Goal: Task Accomplishment & Management: Manage account settings

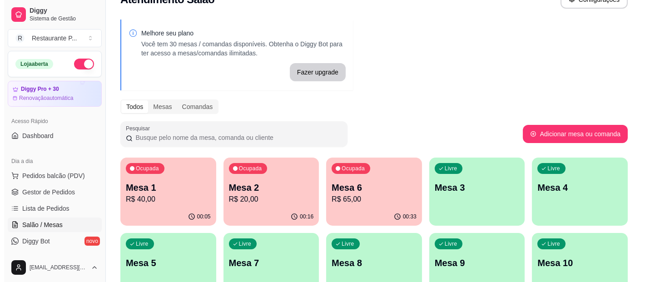
scroll to position [30, 0]
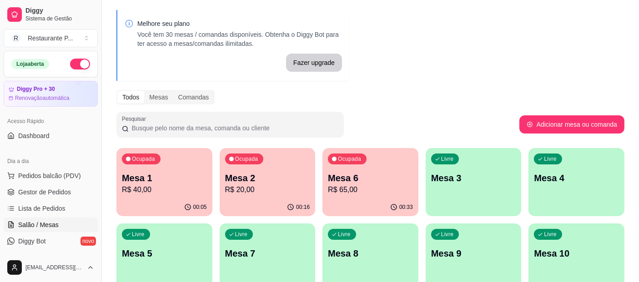
click at [266, 266] on div "Livre Mesa 7" at bounding box center [268, 252] width 96 height 57
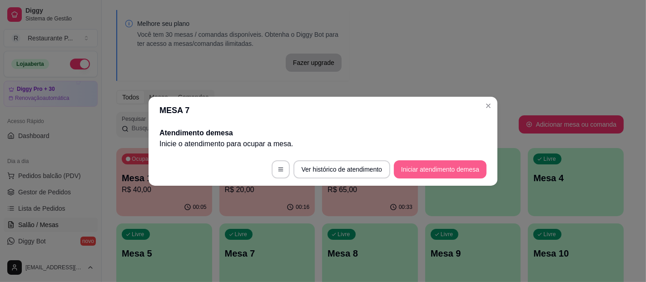
click at [430, 164] on button "Iniciar atendimento de mesa" at bounding box center [440, 169] width 93 height 18
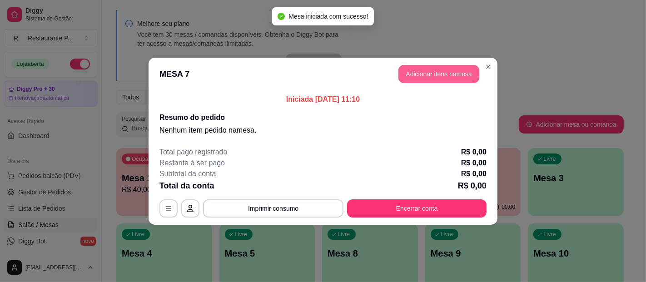
click at [444, 67] on button "Adicionar itens na mesa" at bounding box center [439, 74] width 81 height 18
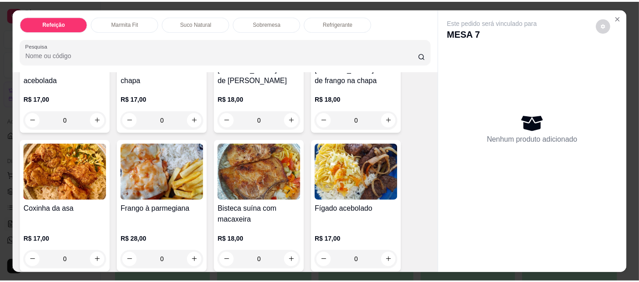
scroll to position [144, 0]
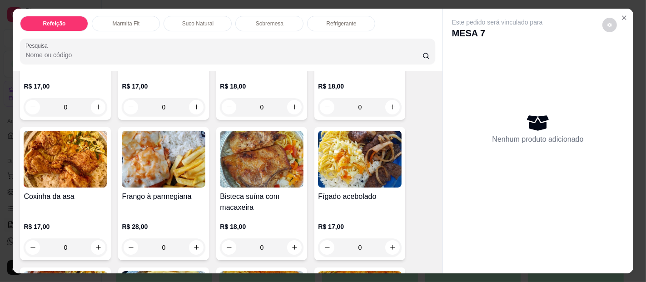
click at [366, 165] on img at bounding box center [360, 159] width 84 height 57
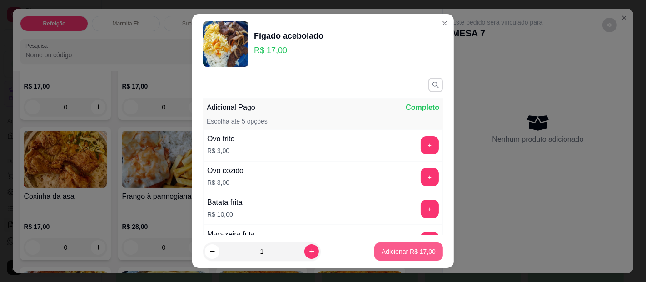
click at [405, 249] on p "Adicionar R$ 17,00" at bounding box center [409, 251] width 54 height 9
type input "1"
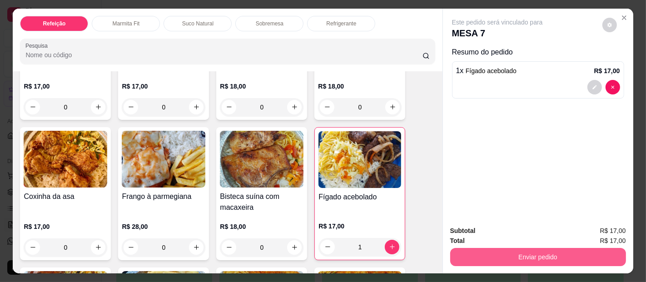
click at [518, 240] on div "Total R$ 17,00" at bounding box center [539, 241] width 176 height 10
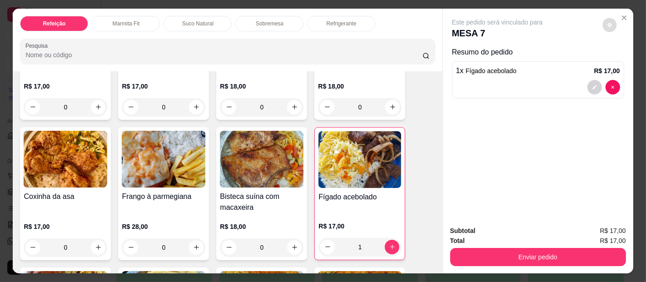
click at [604, 18] on button "decrease-product-quantity" at bounding box center [610, 25] width 14 height 14
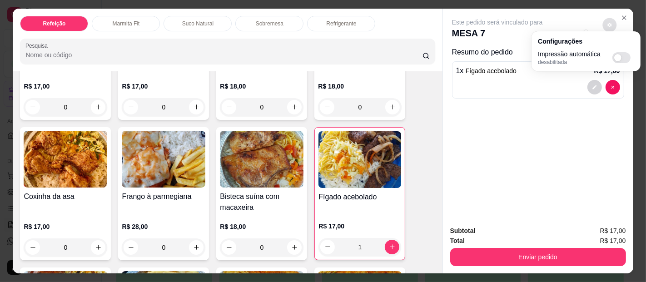
click at [620, 52] on span "Automatic updates" at bounding box center [622, 57] width 18 height 11
click at [618, 58] on input "Automatic updates" at bounding box center [615, 61] width 6 height 6
checkbox input "true"
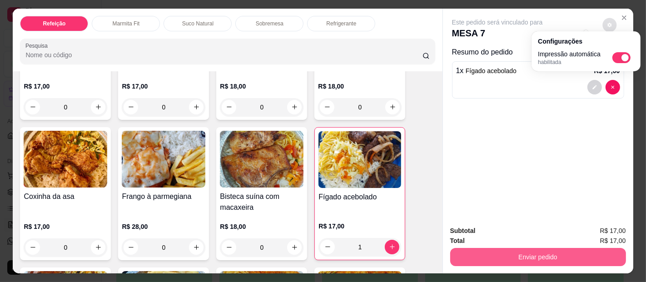
click at [585, 248] on button "Enviar pedido" at bounding box center [539, 257] width 176 height 18
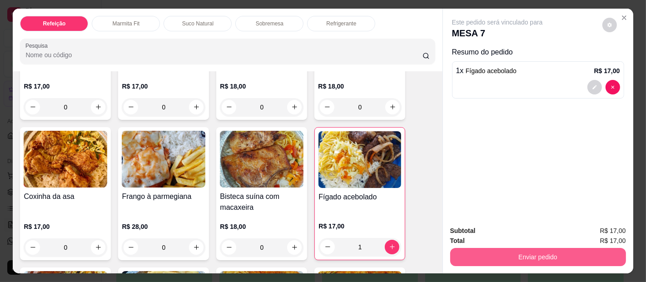
click at [585, 248] on button "Enviar pedido" at bounding box center [539, 257] width 176 height 18
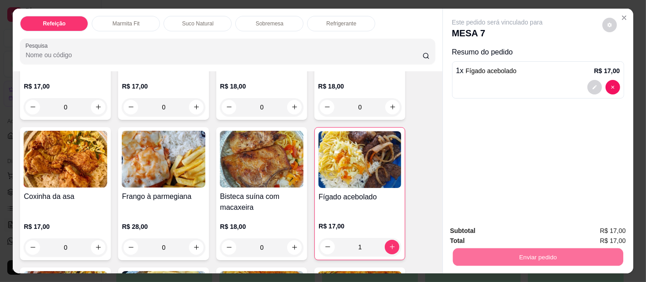
click at [605, 228] on button "Enviar pedido" at bounding box center [602, 231] width 50 height 17
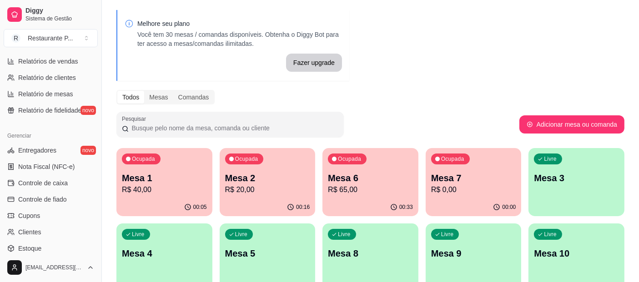
scroll to position [298, 0]
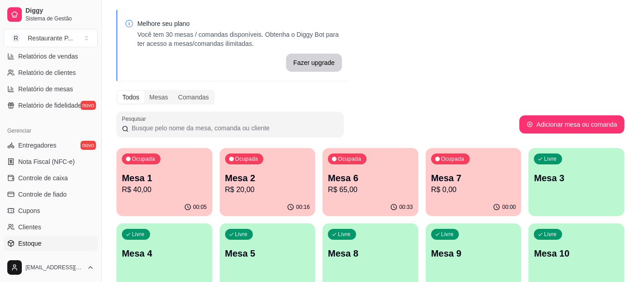
click at [39, 240] on span "Estoque" at bounding box center [29, 243] width 23 height 9
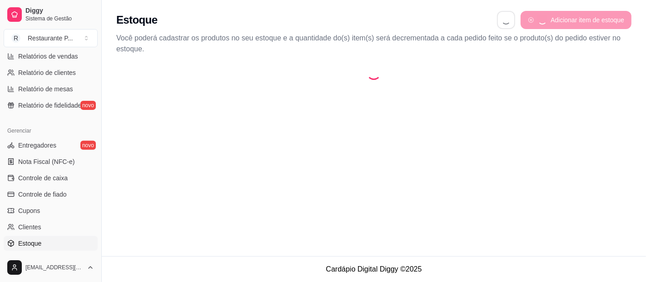
select select "QUANTITY_ORDER"
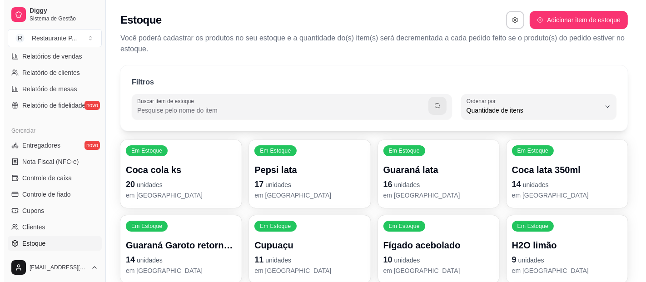
scroll to position [9, 0]
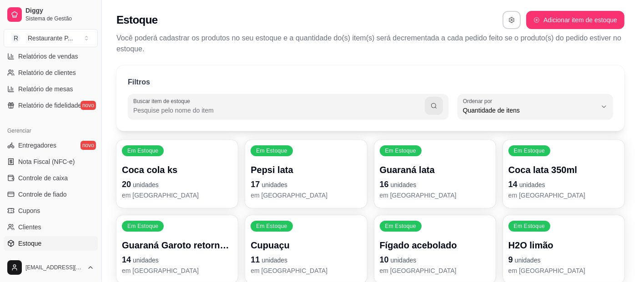
click at [185, 106] on input "Buscar item de estoque" at bounding box center [278, 110] width 291 height 9
type input "CARNE"
click at [429, 110] on button "button" at bounding box center [434, 106] width 18 height 18
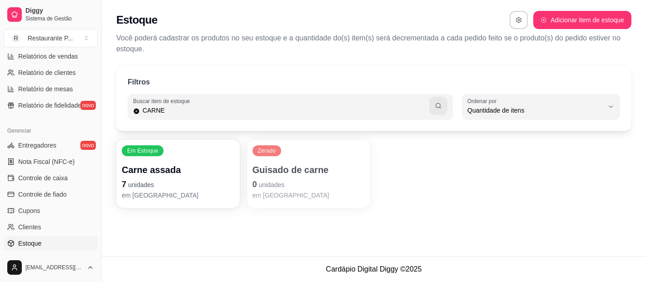
click at [195, 179] on p "7 unidades" at bounding box center [178, 184] width 113 height 13
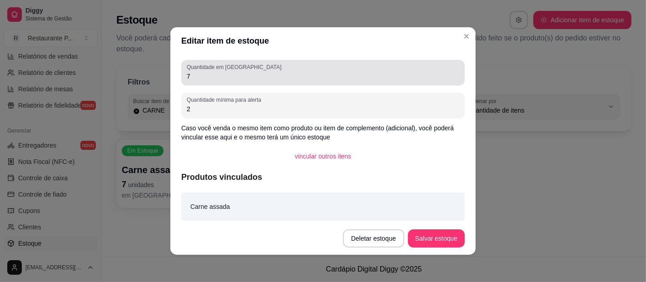
click at [214, 79] on input "7" at bounding box center [323, 76] width 273 height 9
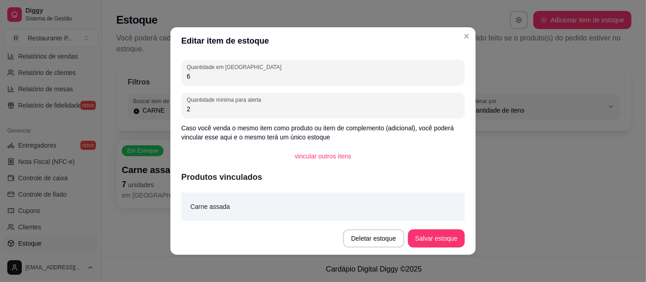
type input "6"
click at [441, 237] on button "Salvar estoque" at bounding box center [436, 239] width 55 height 18
click at [421, 240] on button "Salvar estoque" at bounding box center [436, 239] width 57 height 18
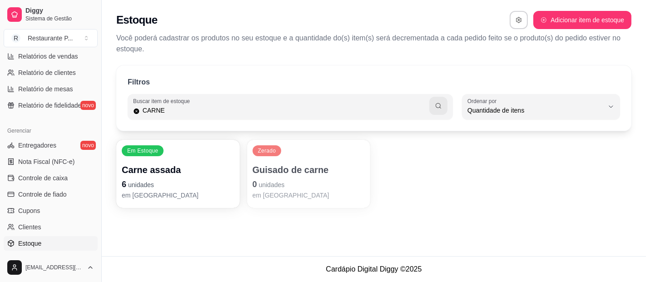
drag, startPoint x: 97, startPoint y: 165, endPoint x: 113, endPoint y: 144, distance: 26.4
click at [113, 144] on div "Diggy Sistema de Gestão R Restaurante P ... Loja aberta Diggy Pro + 30 Renovaçã…" at bounding box center [323, 141] width 646 height 282
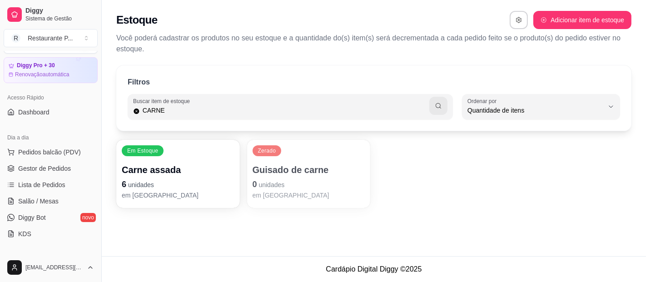
scroll to position [22, 0]
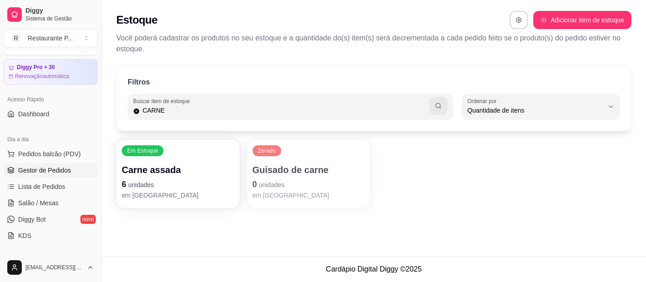
click at [55, 166] on span "Gestor de Pedidos" at bounding box center [44, 170] width 53 height 9
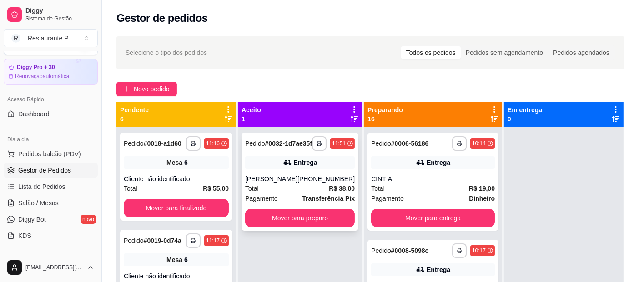
click at [276, 215] on div "**********" at bounding box center [299, 182] width 117 height 98
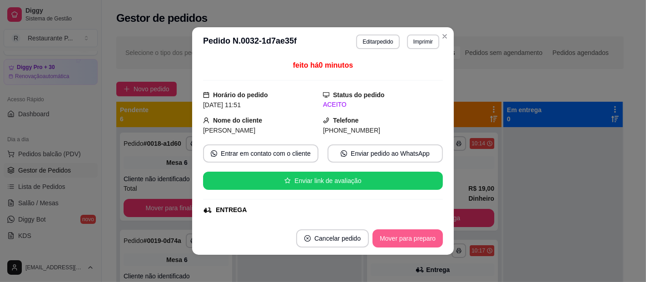
click at [419, 238] on button "Mover para preparo" at bounding box center [408, 239] width 70 height 18
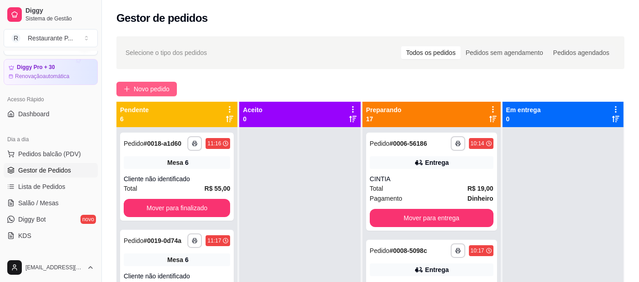
click at [142, 83] on button "Novo pedido" at bounding box center [146, 89] width 60 height 15
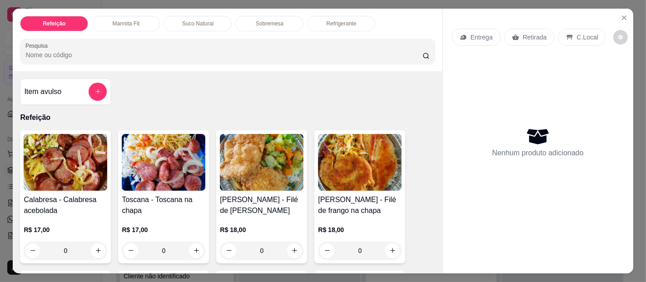
click at [101, 50] on input "Pesquisa" at bounding box center [223, 54] width 397 height 9
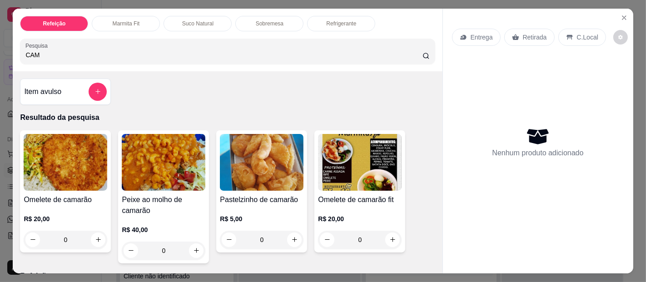
type input "CAM"
click at [70, 171] on img at bounding box center [66, 162] width 84 height 57
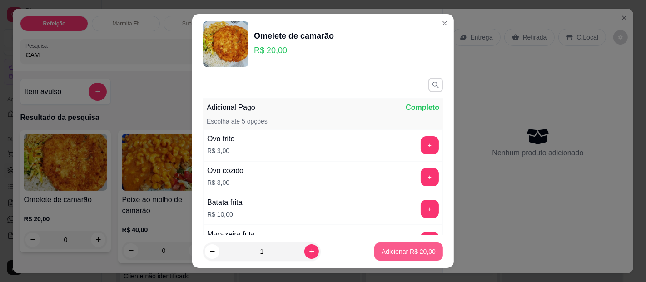
click at [392, 254] on p "Adicionar R$ 20,00" at bounding box center [409, 251] width 54 height 9
type input "1"
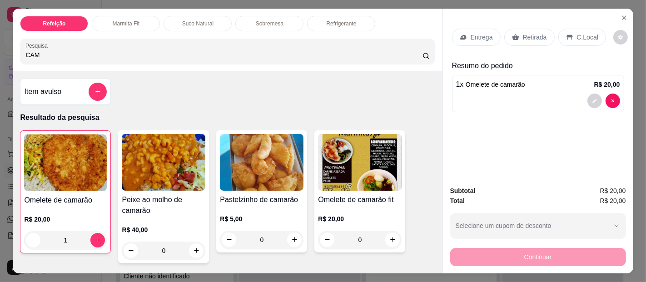
click at [478, 33] on p "Entrega" at bounding box center [482, 37] width 22 height 9
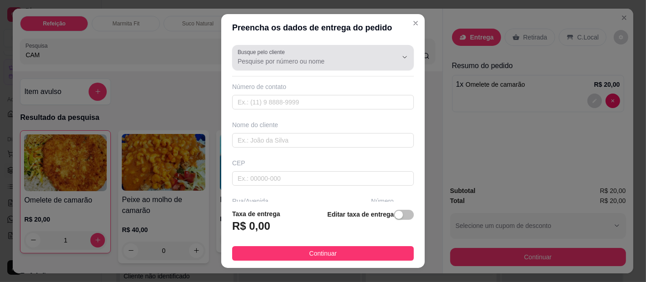
click at [301, 65] on input "Busque pelo cliente" at bounding box center [310, 61] width 145 height 9
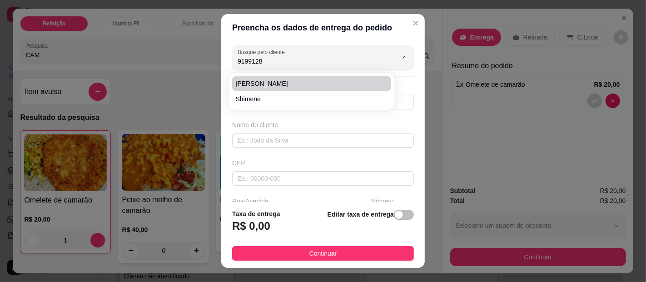
click at [282, 81] on span "[PERSON_NAME]" at bounding box center [307, 83] width 143 height 9
type input "[PERSON_NAME]"
type input "91991288896"
type input "[PERSON_NAME]"
type input "ALL GUIMARAES"
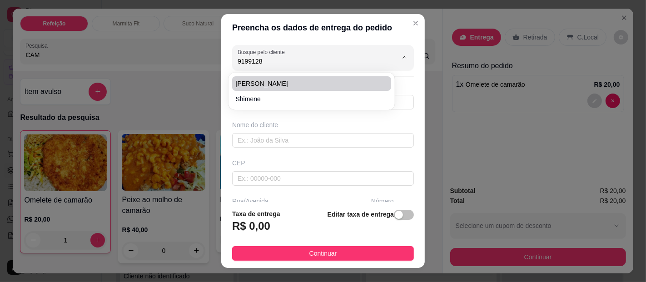
type input "[GEOGRAPHIC_DATA]"
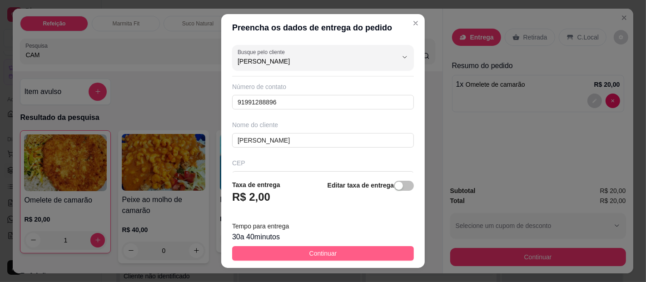
type input "[PERSON_NAME]"
click at [343, 253] on button "Continuar" at bounding box center [323, 253] width 182 height 15
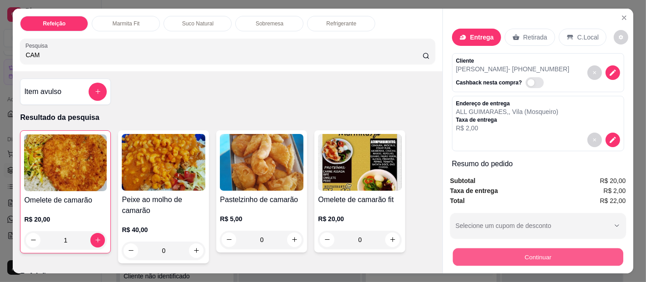
click at [533, 253] on button "Continuar" at bounding box center [538, 258] width 170 height 18
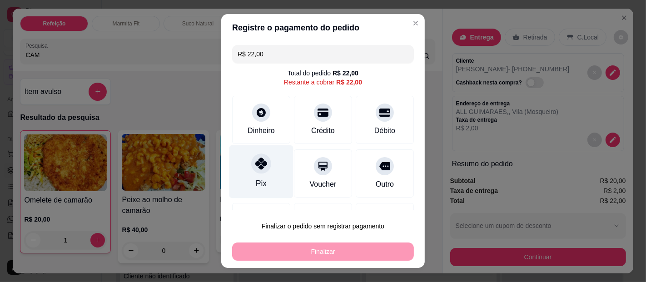
click at [261, 178] on div "Pix" at bounding box center [262, 171] width 64 height 53
type input "R$ 0,00"
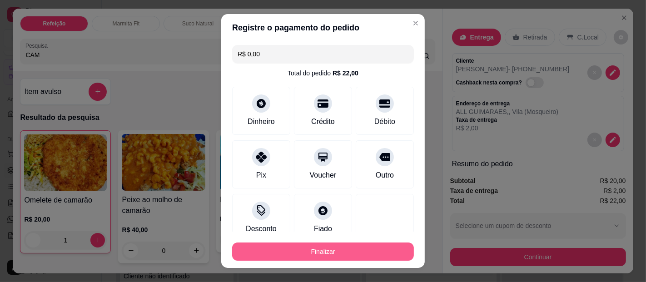
click at [306, 250] on button "Finalizar" at bounding box center [323, 252] width 182 height 18
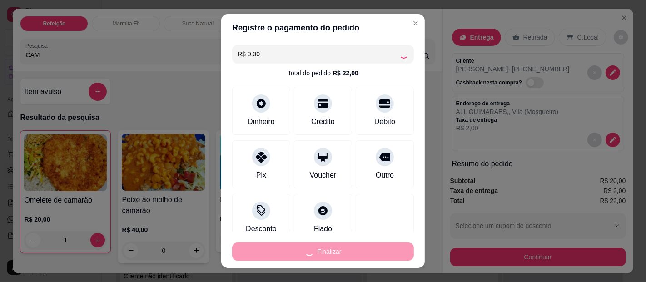
type input "0"
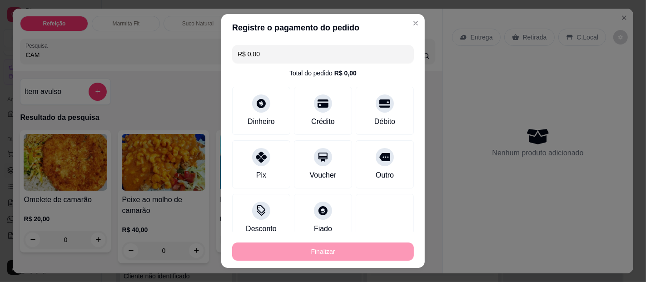
type input "-R$ 22,00"
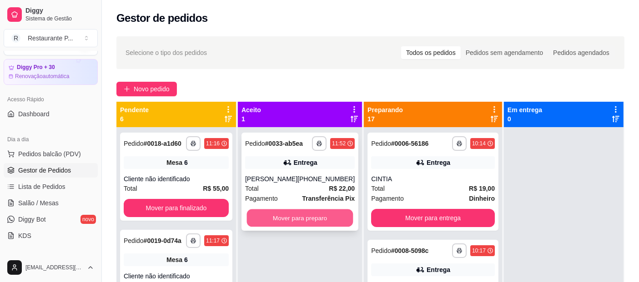
click at [293, 210] on button "Mover para preparo" at bounding box center [300, 219] width 106 height 18
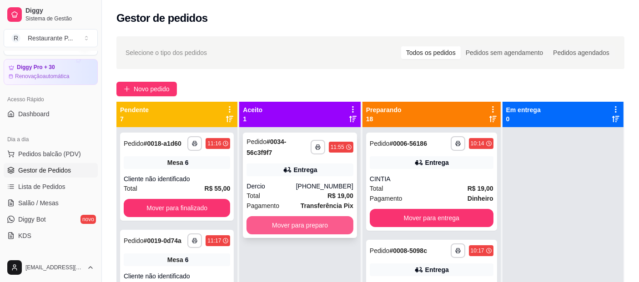
click at [273, 224] on button "Mover para preparo" at bounding box center [299, 225] width 106 height 18
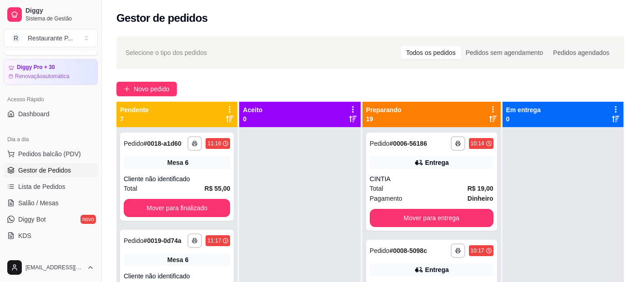
click at [124, 97] on div "**********" at bounding box center [370, 213] width 537 height 364
click at [135, 87] on span "Novo pedido" at bounding box center [152, 89] width 36 height 10
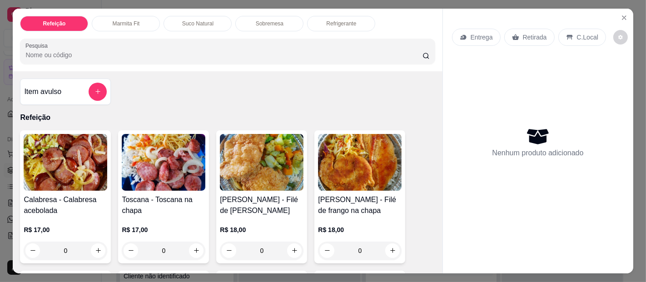
click at [119, 51] on input "Pesquisa" at bounding box center [223, 54] width 397 height 9
click at [115, 57] on div "Pesquisa" at bounding box center [227, 51] width 415 height 25
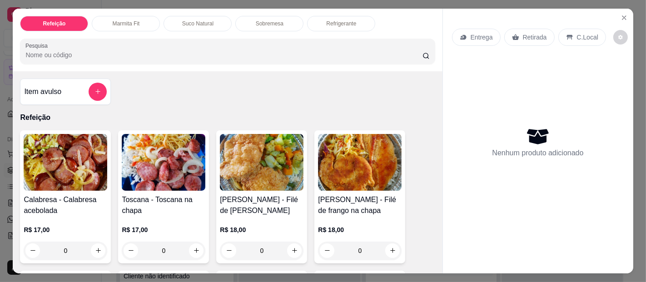
click at [115, 57] on div "Pesquisa" at bounding box center [227, 51] width 415 height 25
click at [108, 52] on input "Pesquisa" at bounding box center [223, 54] width 397 height 9
click at [86, 50] on input "Pesquisa" at bounding box center [223, 54] width 397 height 9
click at [85, 50] on input "Pesquisa" at bounding box center [223, 54] width 397 height 9
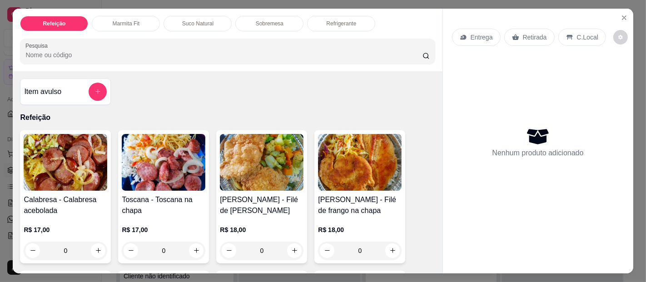
click at [87, 50] on input "Pesquisa" at bounding box center [223, 54] width 397 height 9
click at [60, 50] on input "Pesquisa" at bounding box center [223, 54] width 397 height 9
click at [37, 50] on input "Pesquisa" at bounding box center [223, 54] width 397 height 9
click at [43, 52] on input "Pesquisa" at bounding box center [223, 54] width 397 height 9
click at [87, 54] on input "Pesquisa" at bounding box center [223, 54] width 397 height 9
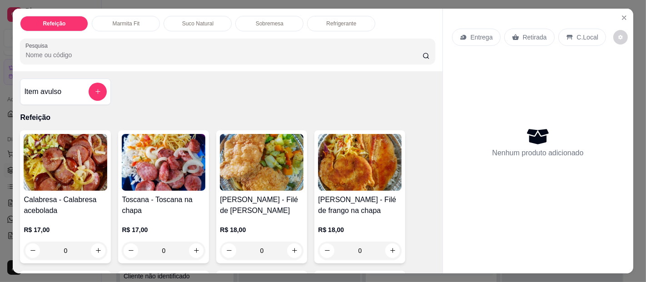
click at [81, 50] on input "Pesquisa" at bounding box center [223, 54] width 397 height 9
click at [86, 50] on input "Pesquisa" at bounding box center [223, 54] width 397 height 9
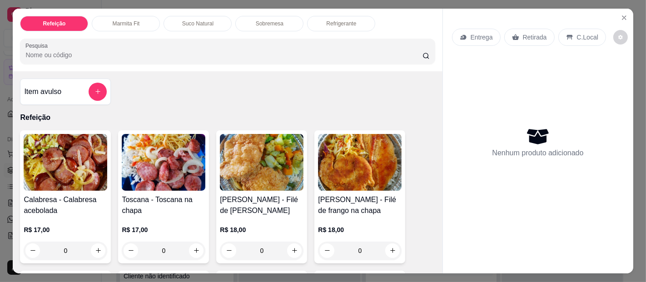
click at [86, 50] on input "Pesquisa" at bounding box center [223, 54] width 397 height 9
click at [60, 50] on input "Pesquisa" at bounding box center [223, 54] width 397 height 9
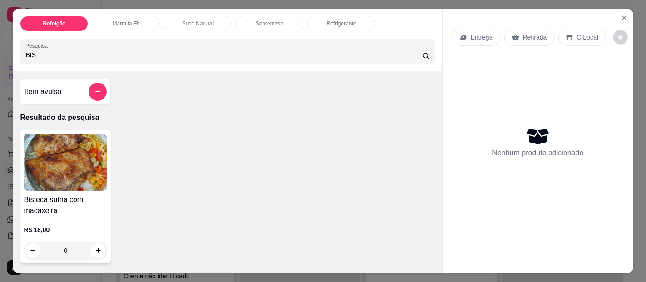
type input "BIS"
click at [92, 156] on img at bounding box center [66, 162] width 84 height 57
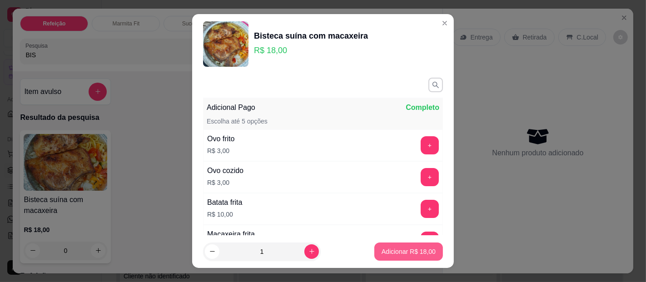
click at [391, 253] on p "Adicionar R$ 18,00" at bounding box center [409, 251] width 54 height 9
type input "1"
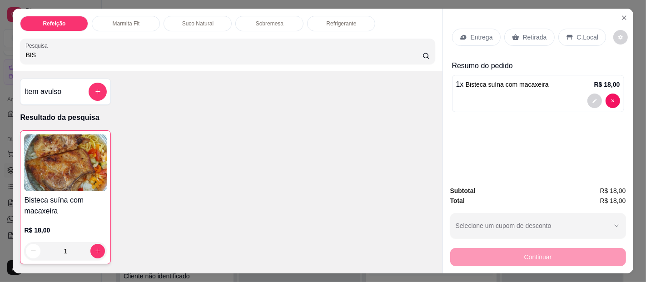
click at [477, 33] on p "Entrega" at bounding box center [482, 37] width 22 height 9
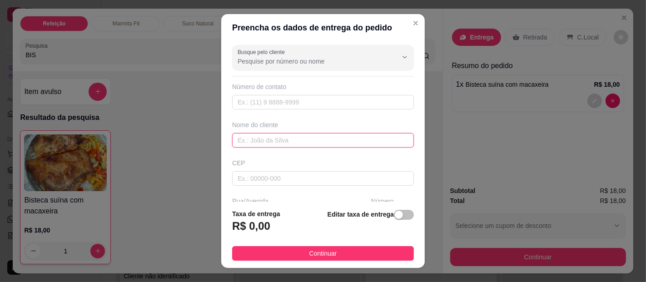
click at [269, 142] on input "text" at bounding box center [323, 140] width 182 height 15
type input "SGT [PERSON_NAME] FORUM"
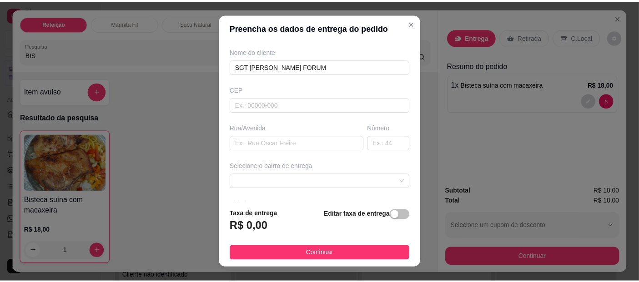
scroll to position [80, 0]
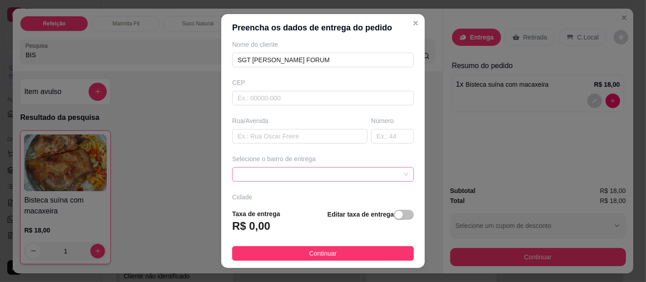
click at [339, 172] on span at bounding box center [323, 175] width 171 height 14
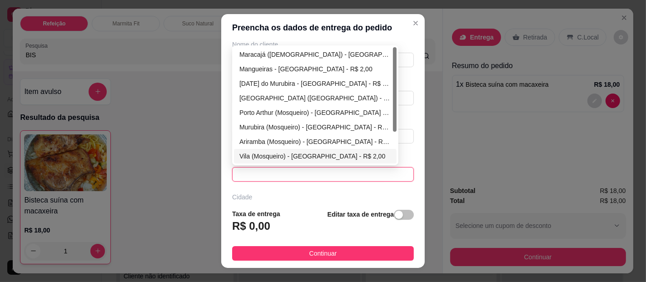
click at [240, 152] on div "Vila (Mosqueiro) - Belém - R$ 2,00" at bounding box center [316, 156] width 152 height 10
type input "[GEOGRAPHIC_DATA]"
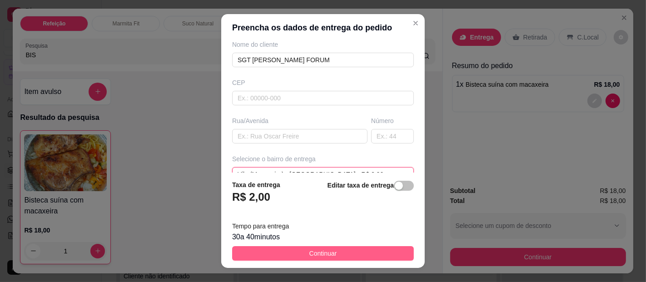
click at [310, 250] on span "Continuar" at bounding box center [324, 254] width 28 height 10
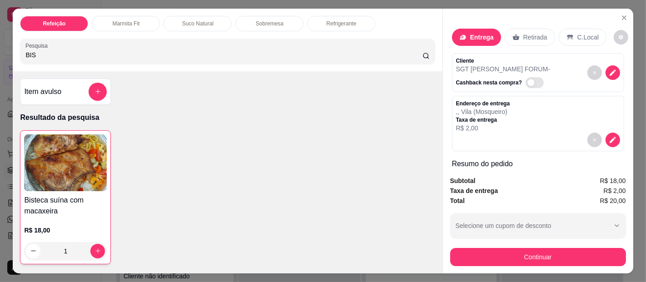
click at [500, 246] on div "Continuar" at bounding box center [539, 256] width 176 height 20
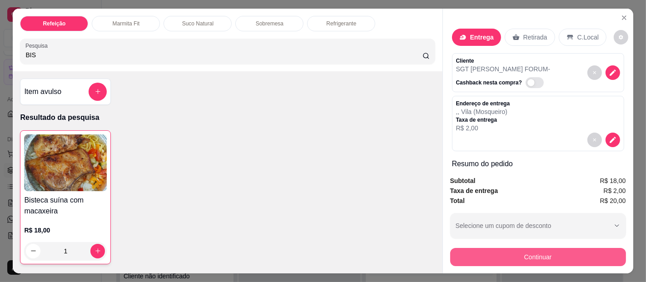
click at [500, 250] on button "Continuar" at bounding box center [539, 257] width 176 height 18
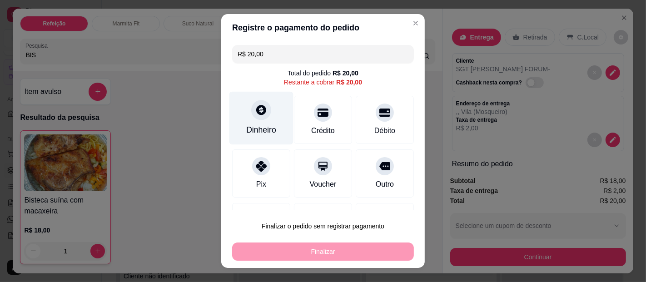
click at [257, 119] on div at bounding box center [261, 110] width 20 height 20
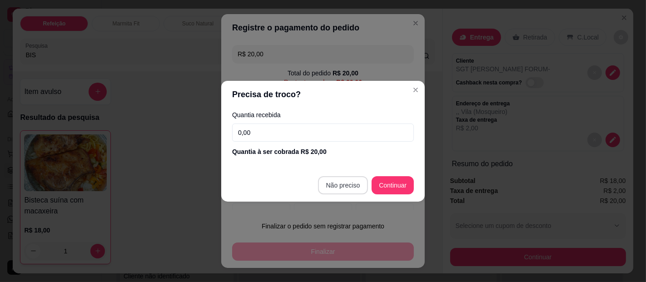
type input "R$ 0,00"
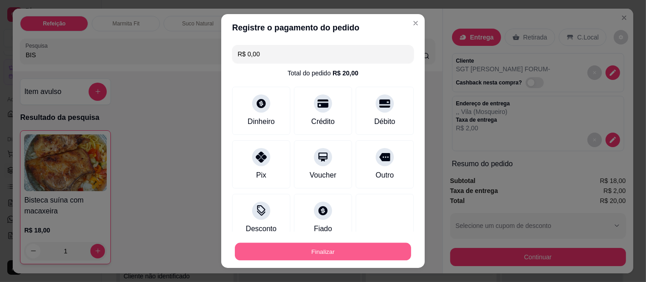
click at [336, 247] on button "Finalizar" at bounding box center [323, 252] width 176 height 18
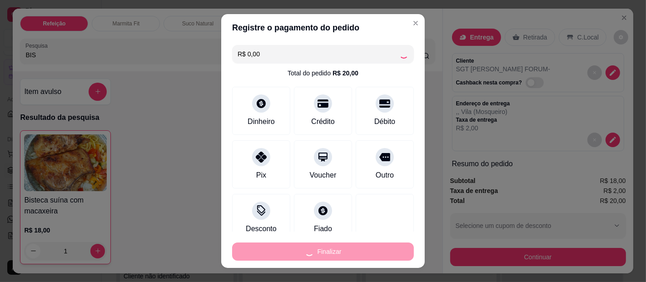
type input "0"
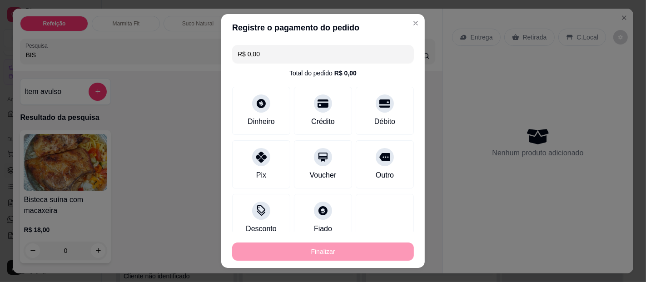
type input "-R$ 20,00"
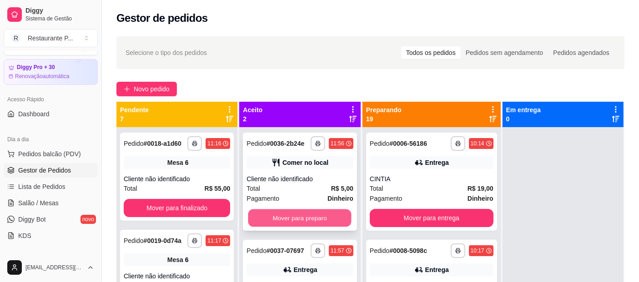
click at [306, 212] on button "Mover para preparo" at bounding box center [299, 219] width 103 height 18
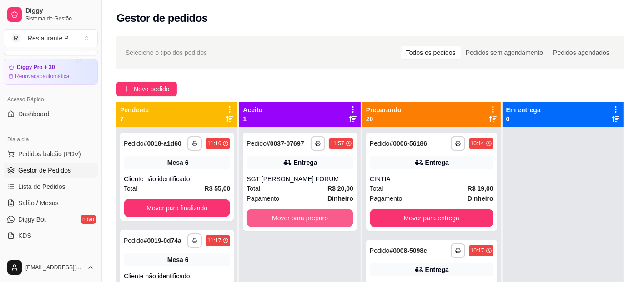
click at [306, 212] on button "Mover para preparo" at bounding box center [299, 218] width 106 height 18
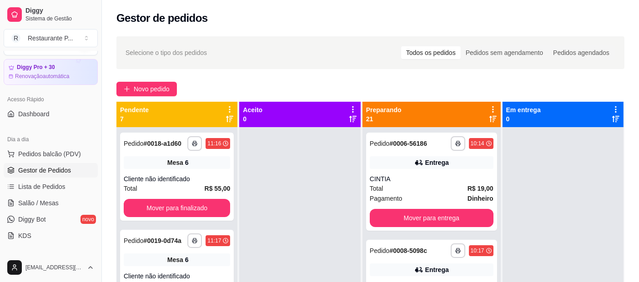
click at [489, 118] on icon at bounding box center [492, 119] width 7 height 6
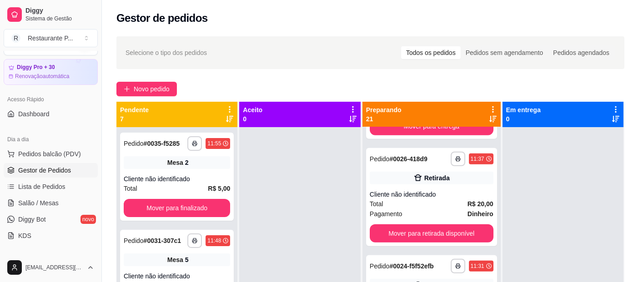
scroll to position [796, 0]
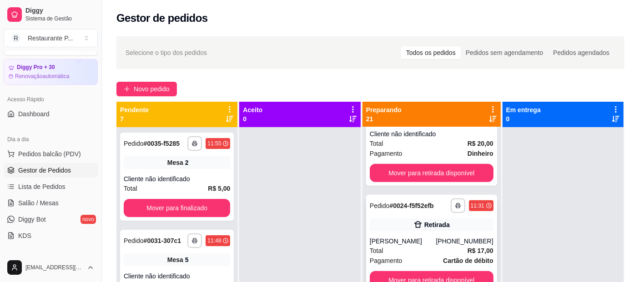
click at [393, 231] on div "Retirada" at bounding box center [432, 225] width 124 height 13
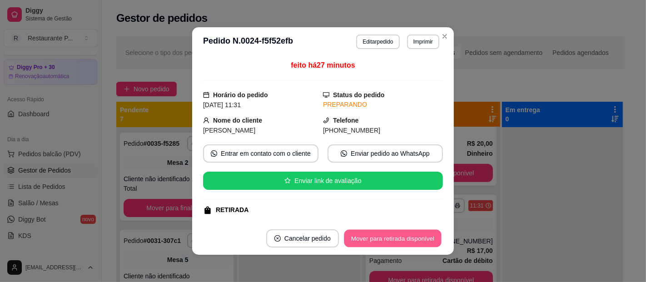
click at [364, 236] on button "Mover para retirada disponível" at bounding box center [392, 239] width 97 height 18
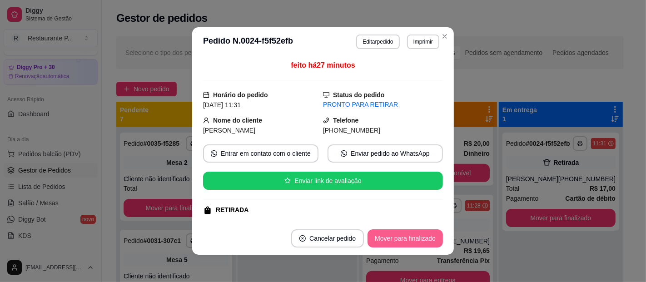
click at [368, 236] on div "Mover para finalizado" at bounding box center [405, 239] width 75 height 18
click at [381, 235] on button "Mover para finalizado" at bounding box center [405, 239] width 73 height 18
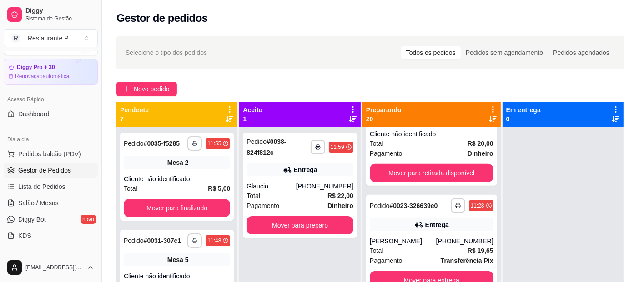
scroll to position [50, 0]
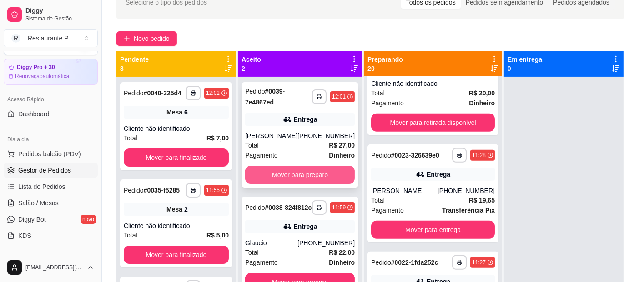
click at [327, 176] on button "Mover para preparo" at bounding box center [300, 175] width 110 height 18
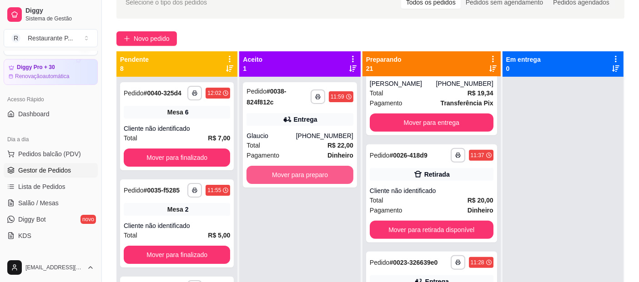
scroll to position [911, 0]
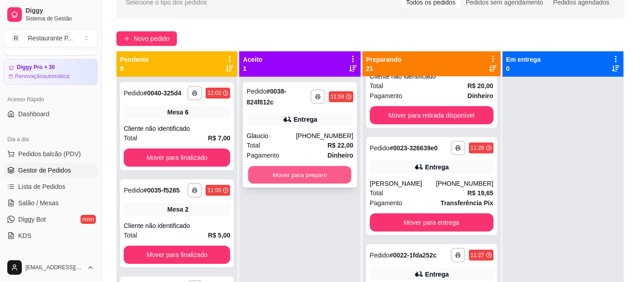
click at [325, 167] on button "Mover para preparo" at bounding box center [299, 175] width 103 height 18
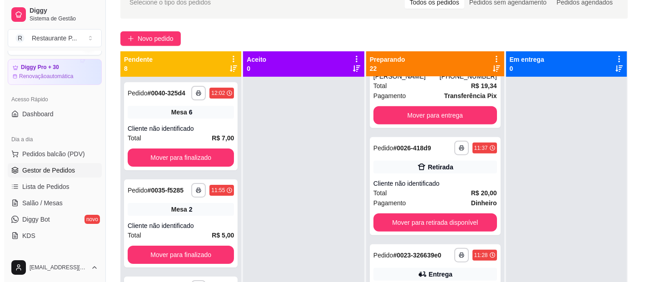
scroll to position [1026, 0]
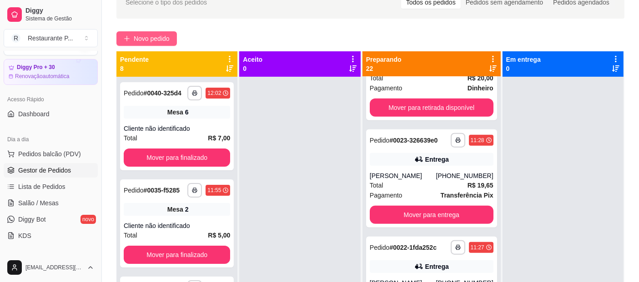
click at [150, 32] on button "Novo pedido" at bounding box center [146, 38] width 60 height 15
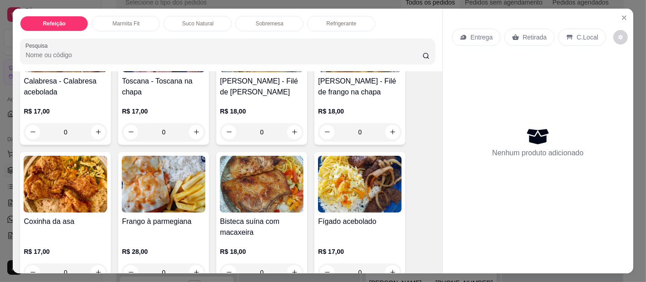
scroll to position [148, 0]
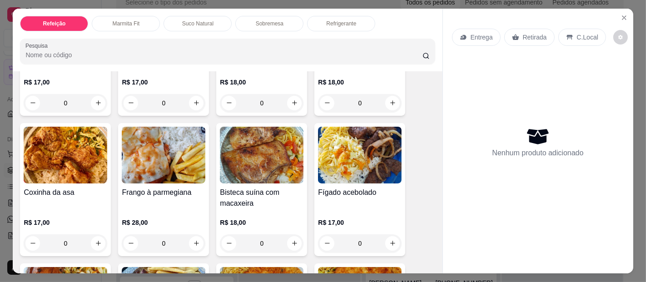
click at [65, 130] on img at bounding box center [66, 155] width 84 height 57
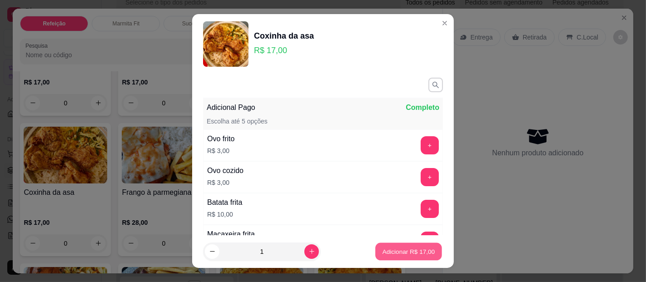
click at [416, 249] on p "Adicionar R$ 17,00" at bounding box center [409, 251] width 53 height 9
type input "1"
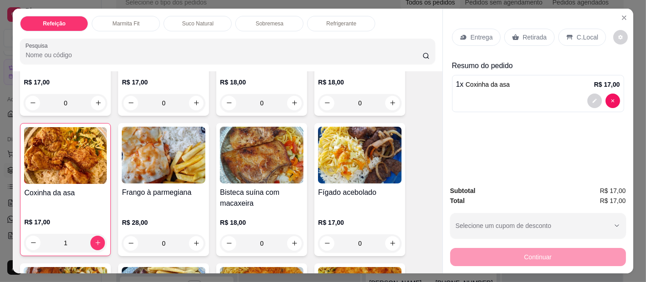
click at [482, 29] on div "Entrega" at bounding box center [476, 37] width 49 height 17
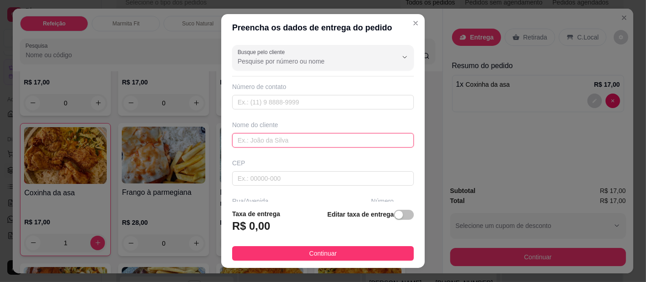
click at [265, 140] on input "text" at bounding box center [323, 140] width 182 height 15
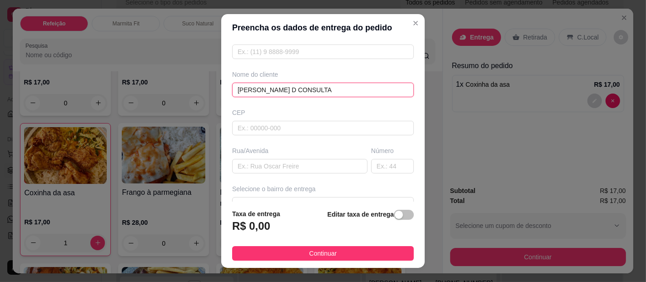
type input "[PERSON_NAME] D CONSULTA"
click at [279, 193] on div "Selecione o bairro de entrega" at bounding box center [322, 198] width 185 height 27
click at [284, 198] on span at bounding box center [323, 205] width 171 height 14
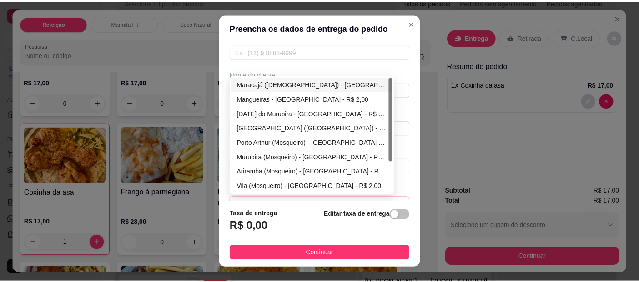
scroll to position [58, 0]
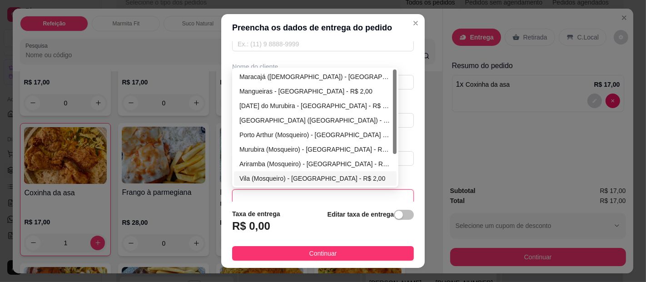
click at [269, 176] on div "Vila (Mosqueiro) - Belém - R$ 2,00" at bounding box center [316, 179] width 152 height 10
type input "[GEOGRAPHIC_DATA]"
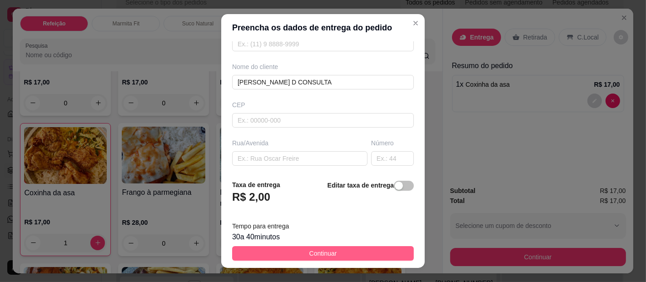
click at [299, 252] on button "Continuar" at bounding box center [323, 253] width 182 height 15
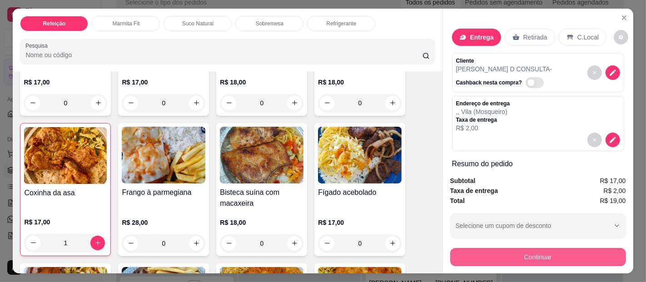
click at [525, 254] on button "Continuar" at bounding box center [539, 257] width 176 height 18
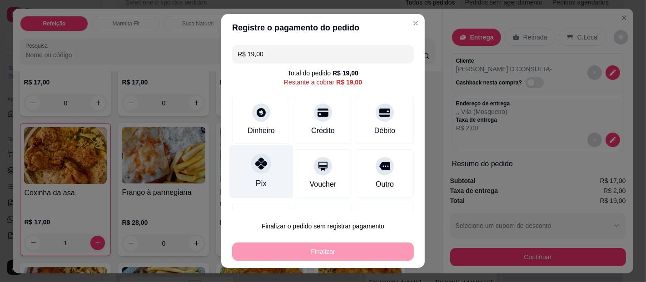
click at [258, 179] on div "Pix" at bounding box center [261, 184] width 11 height 12
type input "R$ 0,00"
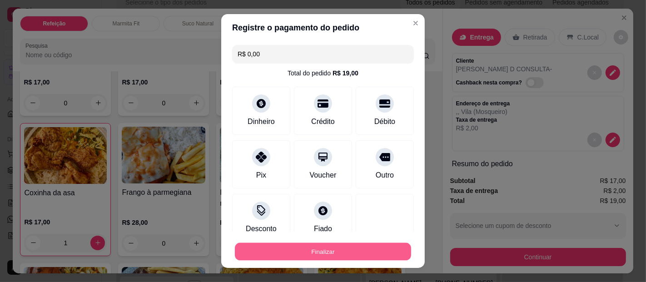
click at [296, 252] on button "Finalizar" at bounding box center [323, 252] width 176 height 18
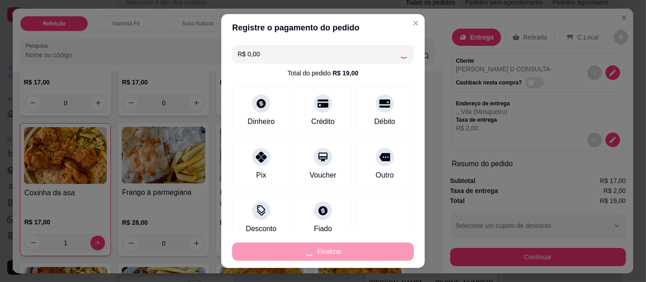
type input "0"
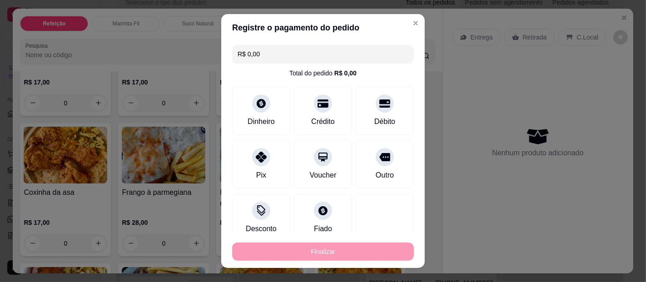
type input "-R$ 19,00"
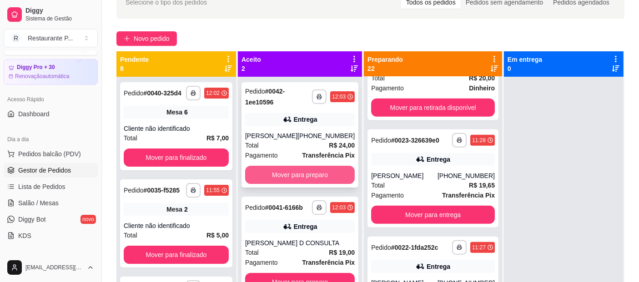
click at [324, 171] on button "Mover para preparo" at bounding box center [300, 175] width 110 height 18
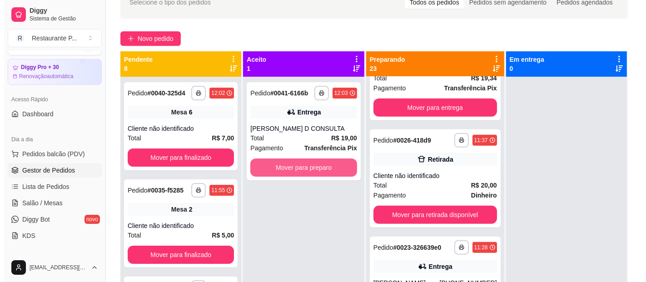
scroll to position [1140, 0]
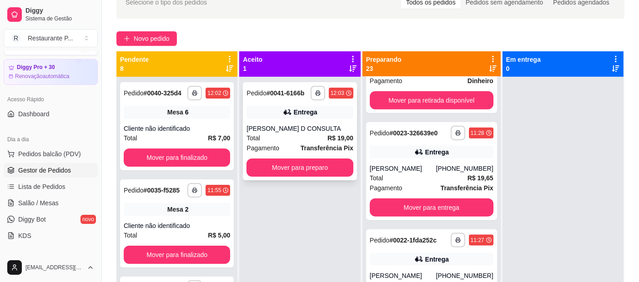
click at [326, 155] on div "**********" at bounding box center [300, 131] width 114 height 98
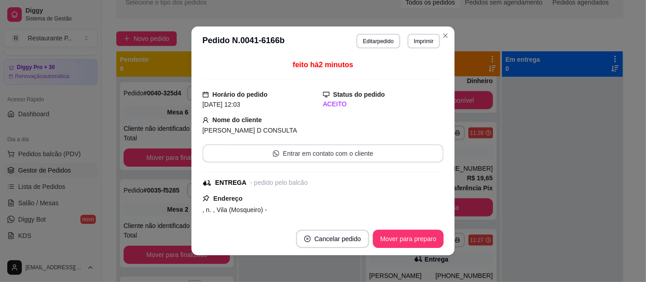
click at [325, 159] on button "Entrar em contato com o cliente" at bounding box center [323, 154] width 241 height 18
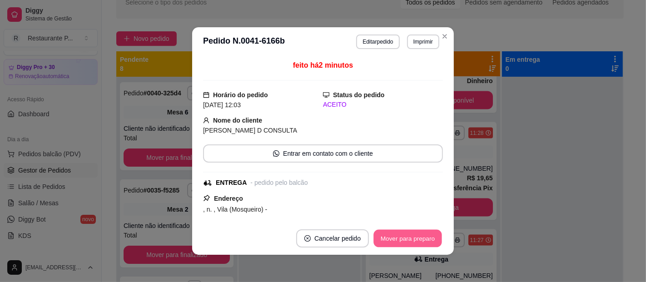
click at [423, 241] on button "Mover para preparo" at bounding box center [408, 239] width 68 height 18
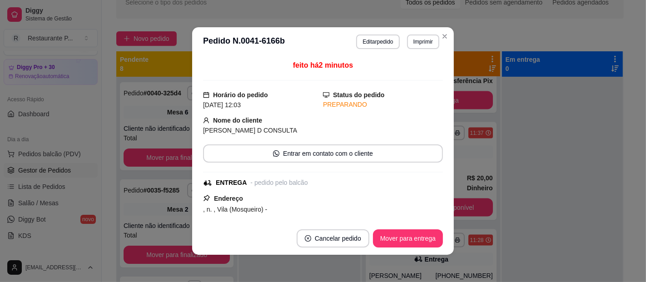
scroll to position [1247, 0]
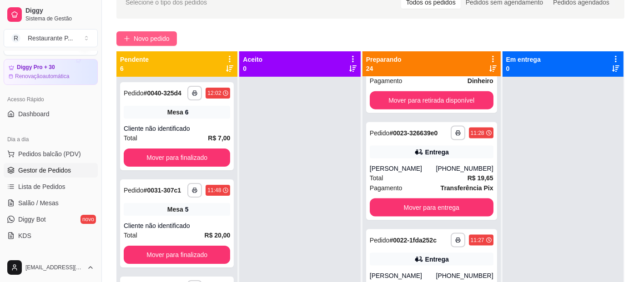
click at [141, 35] on span "Novo pedido" at bounding box center [152, 39] width 36 height 10
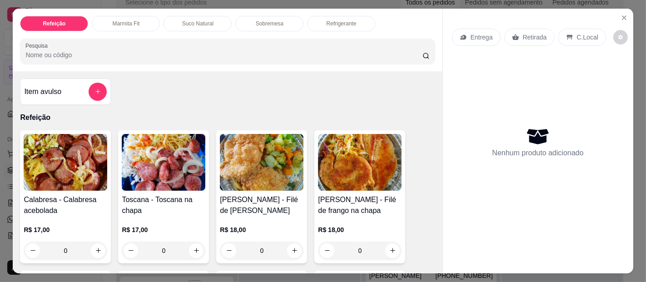
click at [333, 16] on div "Refrigerante" at bounding box center [341, 23] width 68 height 15
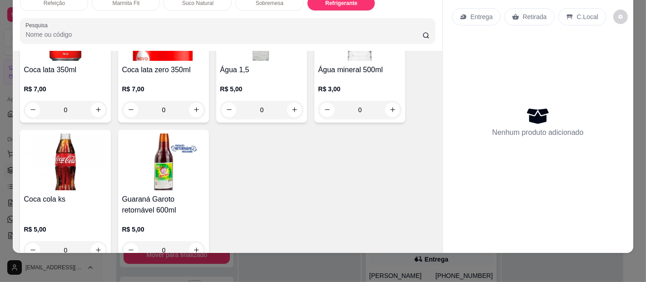
scroll to position [2052, 0]
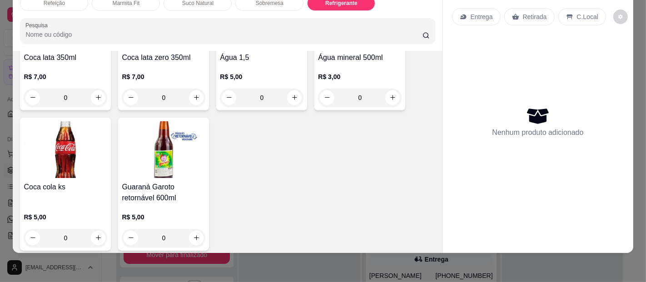
click at [168, 182] on h4 "Guaraná Garoto retornável 600ml" at bounding box center [164, 193] width 84 height 22
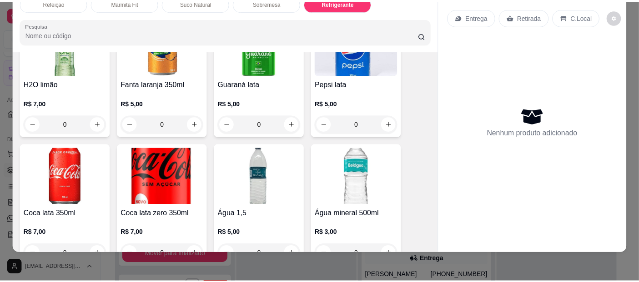
scroll to position [0, 0]
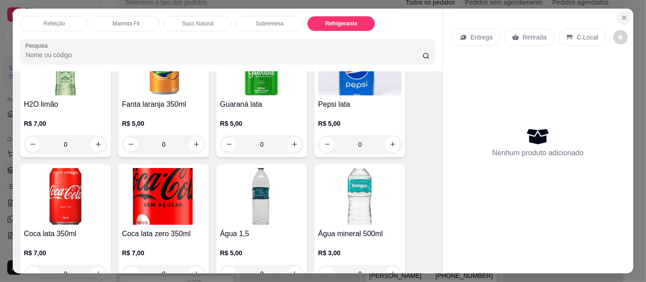
click at [623, 17] on icon "Close" at bounding box center [624, 17] width 7 height 7
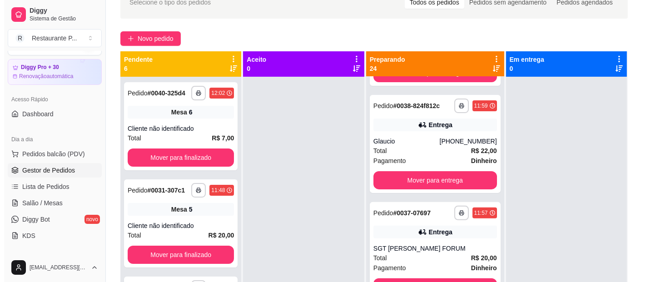
scroll to position [275, 0]
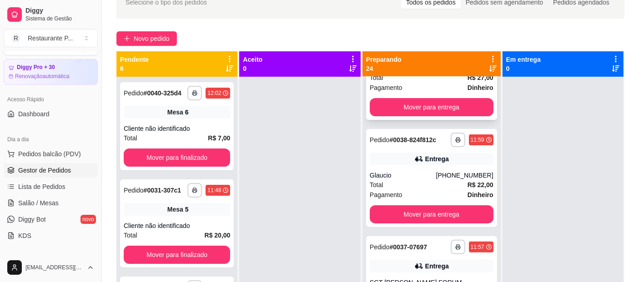
click at [427, 83] on div "Total R$ 27,00" at bounding box center [432, 78] width 124 height 10
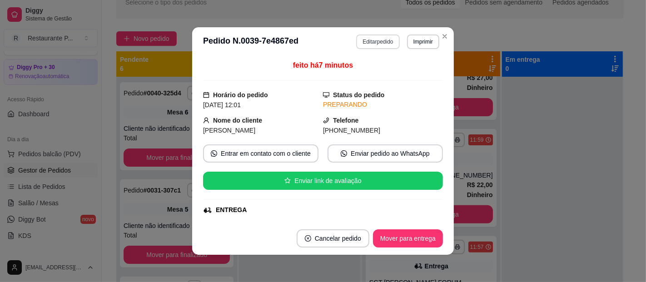
click at [378, 40] on button "Editar pedido" at bounding box center [377, 42] width 43 height 15
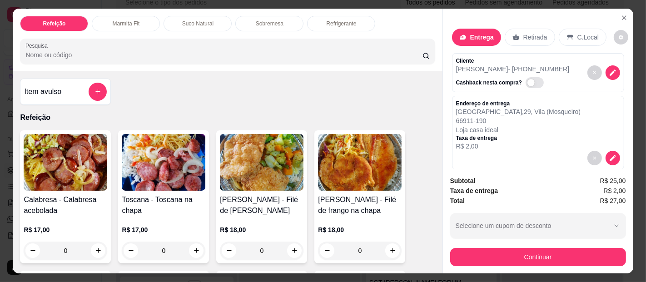
click at [337, 20] on p "Refrigerante" at bounding box center [341, 23] width 30 height 7
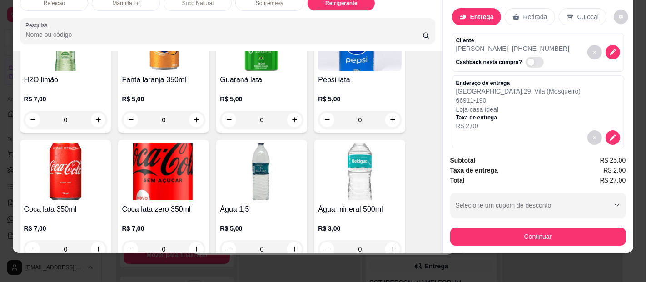
scroll to position [1934, 0]
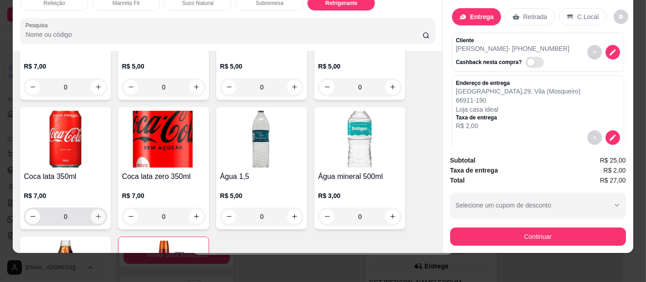
click at [96, 214] on icon "increase-product-quantity" at bounding box center [98, 216] width 5 height 5
type input "1"
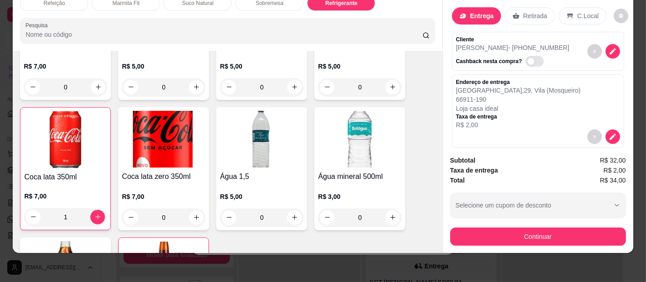
scroll to position [6, 0]
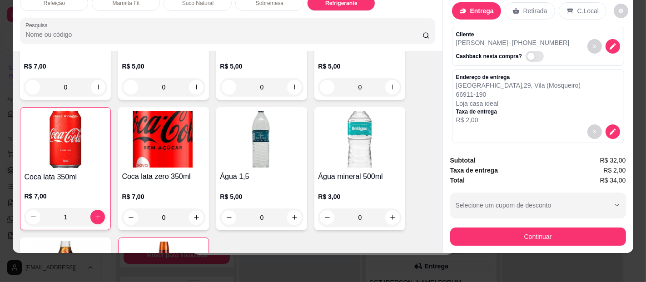
click at [526, 51] on span "Automatic updates" at bounding box center [535, 56] width 18 height 11
click at [526, 58] on input "Automatic updates" at bounding box center [529, 61] width 6 height 6
checkbox input "true"
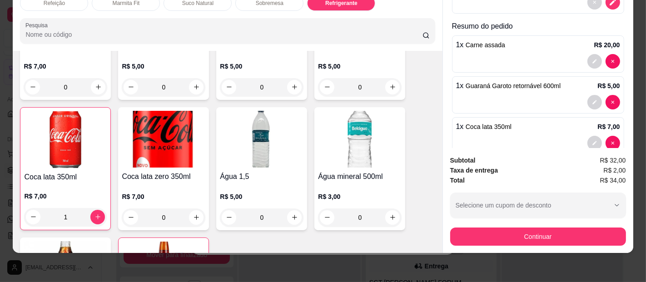
scroll to position [148, 0]
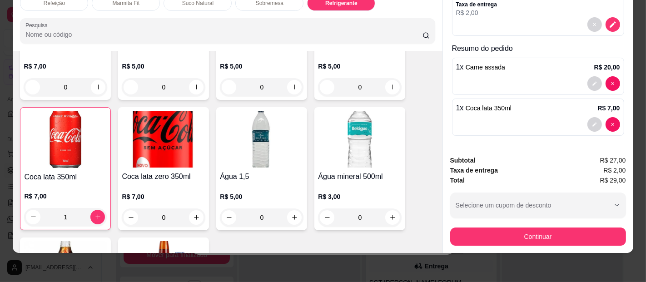
type input "0"
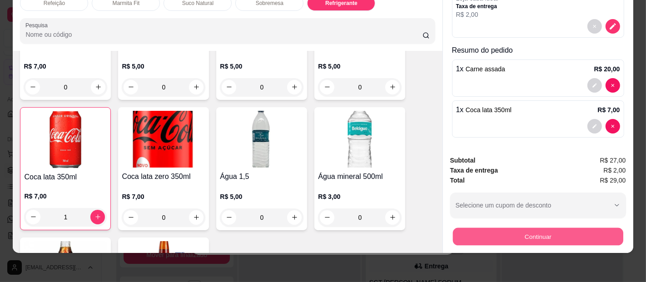
click at [553, 230] on button "Continuar" at bounding box center [538, 237] width 170 height 18
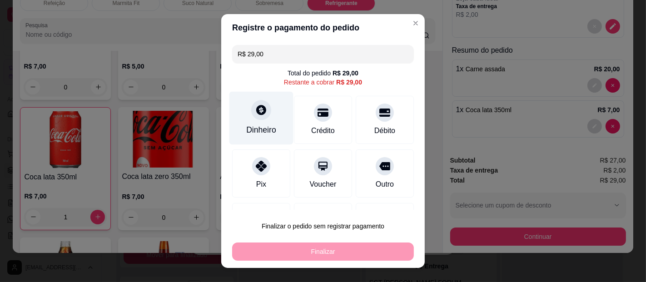
click at [258, 120] on div at bounding box center [261, 110] width 20 height 20
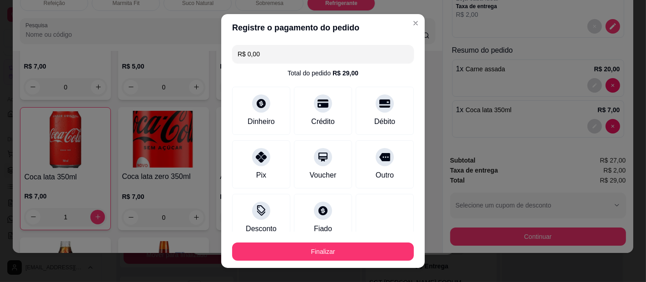
type input "R$ 0,00"
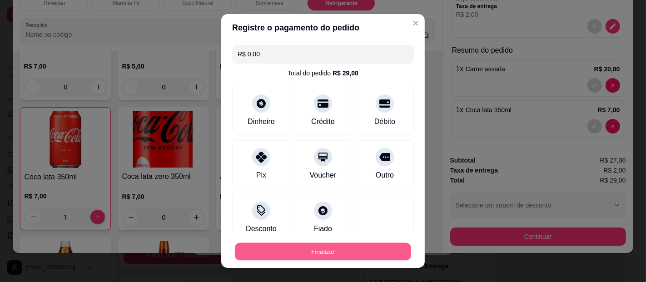
click at [334, 252] on button "Finalizar" at bounding box center [323, 252] width 176 height 18
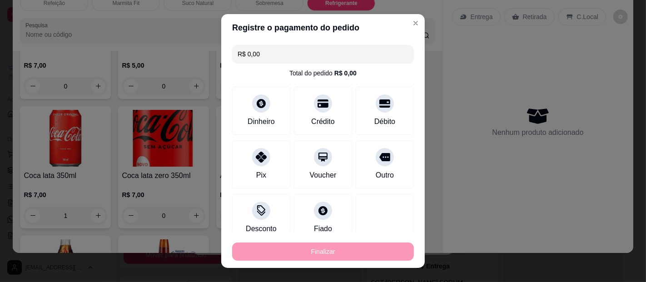
type input "0"
type input "-R$ 29,00"
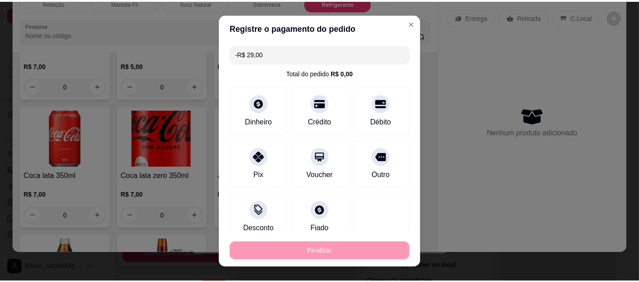
scroll to position [160, 0]
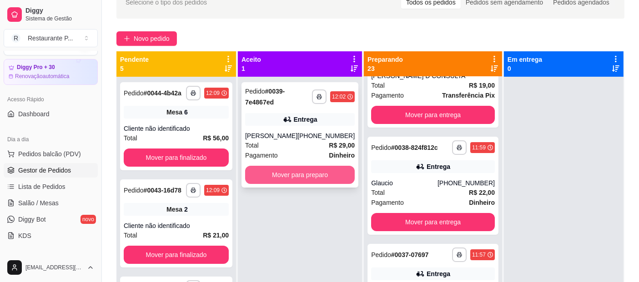
click at [279, 173] on button "Mover para preparo" at bounding box center [300, 175] width 110 height 18
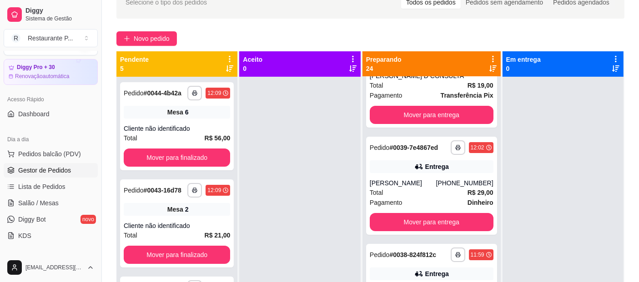
scroll to position [275, 0]
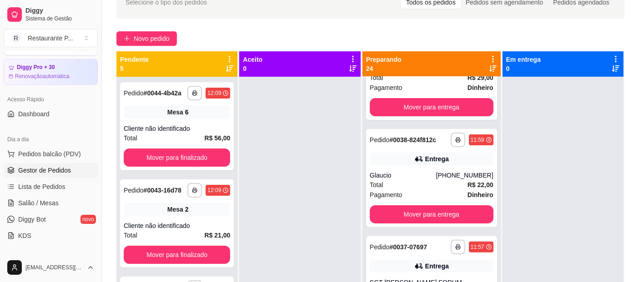
drag, startPoint x: 98, startPoint y: 104, endPoint x: 110, endPoint y: 128, distance: 26.8
click at [110, 128] on div "**********" at bounding box center [319, 160] width 639 height 421
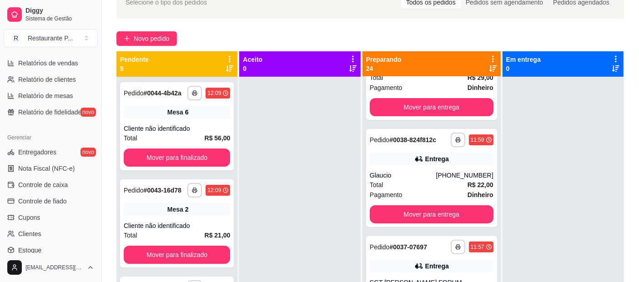
scroll to position [313, 0]
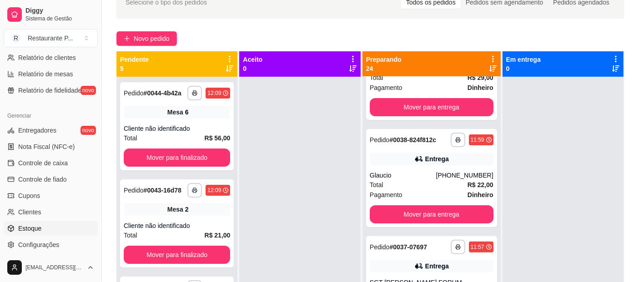
click at [42, 228] on link "Estoque" at bounding box center [51, 228] width 94 height 15
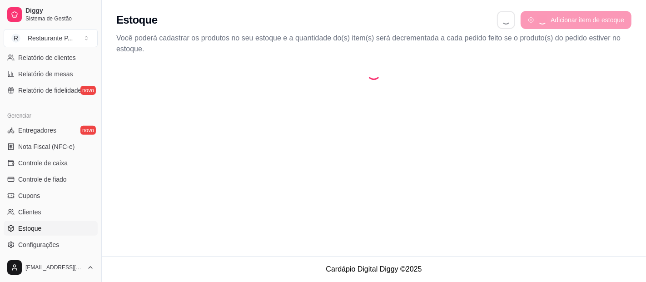
select select "QUANTITY_ORDER"
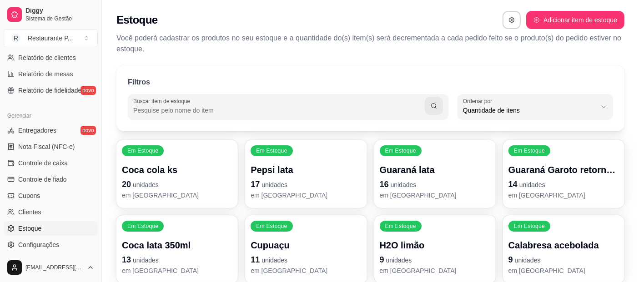
scroll to position [9, 0]
click at [213, 114] on input "Buscar item de estoque" at bounding box center [278, 110] width 291 height 9
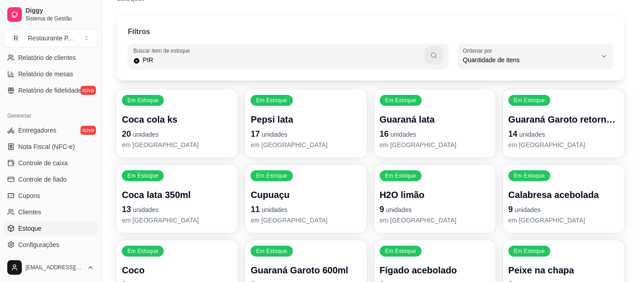
type input "PIR"
click at [431, 54] on icon "button" at bounding box center [433, 55] width 7 height 7
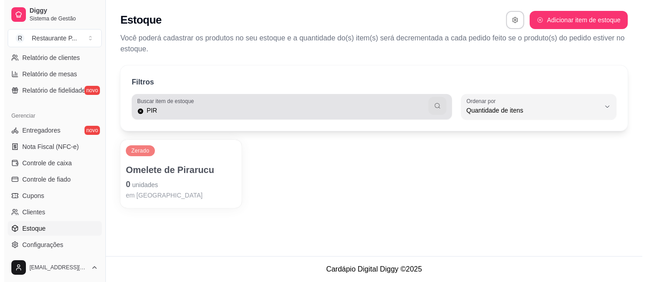
scroll to position [0, 0]
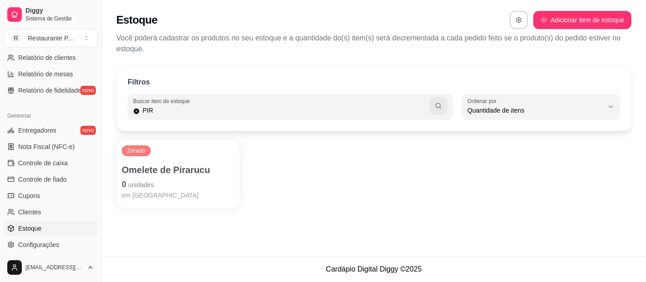
click at [155, 173] on p "Omelete de Pirarucu" at bounding box center [178, 170] width 113 height 13
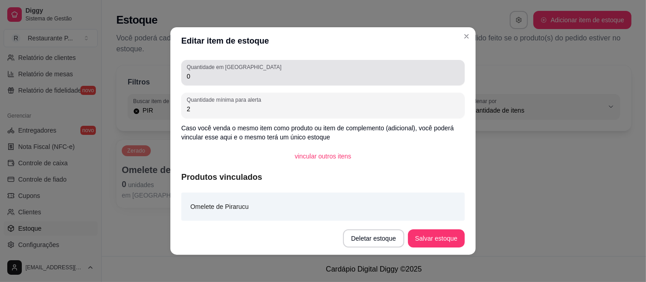
click at [197, 83] on div "Quantidade em estoque 0" at bounding box center [323, 72] width 284 height 25
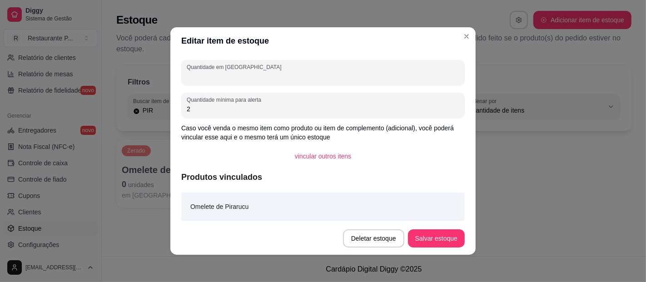
type input "E"
type input "3"
click at [445, 241] on button "Salvar estoque" at bounding box center [436, 239] width 57 height 18
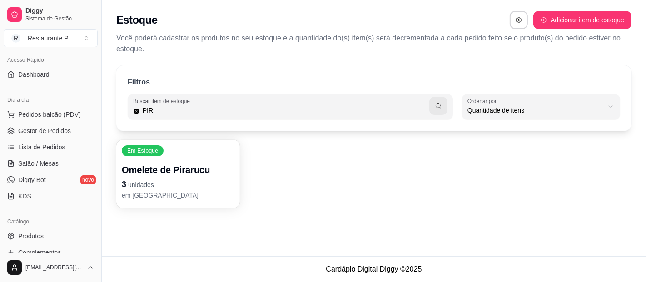
scroll to position [35, 0]
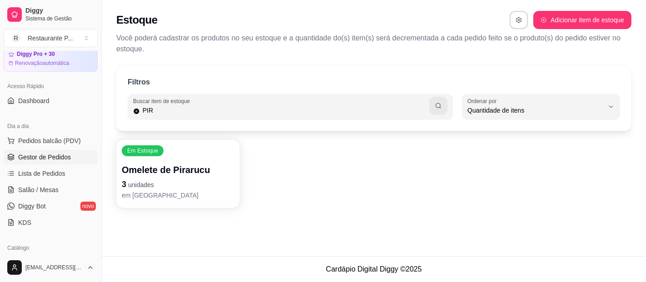
click at [55, 153] on span "Gestor de Pedidos" at bounding box center [44, 157] width 53 height 9
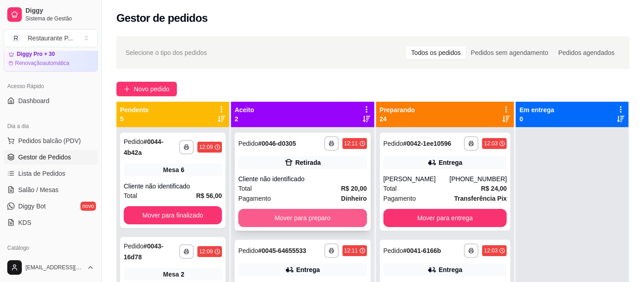
click at [306, 212] on button "Mover para preparo" at bounding box center [302, 218] width 129 height 18
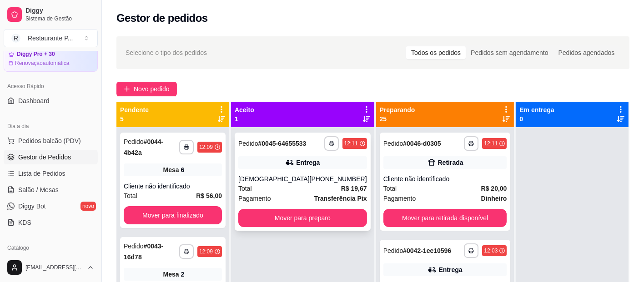
click at [309, 210] on div "**********" at bounding box center [303, 182] width 136 height 98
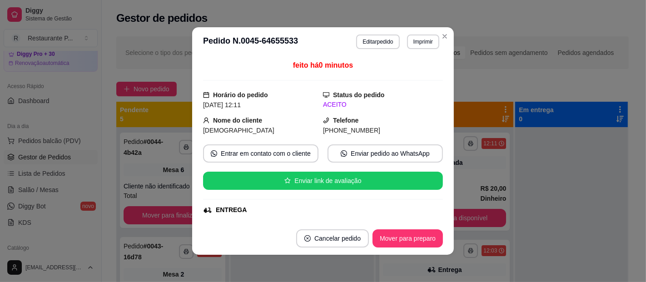
click at [341, 193] on div "feito há 0 minutos Horário do pedido 01/10/2025 12:11 Status do pedido ACEITO N…" at bounding box center [323, 139] width 240 height 159
click at [296, 216] on div "feito há 0 minutos Horário do pedido 01/10/2025 12:11 Status do pedido ACEITO N…" at bounding box center [323, 139] width 240 height 159
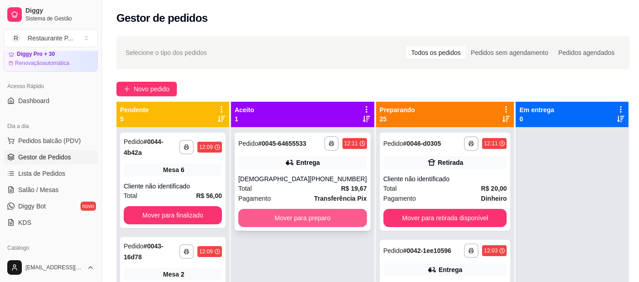
click at [318, 222] on button "Mover para preparo" at bounding box center [302, 218] width 129 height 18
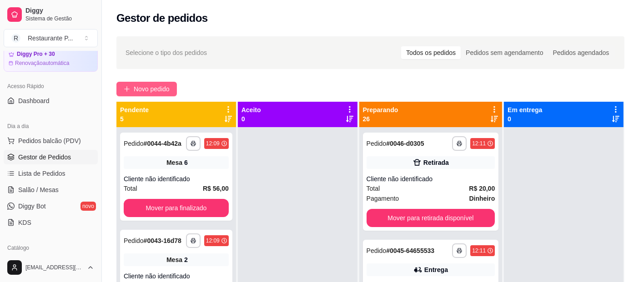
click at [152, 87] on span "Novo pedido" at bounding box center [152, 89] width 36 height 10
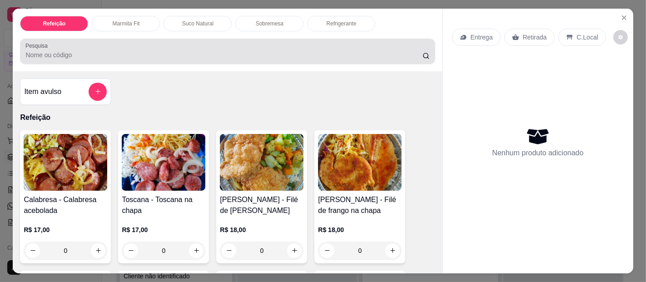
click at [122, 43] on div at bounding box center [227, 51] width 404 height 18
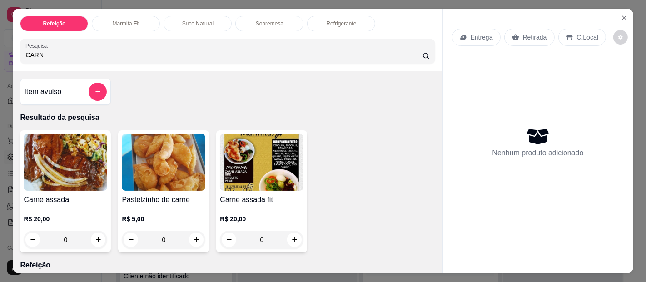
type input "CARN"
click at [46, 146] on img at bounding box center [66, 162] width 84 height 57
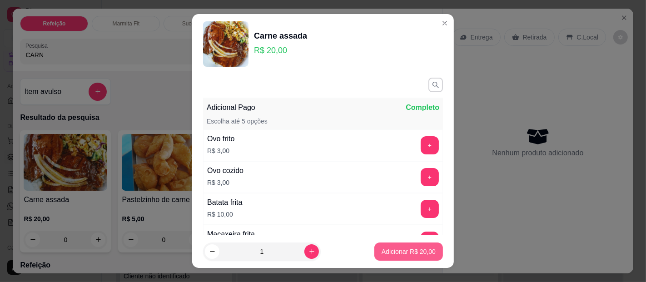
click at [382, 256] on p "Adicionar R$ 20,00" at bounding box center [409, 251] width 54 height 9
type input "1"
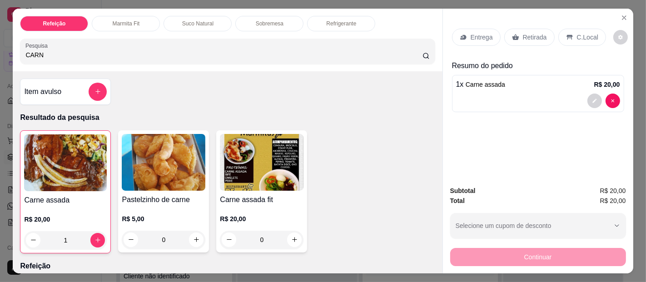
click at [481, 29] on div "Entrega" at bounding box center [476, 37] width 49 height 17
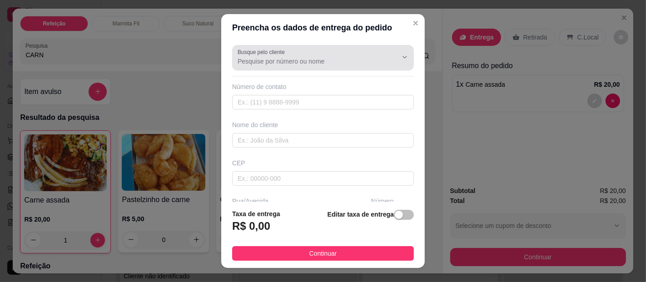
click at [298, 51] on div at bounding box center [323, 58] width 171 height 18
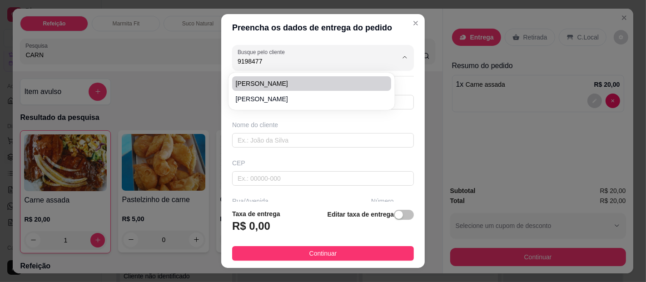
click at [302, 85] on span "[PERSON_NAME]" at bounding box center [307, 83] width 143 height 9
type input "[PERSON_NAME]"
type input "91984774691"
type input "[PERSON_NAME]"
type input "66911190"
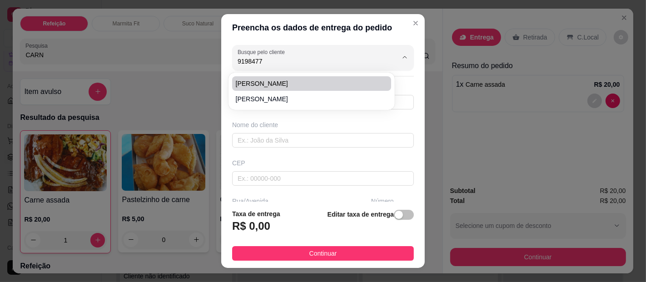
type input "Travessa [PERSON_NAME]"
type input "316"
type input "[GEOGRAPHIC_DATA]"
type input "Al.almeida"
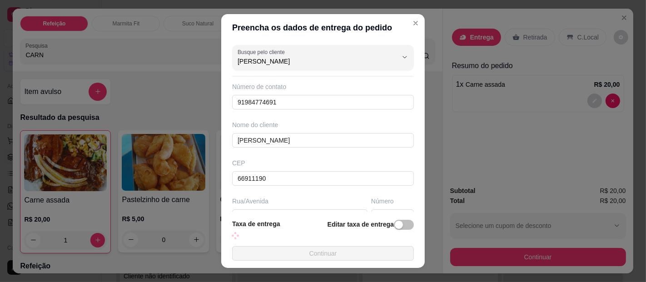
type input "316"
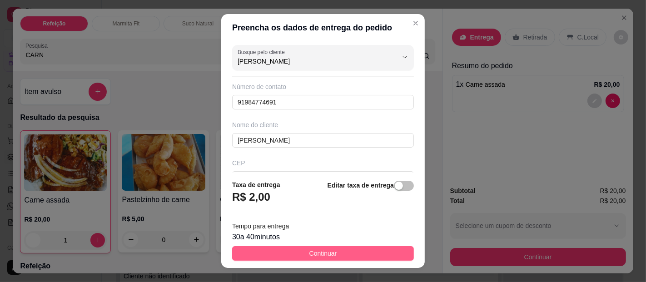
type input "[PERSON_NAME]"
click at [332, 253] on button "Continuar" at bounding box center [323, 253] width 182 height 15
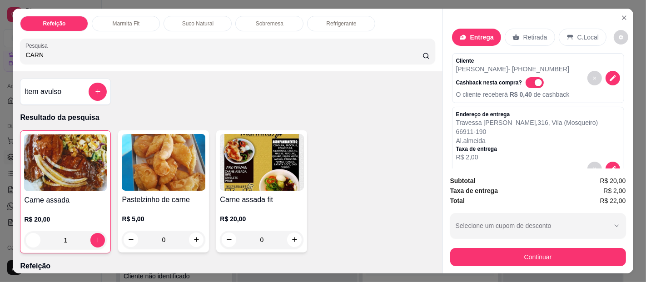
click at [279, 9] on div "Refeição Marmita Fit Suco Natural Sobremesa Refrigerante Pesquisa CARN" at bounding box center [228, 40] width 430 height 63
click at [260, 20] on p "Sobremesa" at bounding box center [270, 23] width 28 height 7
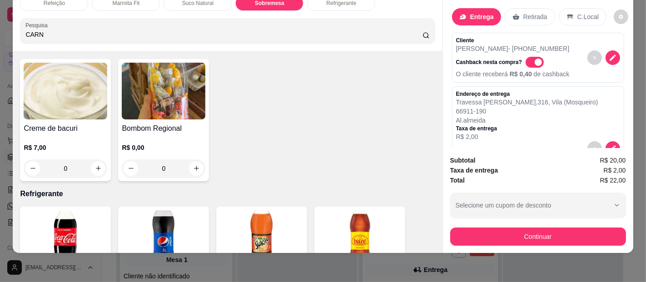
scroll to position [1777, 0]
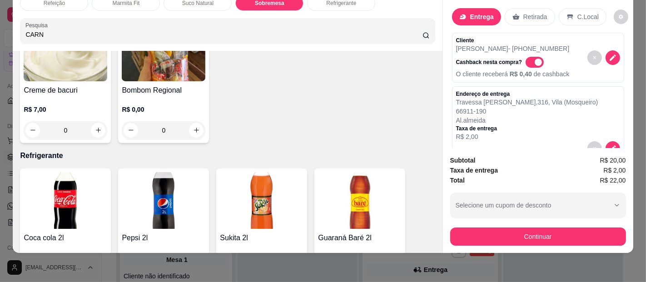
click at [96, 121] on div "0" at bounding box center [66, 130] width 84 height 18
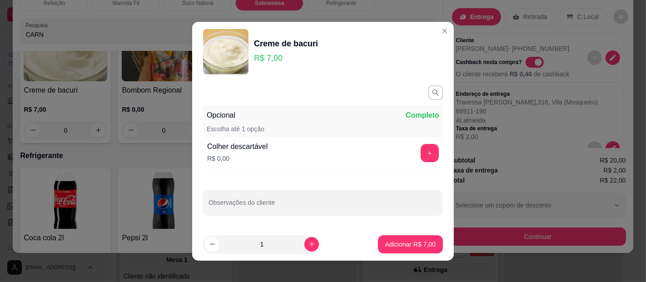
click at [406, 250] on button "Adicionar R$ 7,00" at bounding box center [410, 244] width 65 height 18
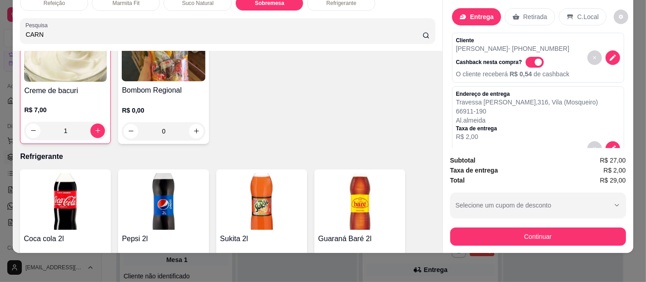
type input "1"
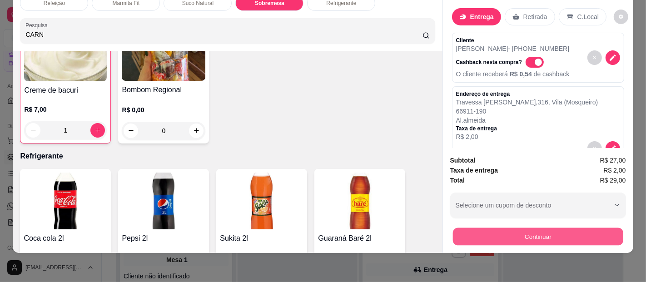
click at [479, 228] on button "Continuar" at bounding box center [538, 237] width 170 height 18
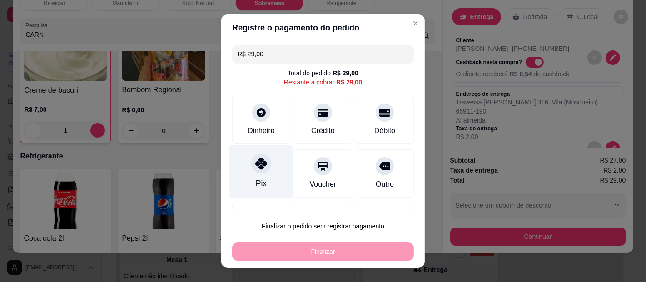
click at [238, 172] on div "Pix" at bounding box center [262, 171] width 64 height 53
type input "R$ 0,00"
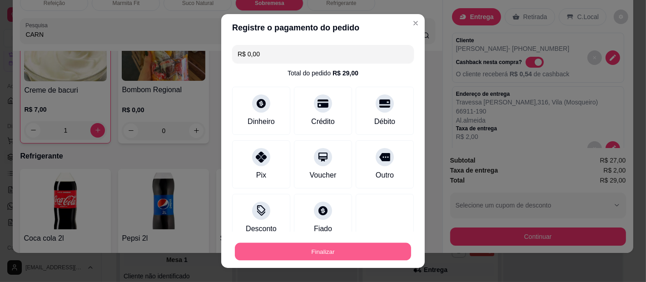
click at [324, 247] on button "Finalizar" at bounding box center [323, 252] width 176 height 18
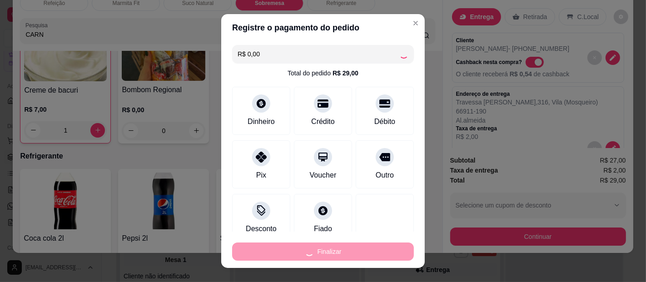
type input "0"
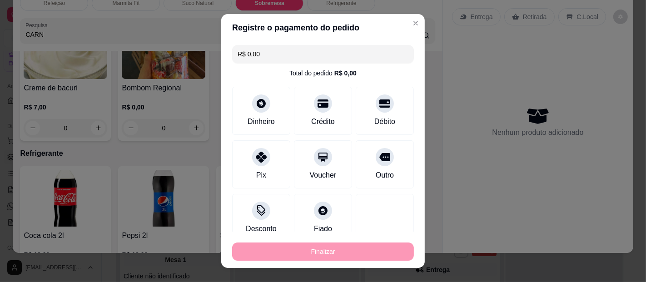
type input "-R$ 29,00"
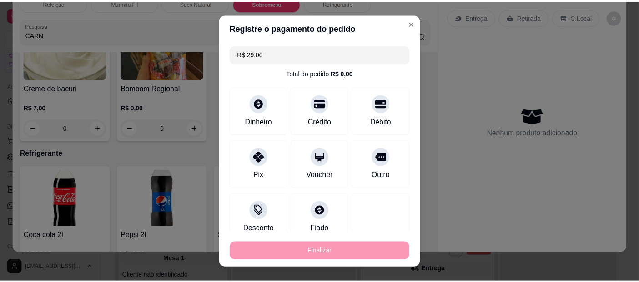
scroll to position [1775, 0]
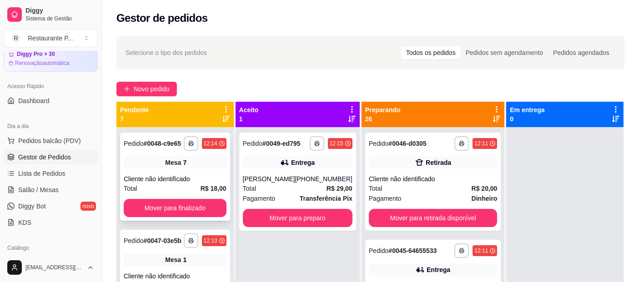
click at [190, 184] on div "Total R$ 18,00" at bounding box center [175, 189] width 103 height 10
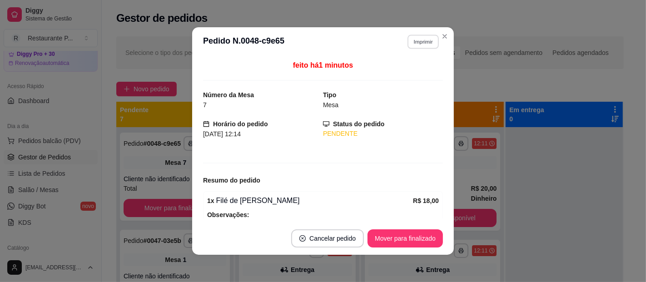
click at [414, 42] on button "Imprimir" at bounding box center [423, 42] width 31 height 14
click at [406, 75] on button "Impressora" at bounding box center [404, 73] width 66 height 15
click at [421, 40] on button "Imprimir" at bounding box center [423, 42] width 32 height 15
click at [406, 69] on button "Impressora" at bounding box center [404, 73] width 64 height 14
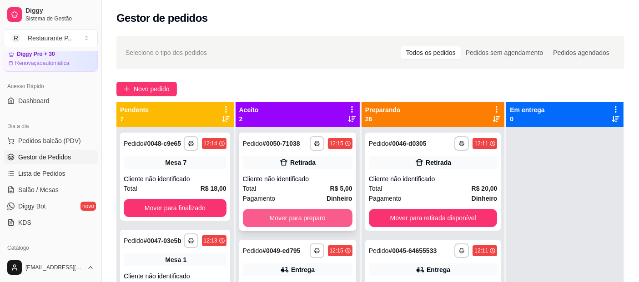
click at [302, 217] on button "Mover para preparo" at bounding box center [298, 218] width 110 height 18
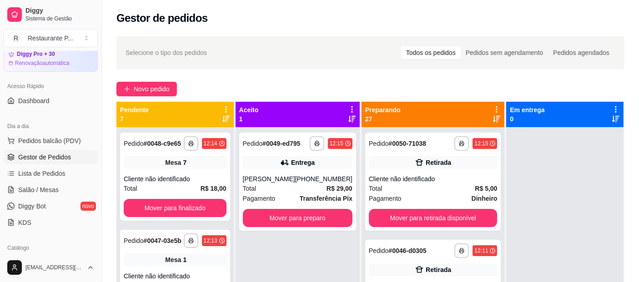
click at [302, 217] on div "**********" at bounding box center [297, 182] width 117 height 98
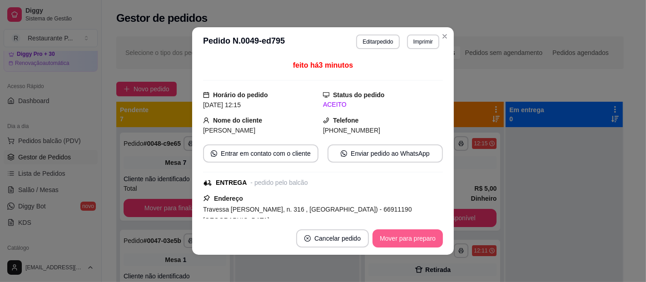
click at [398, 236] on button "Mover para preparo" at bounding box center [408, 239] width 70 height 18
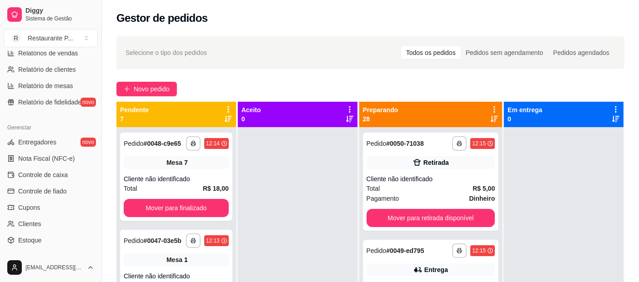
scroll to position [317, 0]
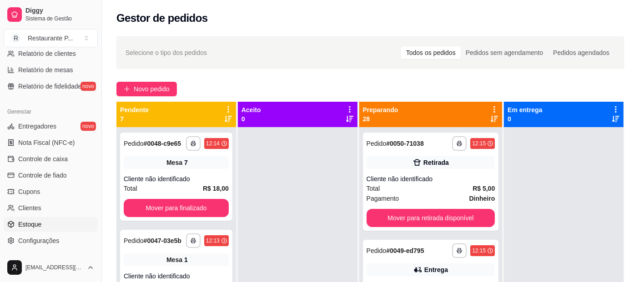
click at [49, 224] on link "Estoque" at bounding box center [51, 224] width 94 height 15
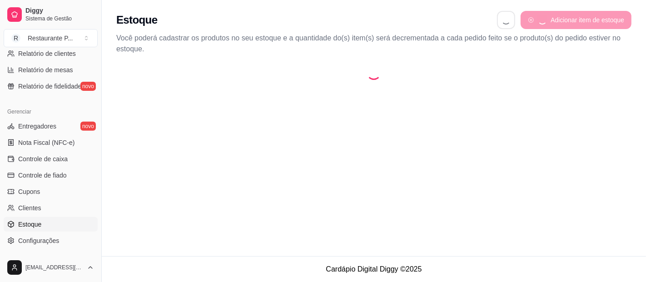
select select "QUANTITY_ORDER"
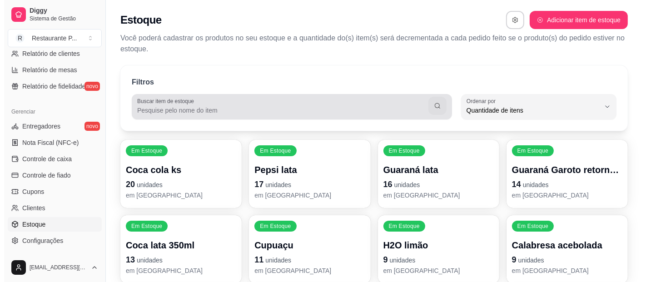
scroll to position [9, 0]
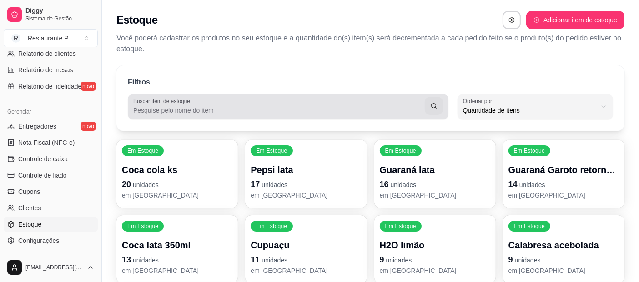
click at [190, 110] on input "Buscar item de estoque" at bounding box center [278, 110] width 291 height 9
click at [435, 111] on button "button" at bounding box center [434, 106] width 18 height 18
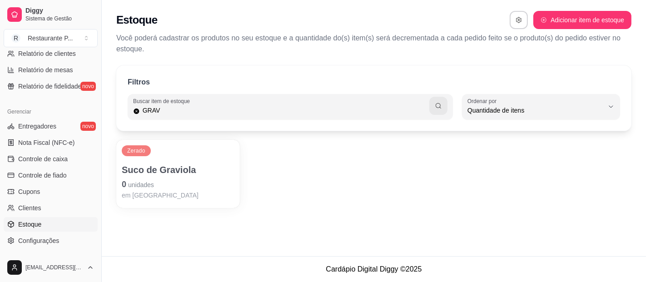
click at [139, 200] on div "Zerado Suco de Graviola 0 unidades em estoque" at bounding box center [178, 174] width 124 height 68
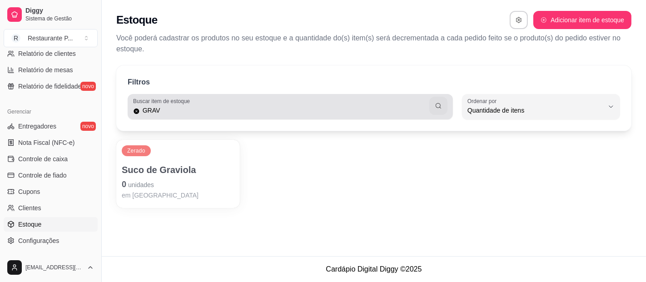
click at [176, 105] on div "GRAV" at bounding box center [290, 107] width 315 height 18
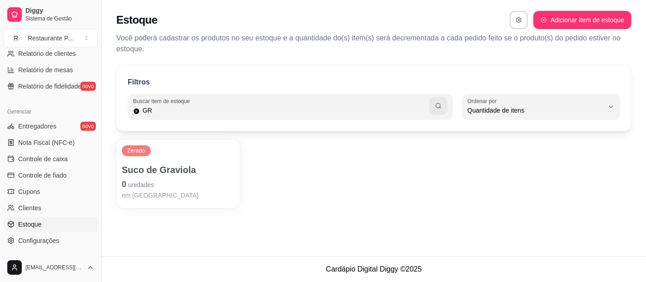
type input "G"
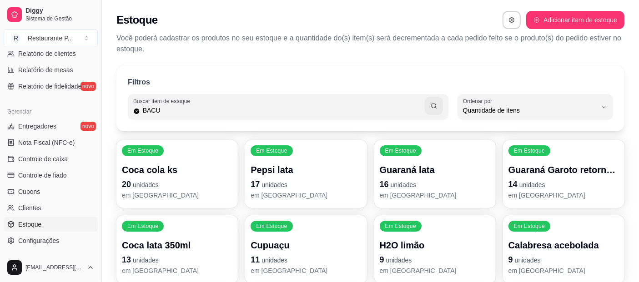
type input "BACU"
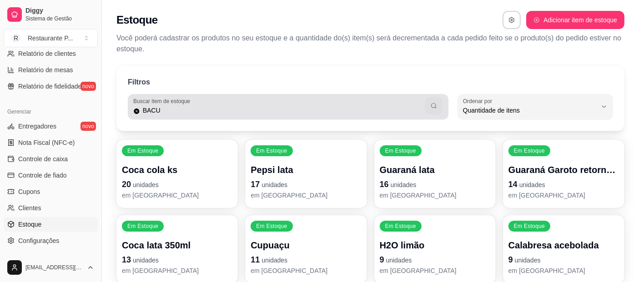
click at [440, 108] on button "button" at bounding box center [434, 106] width 18 height 18
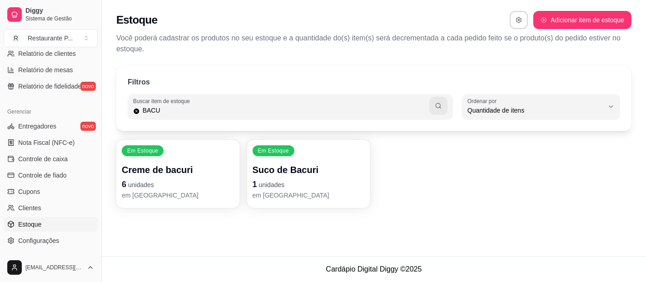
click at [273, 166] on p "Suco de Bacuri" at bounding box center [309, 170] width 113 height 13
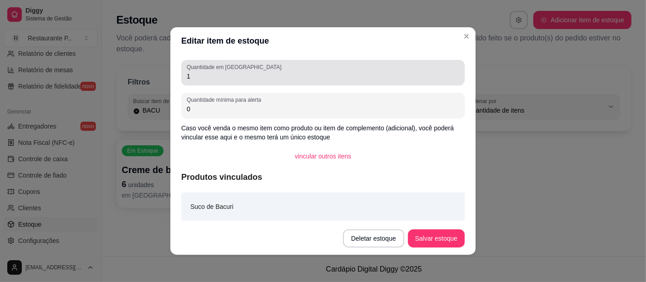
click at [200, 80] on input "1" at bounding box center [323, 76] width 273 height 9
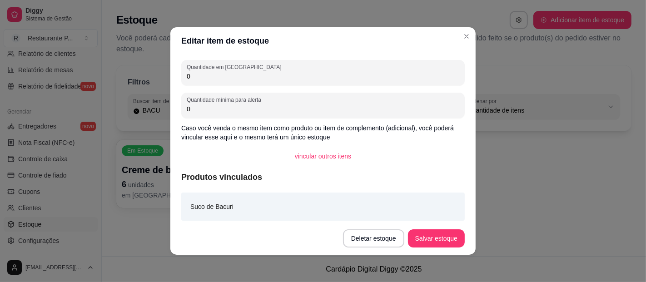
type input "0"
click at [431, 233] on button "Salvar estoque" at bounding box center [436, 239] width 55 height 18
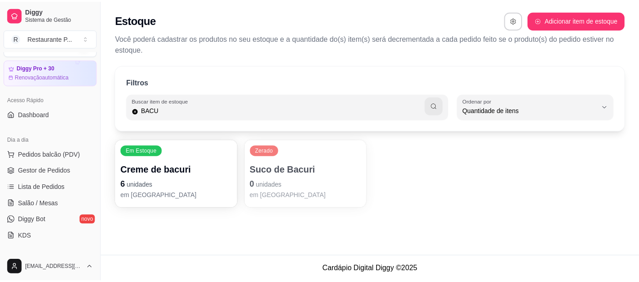
scroll to position [8, 0]
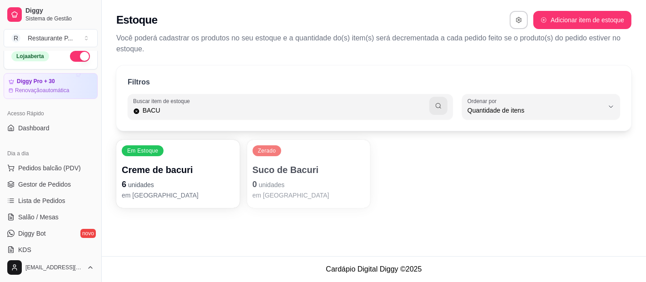
click at [72, 176] on ul "Pedidos balcão (PDV) Gestor de Pedidos Lista de Pedidos Salão / Mesas Diggy Bot…" at bounding box center [51, 209] width 94 height 96
click at [69, 181] on span "Gestor de Pedidos" at bounding box center [44, 184] width 53 height 9
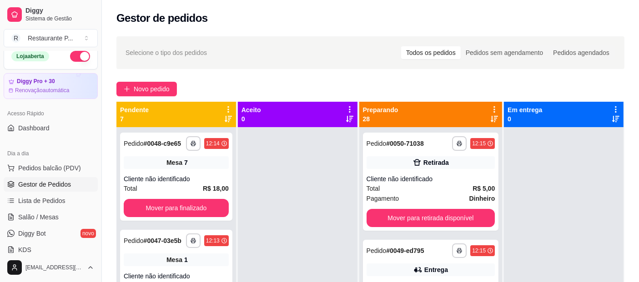
click at [491, 119] on icon at bounding box center [494, 119] width 7 height 6
click at [408, 185] on div "Total R$ 19,00" at bounding box center [430, 189] width 129 height 10
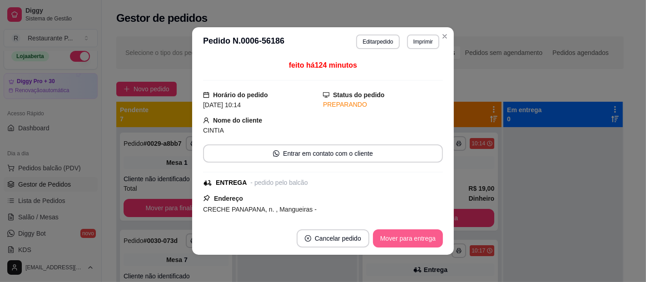
click at [391, 233] on button "Mover para entrega" at bounding box center [408, 239] width 70 height 18
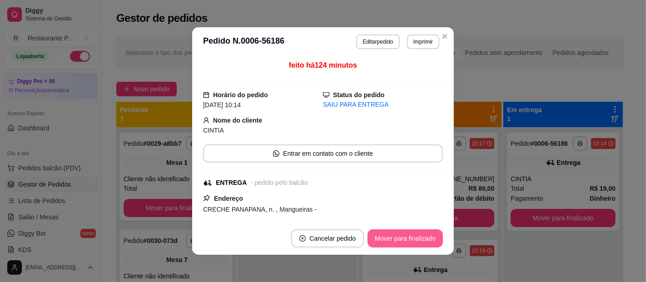
click at [393, 235] on button "Mover para finalizado" at bounding box center [405, 239] width 75 height 18
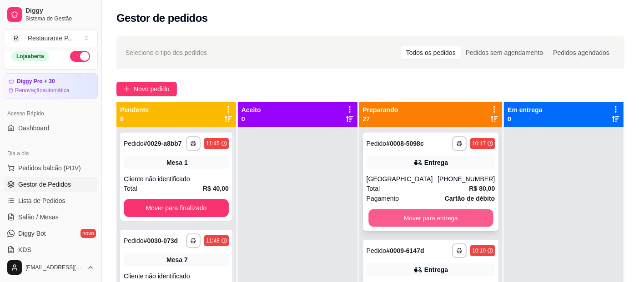
click at [435, 224] on button "Mover para entrega" at bounding box center [430, 219] width 125 height 18
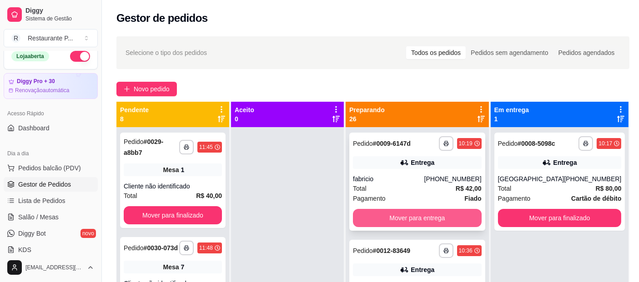
click at [438, 212] on button "Mover para entrega" at bounding box center [417, 218] width 129 height 18
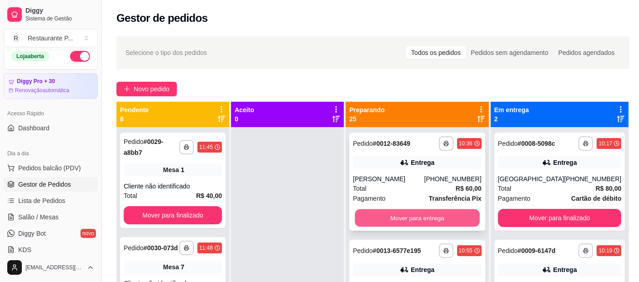
click at [418, 219] on button "Mover para entrega" at bounding box center [417, 219] width 125 height 18
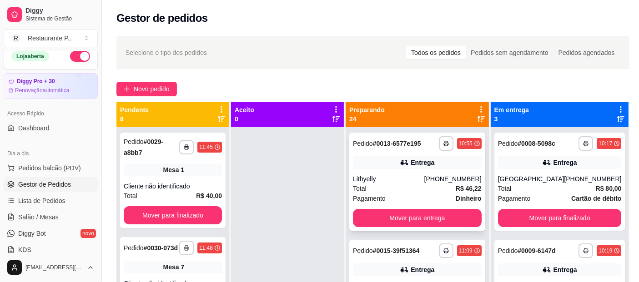
click at [429, 216] on div "**********" at bounding box center [417, 182] width 136 height 98
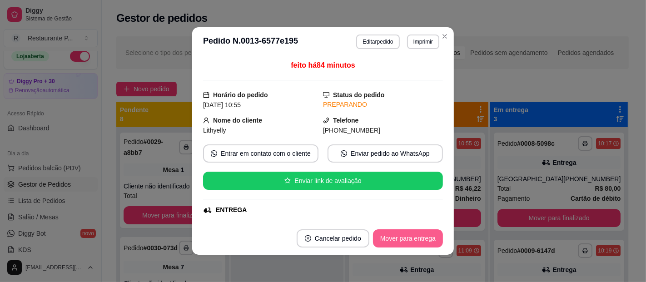
click at [414, 237] on button "Mover para entrega" at bounding box center [408, 239] width 70 height 18
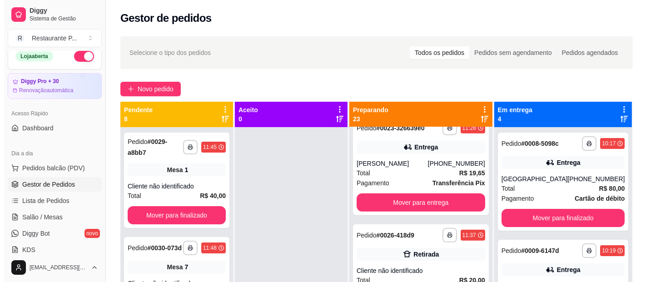
scroll to position [679, 0]
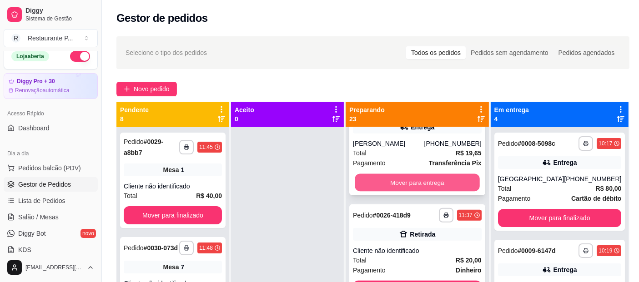
click at [452, 192] on button "Mover para entrega" at bounding box center [417, 183] width 125 height 18
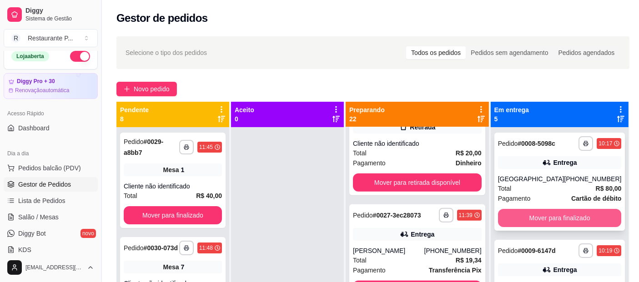
click at [556, 210] on button "Mover para finalizado" at bounding box center [560, 218] width 124 height 18
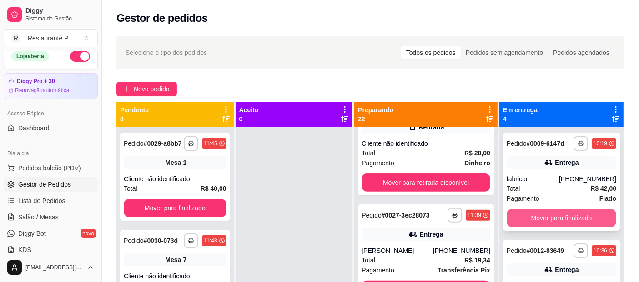
click at [553, 218] on button "Mover para finalizado" at bounding box center [561, 218] width 110 height 18
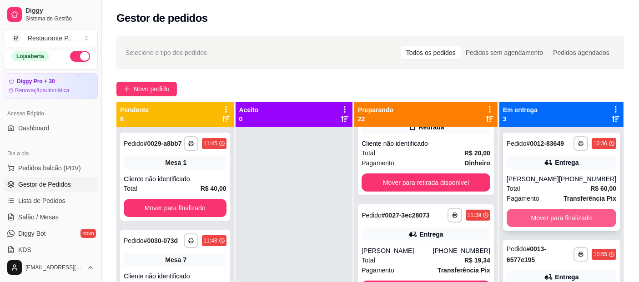
click at [554, 216] on button "Mover para finalizado" at bounding box center [561, 218] width 110 height 18
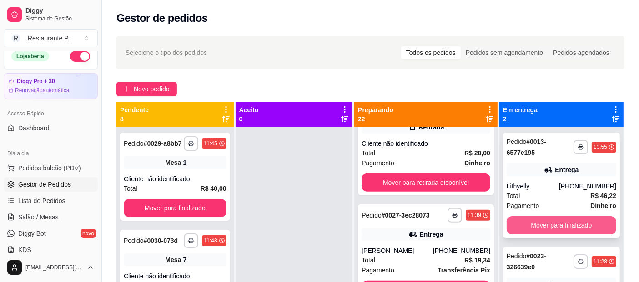
click at [556, 220] on button "Mover para finalizado" at bounding box center [561, 225] width 110 height 18
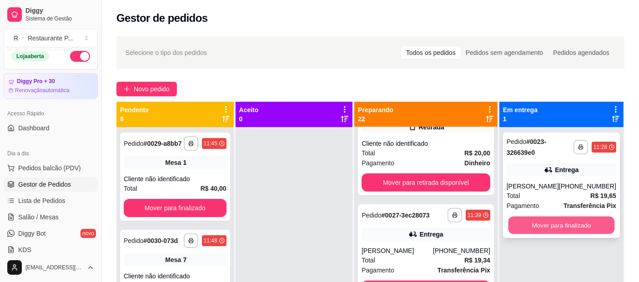
click at [555, 225] on button "Mover para finalizado" at bounding box center [561, 226] width 106 height 18
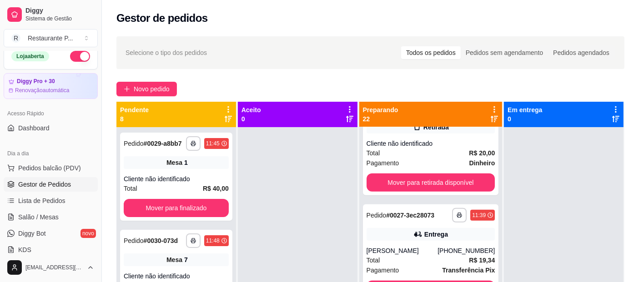
click at [154, 81] on div "**********" at bounding box center [370, 213] width 537 height 364
click at [155, 86] on span "Novo pedido" at bounding box center [152, 89] width 36 height 10
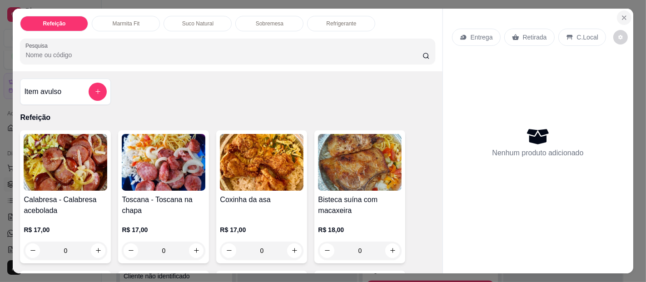
click at [617, 11] on button "Close" at bounding box center [624, 17] width 15 height 15
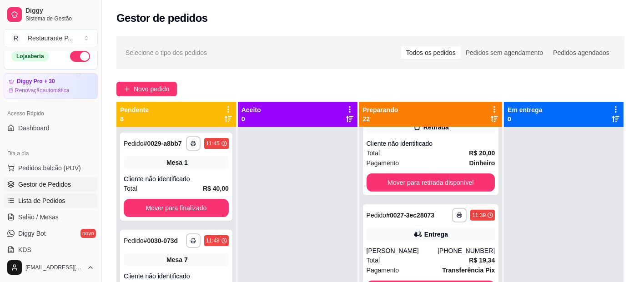
click at [41, 202] on span "Lista de Pedidos" at bounding box center [41, 200] width 47 height 9
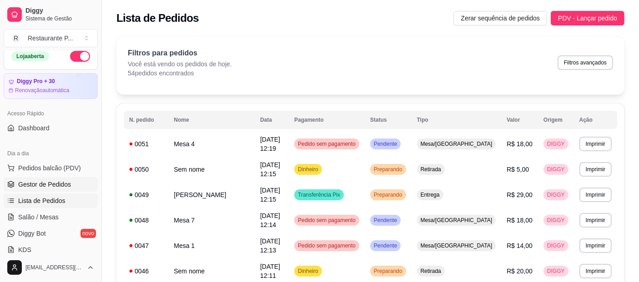
click at [51, 186] on span "Gestor de Pedidos" at bounding box center [44, 184] width 53 height 9
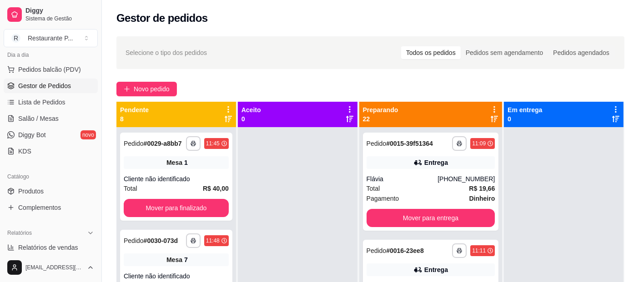
scroll to position [110, 0]
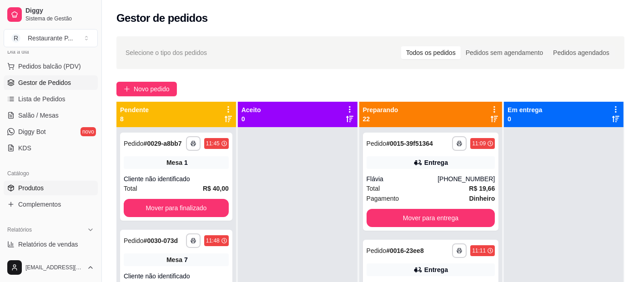
click at [45, 185] on link "Produtos" at bounding box center [51, 188] width 94 height 15
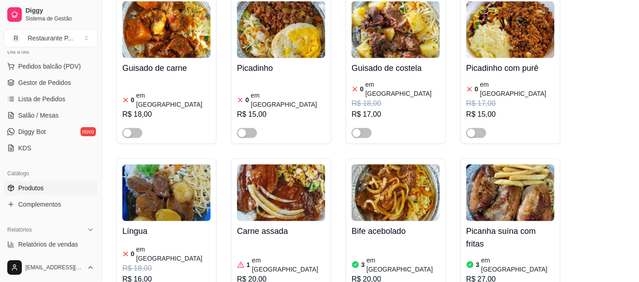
scroll to position [660, 0]
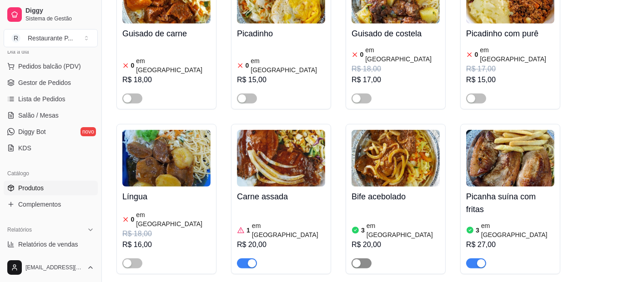
click at [356, 260] on div "button" at bounding box center [356, 264] width 8 height 8
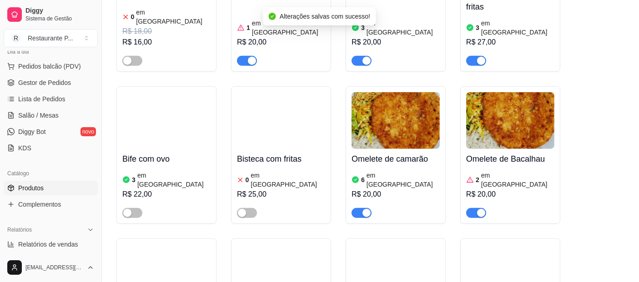
scroll to position [913, 0]
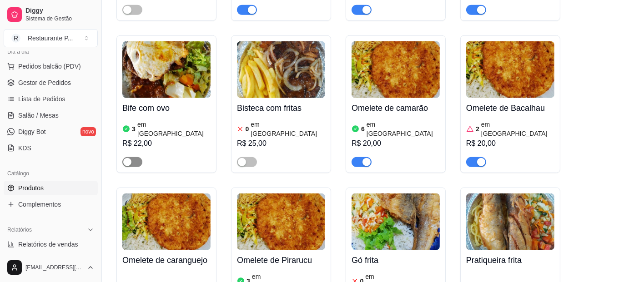
click at [126, 158] on div "button" at bounding box center [127, 162] width 8 height 8
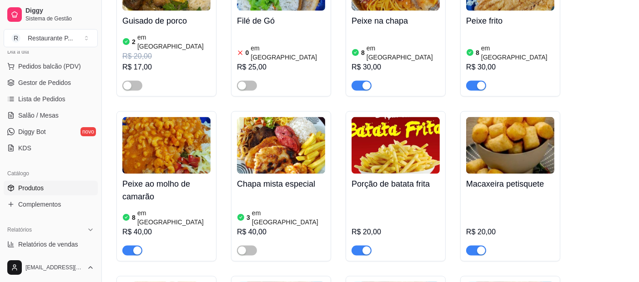
scroll to position [1328, 0]
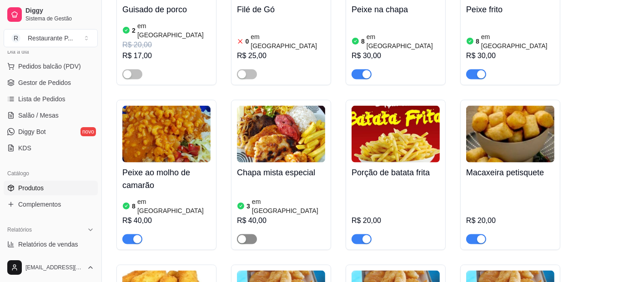
click at [243, 235] on div "button" at bounding box center [242, 239] width 8 height 8
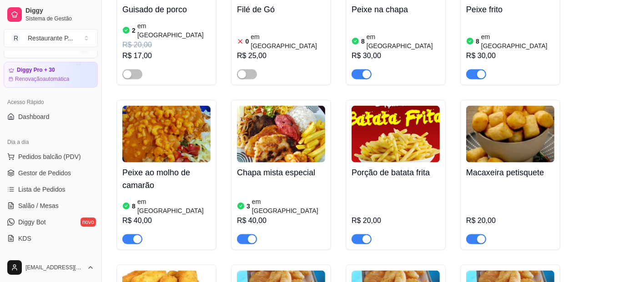
scroll to position [0, 0]
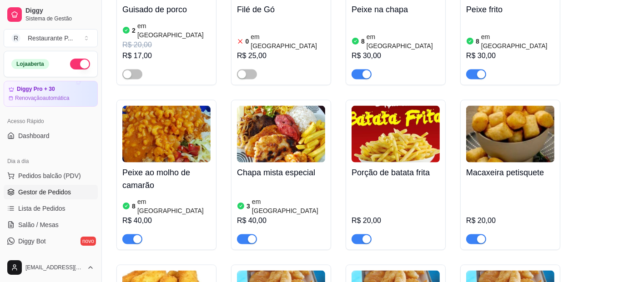
click at [47, 195] on span "Gestor de Pedidos" at bounding box center [44, 192] width 53 height 9
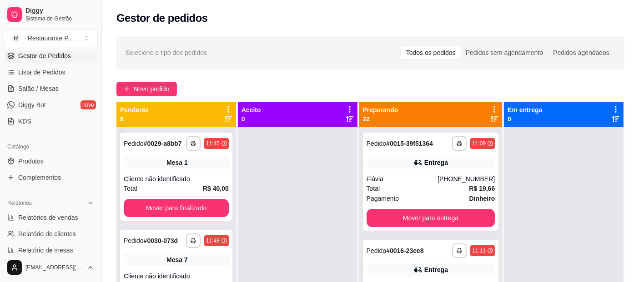
scroll to position [140, 0]
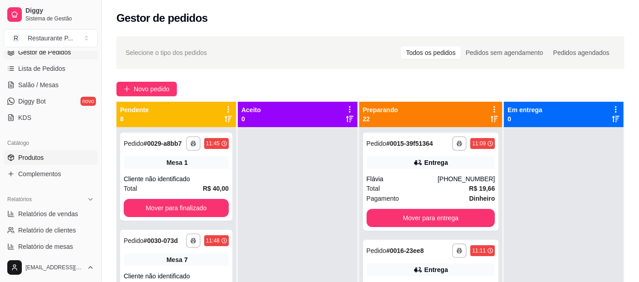
click at [50, 154] on link "Produtos" at bounding box center [51, 157] width 94 height 15
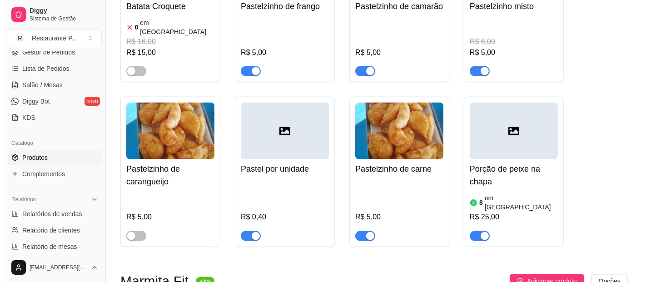
scroll to position [1733, 0]
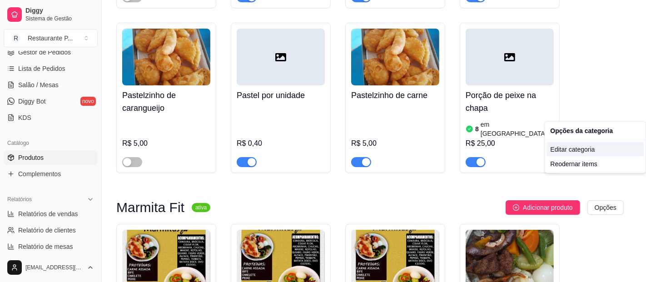
click at [575, 147] on div "Editar categoria" at bounding box center [595, 149] width 97 height 15
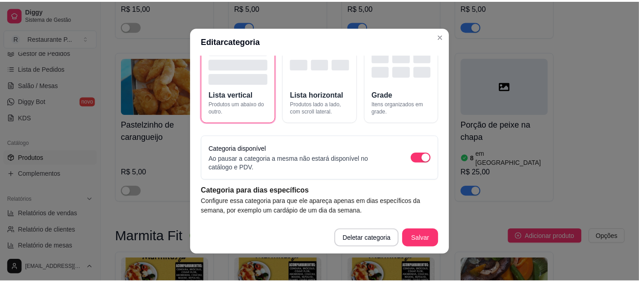
scroll to position [67, 0]
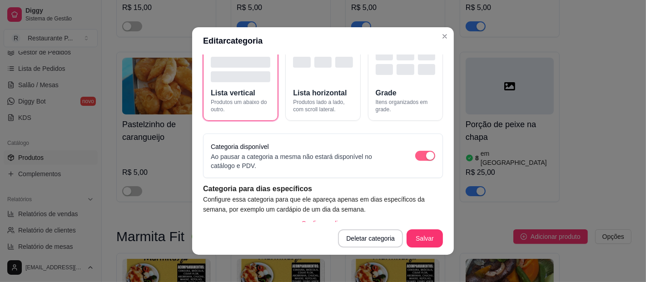
click at [421, 151] on span "button" at bounding box center [426, 156] width 20 height 10
click at [430, 235] on button "Salvar" at bounding box center [424, 239] width 35 height 18
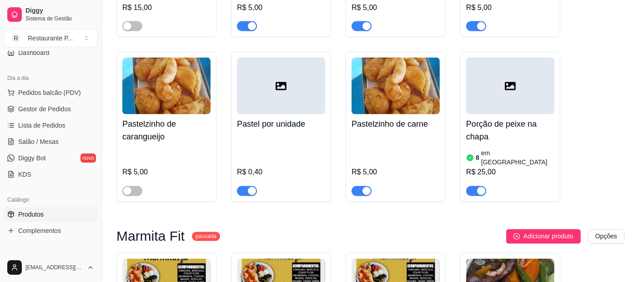
scroll to position [55, 0]
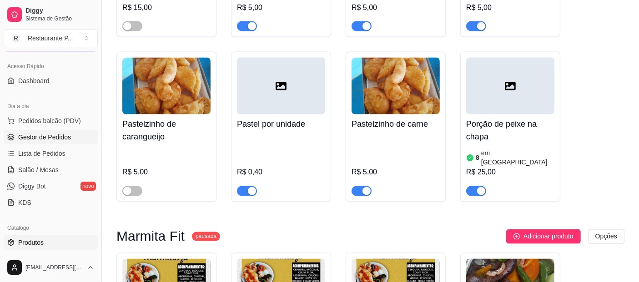
click at [58, 135] on span "Gestor de Pedidos" at bounding box center [44, 137] width 53 height 9
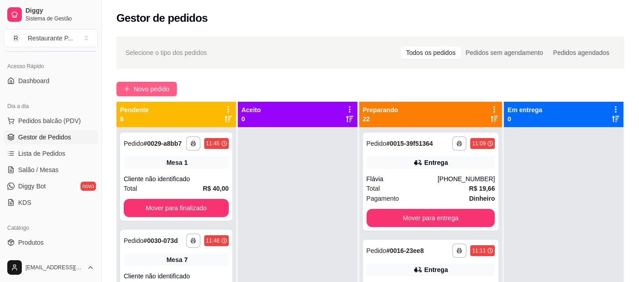
click at [153, 85] on span "Novo pedido" at bounding box center [152, 89] width 36 height 10
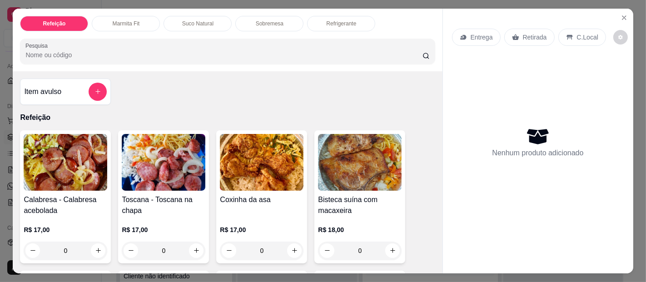
click at [125, 20] on p "Marmita Fit" at bounding box center [125, 23] width 27 height 7
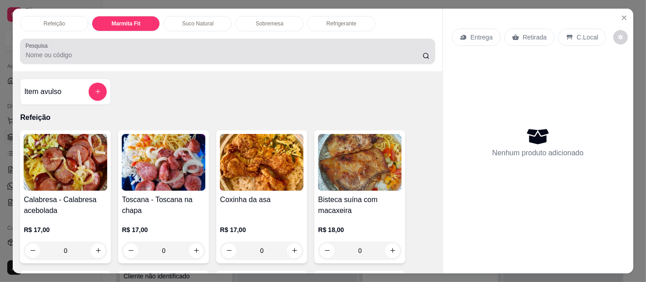
scroll to position [25, 0]
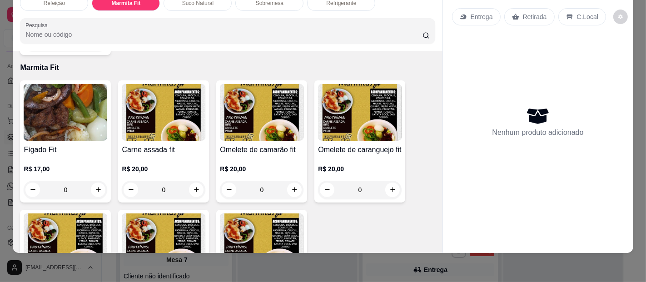
click at [149, 107] on img at bounding box center [164, 112] width 84 height 57
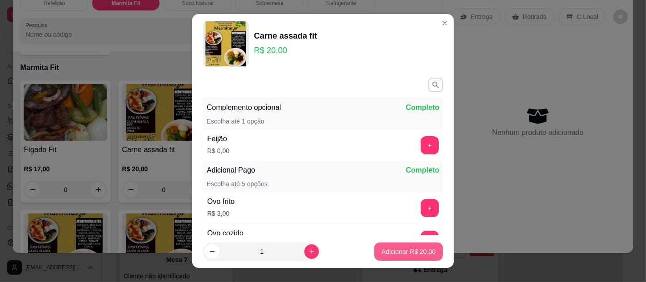
click at [382, 252] on p "Adicionar R$ 20,00" at bounding box center [409, 251] width 54 height 9
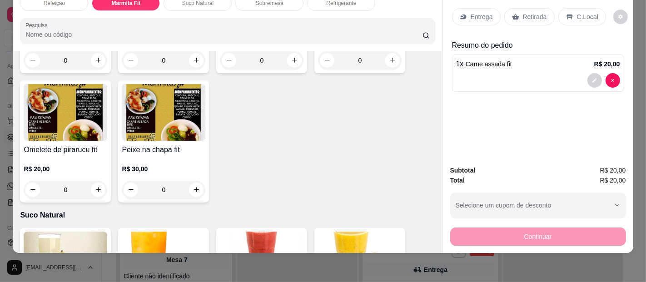
scroll to position [872, 0]
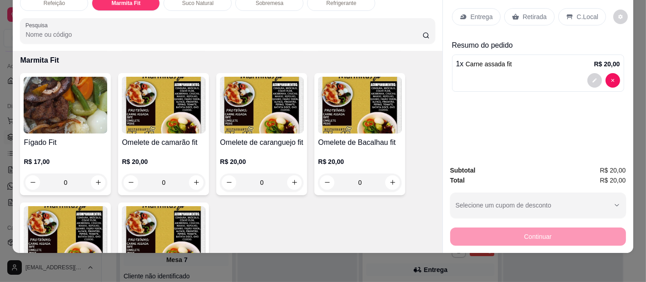
click at [475, 12] on p "Entrega" at bounding box center [482, 16] width 22 height 9
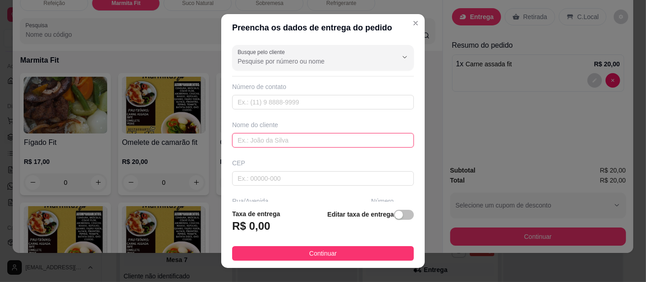
click at [264, 140] on input "text" at bounding box center [323, 140] width 182 height 15
type input "[PERSON_NAME] X"
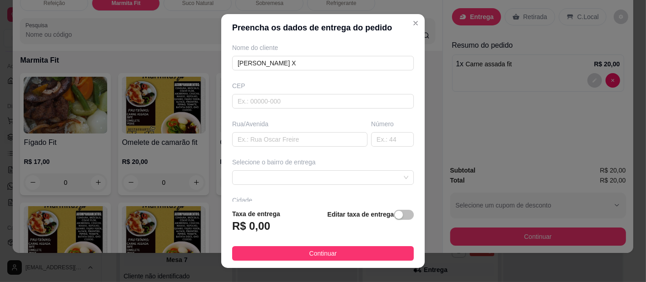
scroll to position [80, 0]
click at [281, 183] on div "Busque pelo cliente Número de contato Nome do cliente SARA RAIO X CEP Rua/Aveni…" at bounding box center [323, 121] width 204 height 160
click at [284, 177] on span at bounding box center [323, 176] width 171 height 14
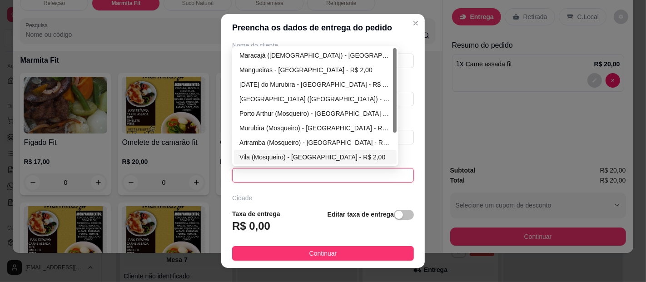
click at [259, 153] on div "Vila (Mosqueiro) - Belém - R$ 2,00" at bounding box center [316, 157] width 152 height 10
type input "[GEOGRAPHIC_DATA]"
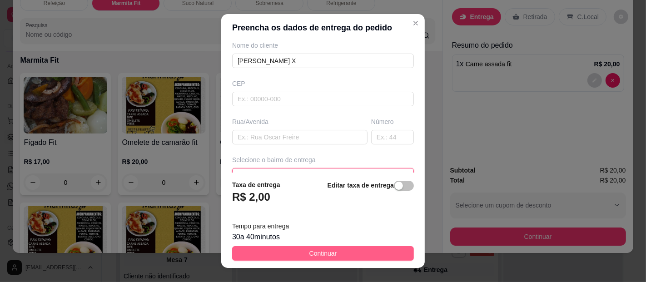
click at [337, 251] on button "Continuar" at bounding box center [323, 253] width 182 height 15
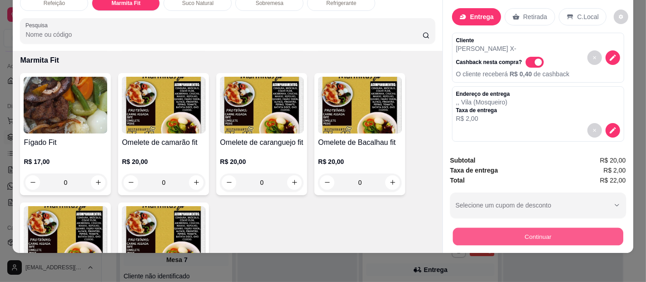
click at [570, 228] on button "Continuar" at bounding box center [538, 237] width 170 height 18
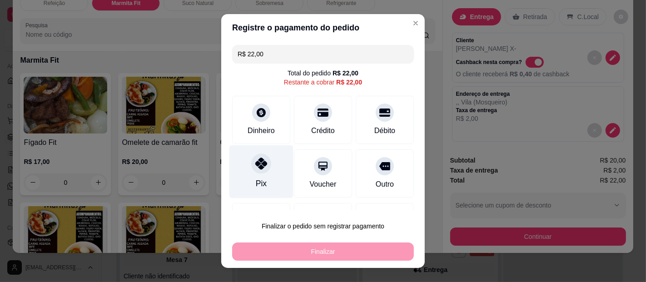
click at [256, 160] on icon at bounding box center [262, 164] width 12 height 12
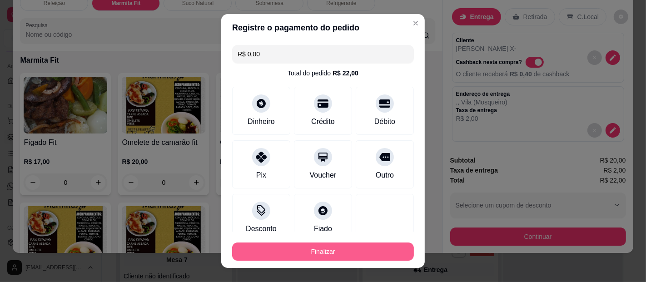
click at [296, 250] on button "Finalizar" at bounding box center [323, 252] width 182 height 18
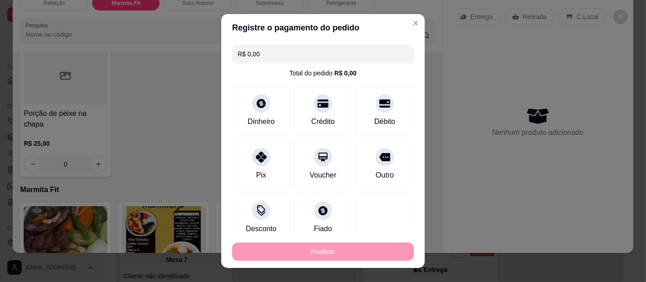
type input "-R$ 22,00"
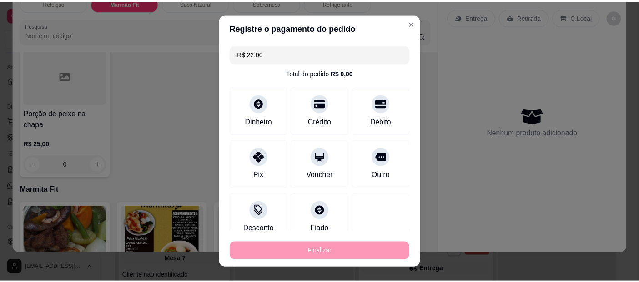
scroll to position [995, 0]
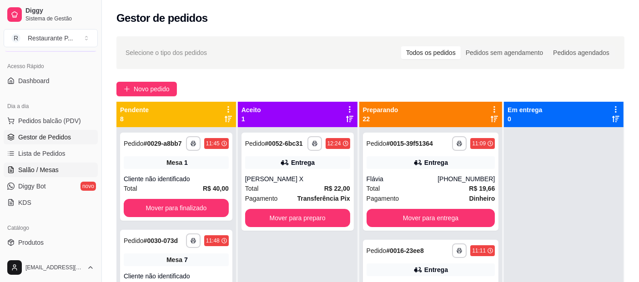
click at [48, 163] on link "Salão / Mesas" at bounding box center [51, 170] width 94 height 15
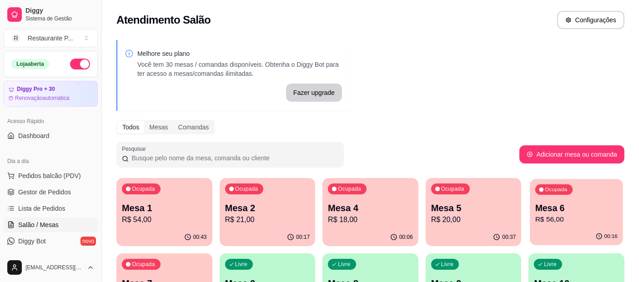
click at [563, 225] on div "Ocupada Mesa 6 R$ 56,00" at bounding box center [576, 203] width 93 height 49
click at [55, 194] on span "Gestor de Pedidos" at bounding box center [44, 192] width 53 height 9
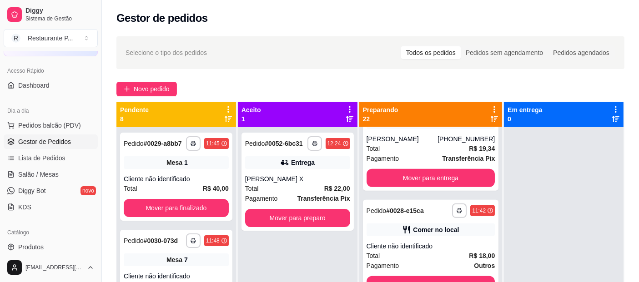
scroll to position [638, 0]
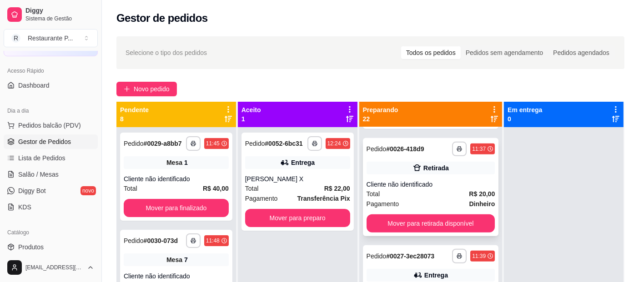
click at [398, 189] on div "Cliente não identificado" at bounding box center [430, 184] width 129 height 9
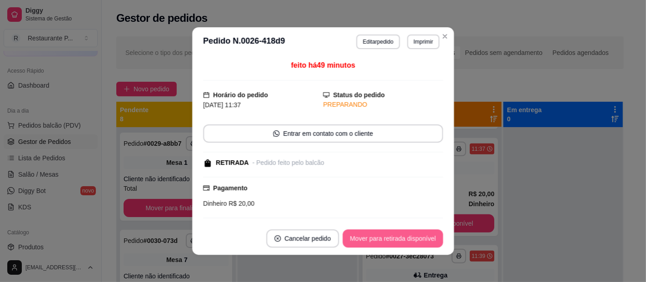
click at [414, 245] on button "Mover para retirada disponível" at bounding box center [393, 239] width 100 height 18
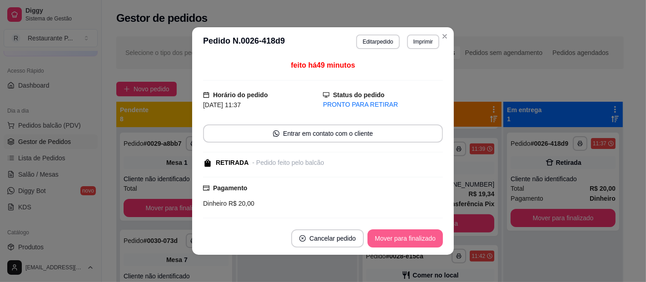
click at [409, 241] on button "Mover para finalizado" at bounding box center [405, 239] width 75 height 18
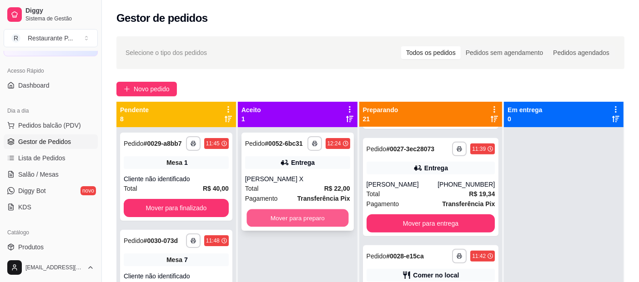
click at [326, 218] on button "Mover para preparo" at bounding box center [297, 219] width 102 height 18
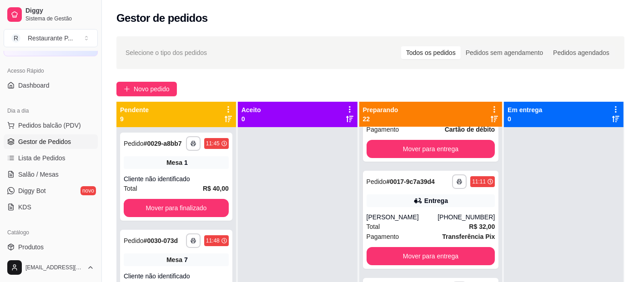
scroll to position [0, 0]
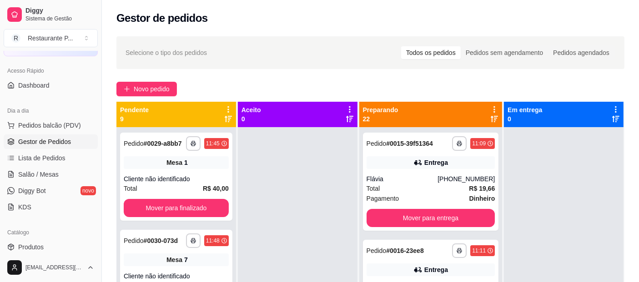
click at [491, 117] on icon at bounding box center [494, 119] width 7 height 6
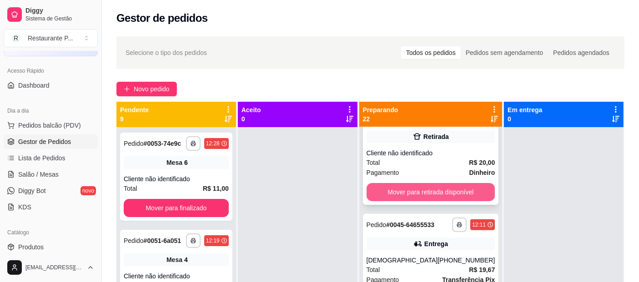
click at [464, 201] on button "Mover para retirada disponível" at bounding box center [430, 192] width 129 height 18
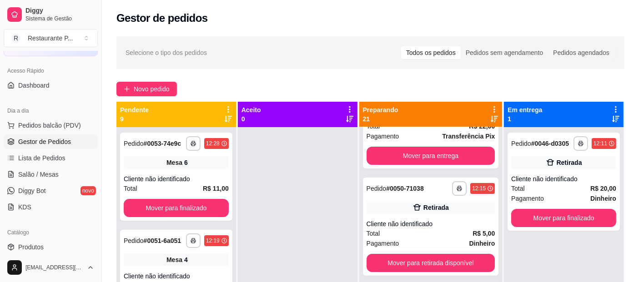
scroll to position [87, 0]
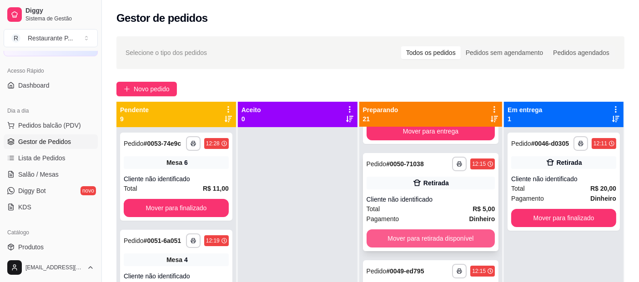
click at [436, 243] on button "Mover para retirada disponível" at bounding box center [430, 239] width 129 height 18
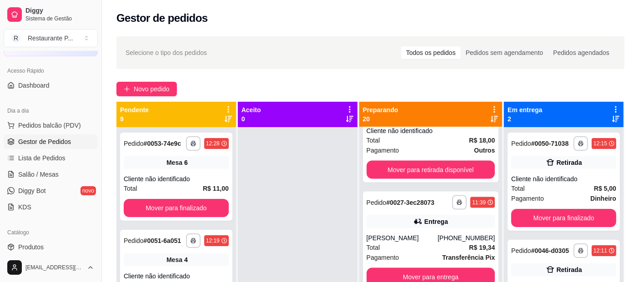
scroll to position [1376, 0]
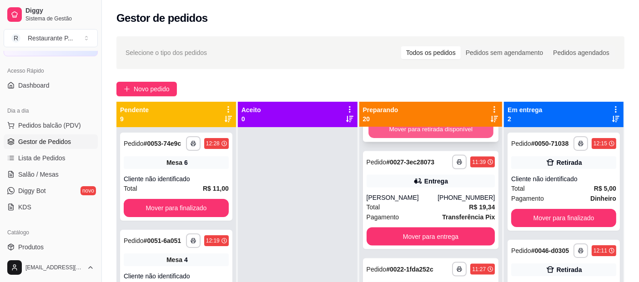
click at [444, 139] on button "Mover para retirada disponível" at bounding box center [430, 130] width 125 height 18
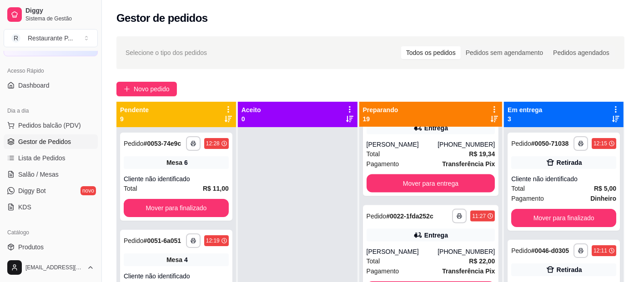
scroll to position [1269, 0]
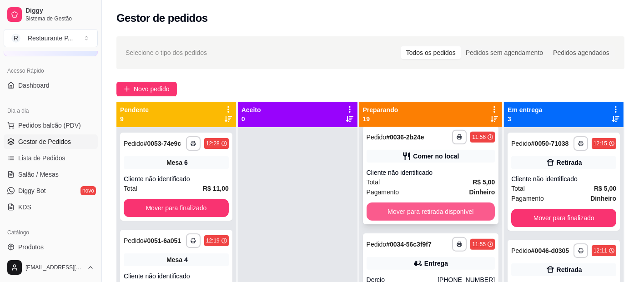
click at [431, 221] on button "Mover para retirada disponível" at bounding box center [430, 212] width 129 height 18
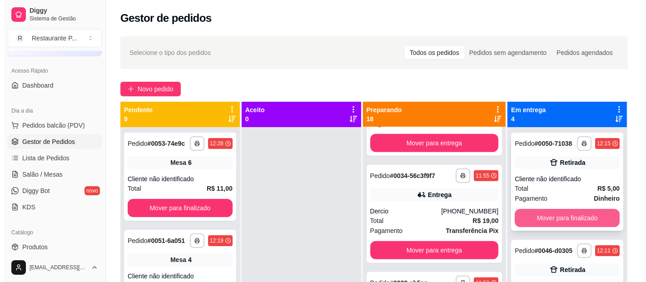
scroll to position [865, 0]
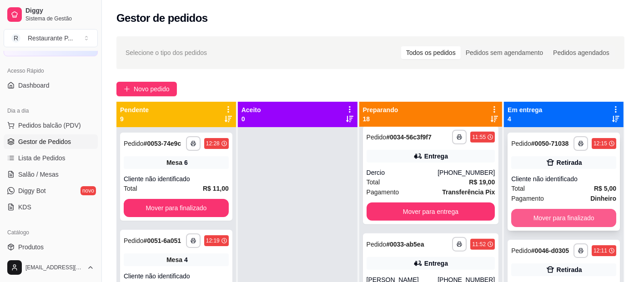
click at [552, 214] on button "Mover para finalizado" at bounding box center [563, 218] width 105 height 18
click at [557, 224] on button "Mover para finalizado" at bounding box center [563, 218] width 105 height 18
click at [560, 214] on button "Mover para finalizado" at bounding box center [563, 218] width 105 height 18
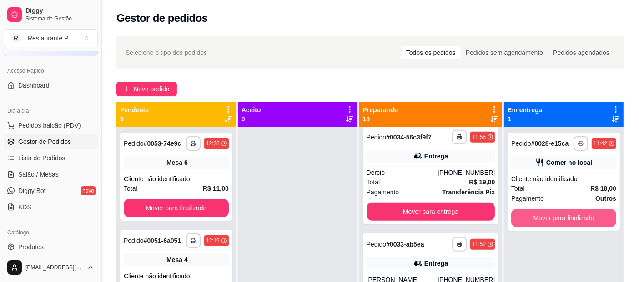
click at [560, 214] on button "Mover para finalizado" at bounding box center [563, 218] width 105 height 18
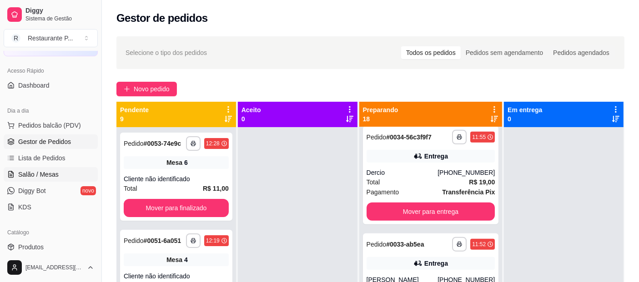
click at [40, 175] on span "Salão / Mesas" at bounding box center [38, 174] width 40 height 9
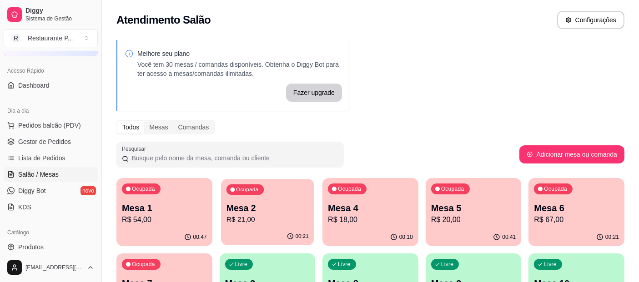
click at [247, 222] on p "R$ 21,00" at bounding box center [267, 220] width 82 height 10
click at [476, 214] on p "Mesa 5" at bounding box center [473, 208] width 85 height 13
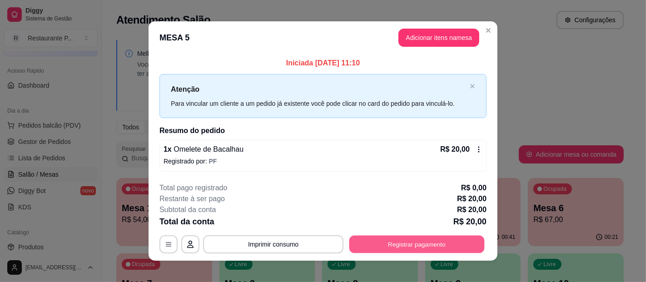
click at [431, 239] on button "Registrar pagamento" at bounding box center [417, 245] width 135 height 18
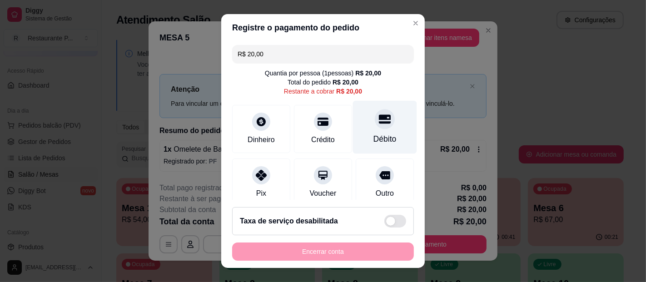
click at [375, 139] on div "Débito" at bounding box center [385, 139] width 23 height 12
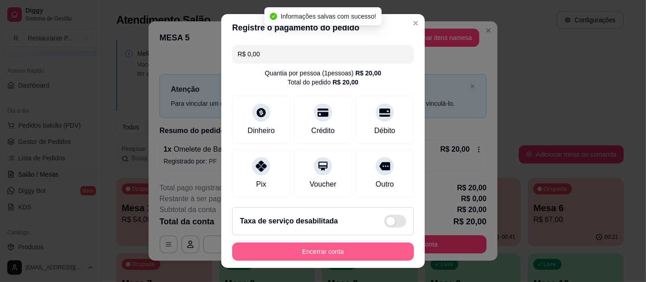
type input "R$ 0,00"
click at [336, 249] on button "Encerrar conta" at bounding box center [323, 252] width 176 height 18
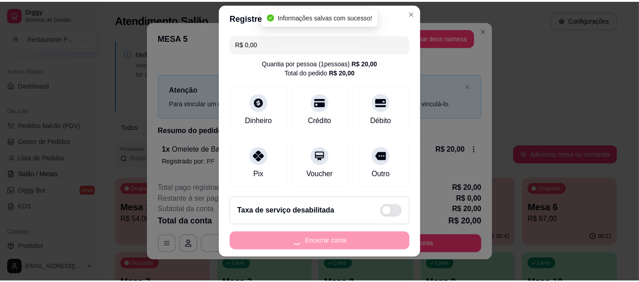
scroll to position [15, 0]
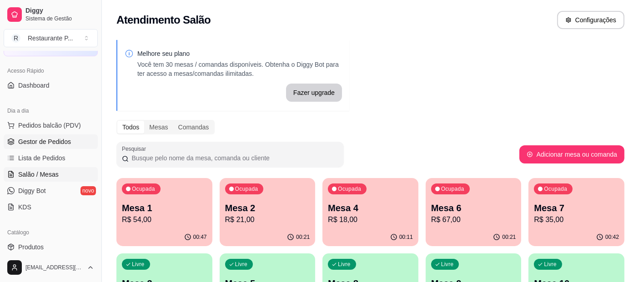
click at [20, 137] on span "Gestor de Pedidos" at bounding box center [44, 141] width 53 height 9
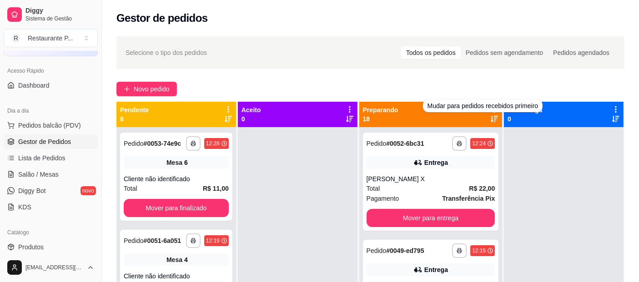
click at [491, 119] on icon at bounding box center [494, 118] width 7 height 7
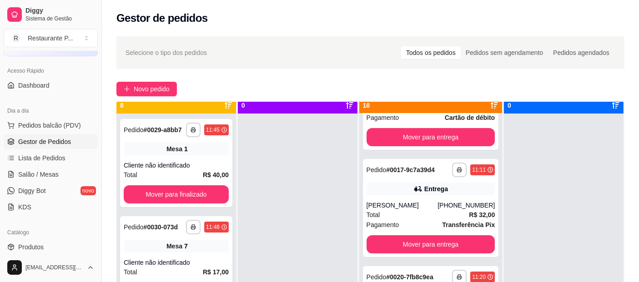
scroll to position [25, 0]
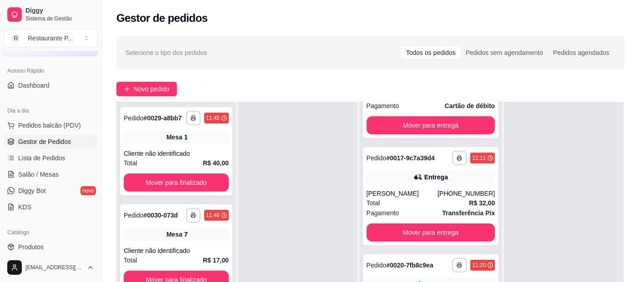
drag, startPoint x: 567, startPoint y: 165, endPoint x: 541, endPoint y: 162, distance: 26.6
click at [541, 162] on div at bounding box center [564, 243] width 120 height 282
drag, startPoint x: 559, startPoint y: 150, endPoint x: 522, endPoint y: 159, distance: 37.4
drag, startPoint x: 522, startPoint y: 159, endPoint x: 195, endPoint y: 59, distance: 341.8
click at [195, 59] on div "Selecione o tipo dos pedidos Todos os pedidos Pedidos sem agendamento Pedidos a…" at bounding box center [370, 52] width 490 height 15
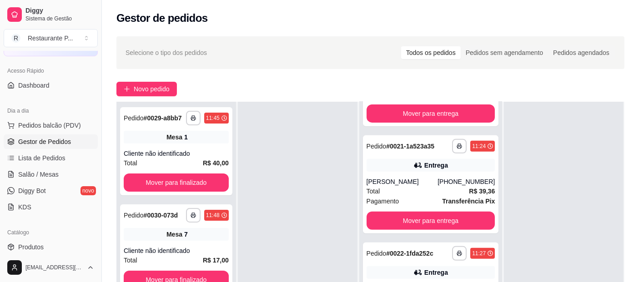
scroll to position [430, 0]
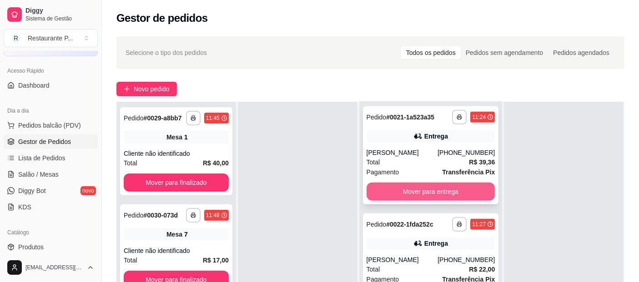
click at [446, 201] on button "Mover para entrega" at bounding box center [430, 192] width 129 height 18
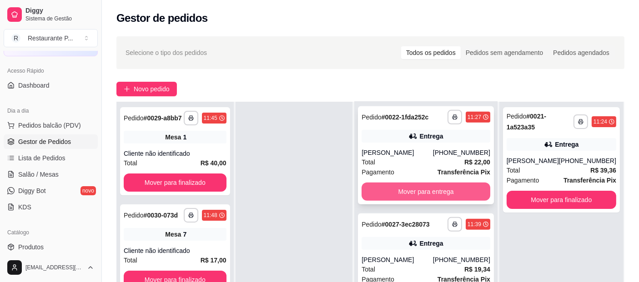
click at [457, 201] on button "Mover para entrega" at bounding box center [425, 192] width 129 height 18
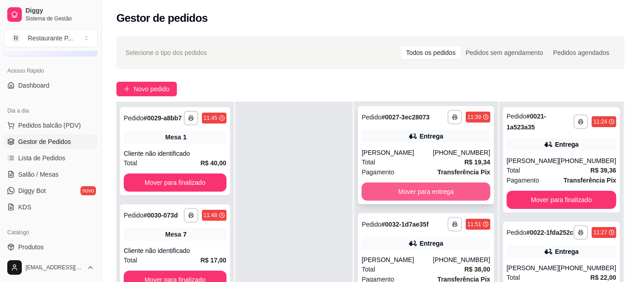
click at [452, 201] on button "Mover para entrega" at bounding box center [425, 192] width 129 height 18
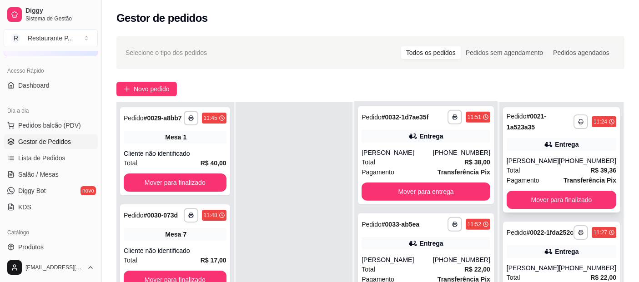
click at [556, 199] on div "**********" at bounding box center [561, 159] width 117 height 105
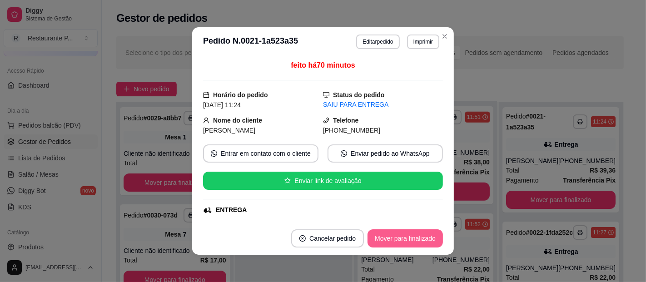
click at [417, 237] on button "Mover para finalizado" at bounding box center [405, 239] width 75 height 18
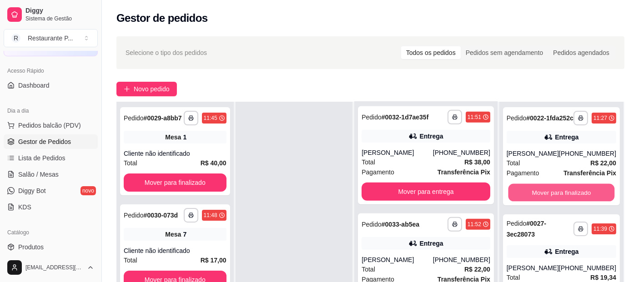
click at [552, 200] on button "Mover para finalizado" at bounding box center [561, 193] width 106 height 18
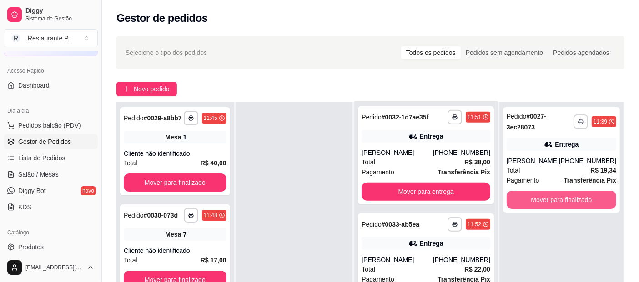
click at [552, 200] on button "Mover para finalizado" at bounding box center [561, 200] width 110 height 18
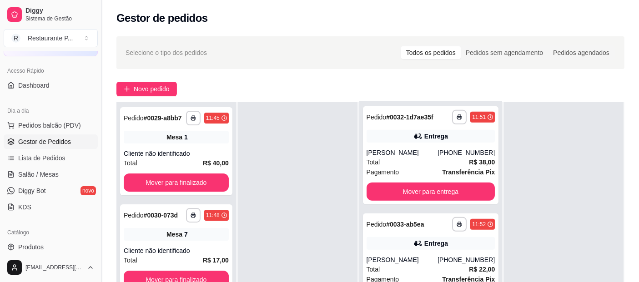
click at [100, 124] on button "Toggle Sidebar" at bounding box center [101, 141] width 7 height 282
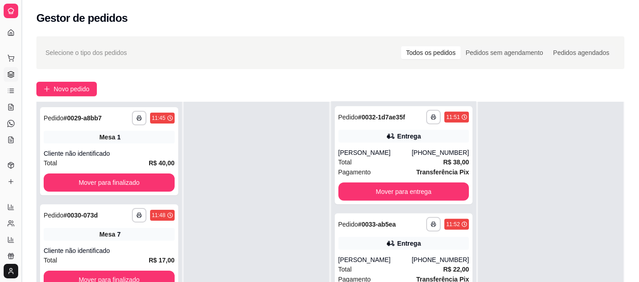
scroll to position [408, 0]
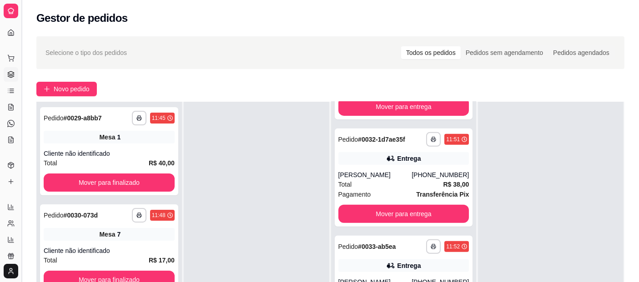
click at [20, 135] on button "Toggle Sidebar" at bounding box center [21, 141] width 7 height 282
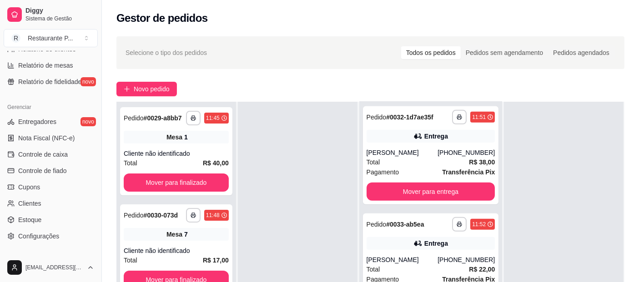
scroll to position [334, 0]
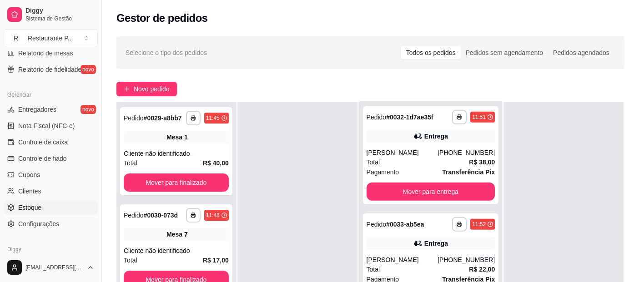
click at [30, 201] on link "Estoque" at bounding box center [51, 207] width 94 height 15
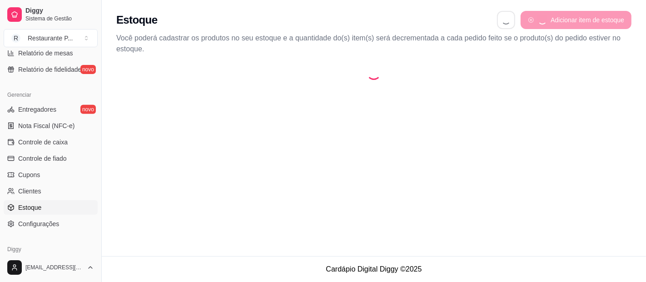
select select "QUANTITY_ORDER"
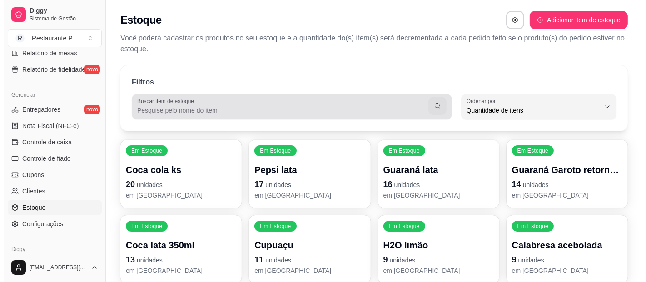
scroll to position [9, 0]
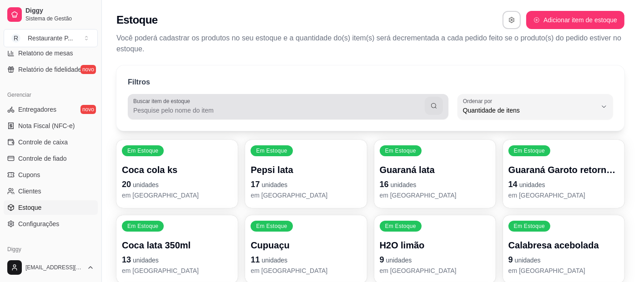
click at [242, 111] on input "Buscar item de estoque" at bounding box center [278, 110] width 291 height 9
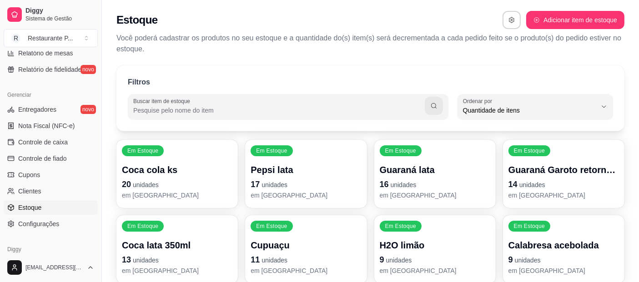
click at [242, 111] on input "Buscar item de estoque" at bounding box center [278, 110] width 291 height 9
click at [241, 111] on input "Buscar item de estoque" at bounding box center [278, 110] width 291 height 9
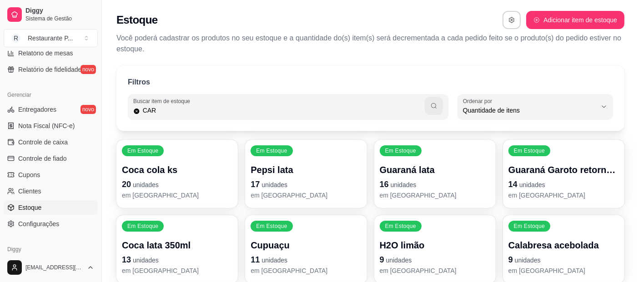
type input "CAR"
click at [426, 103] on button "button" at bounding box center [434, 106] width 18 height 18
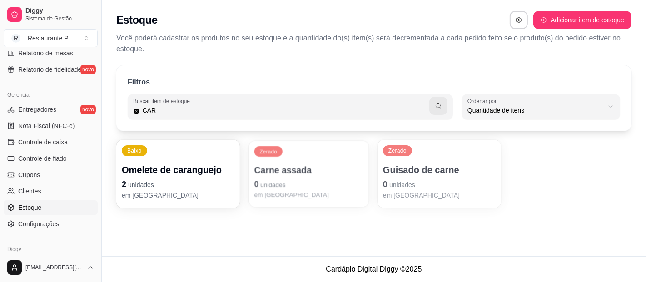
click at [289, 165] on p "Carne assada" at bounding box center [308, 170] width 109 height 12
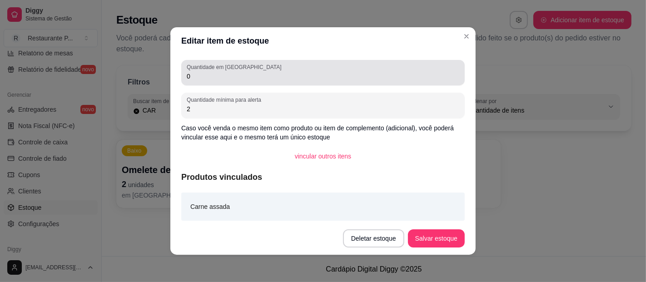
click at [228, 78] on input "0" at bounding box center [323, 76] width 273 height 9
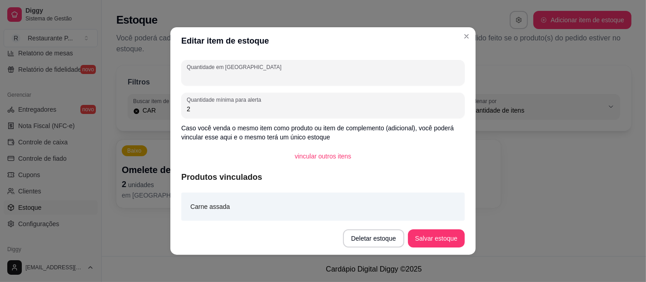
type input "0"
type input "2"
click at [451, 233] on button "Salvar estoque" at bounding box center [436, 239] width 55 height 18
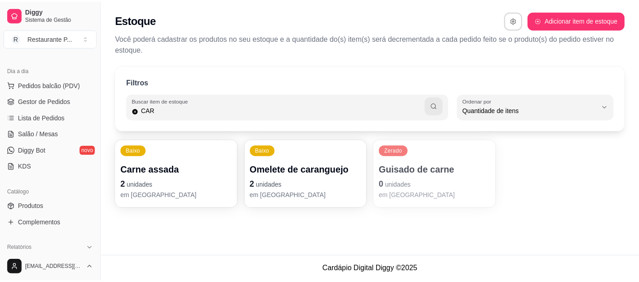
scroll to position [41, 0]
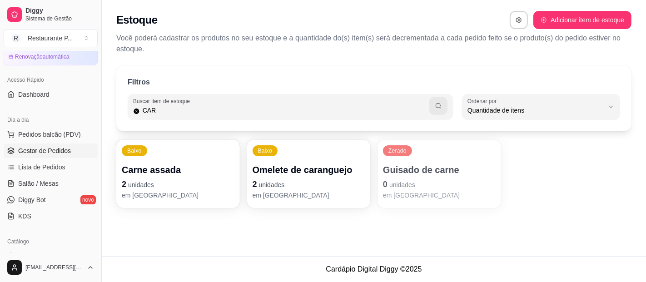
click at [45, 149] on span "Gestor de Pedidos" at bounding box center [44, 150] width 53 height 9
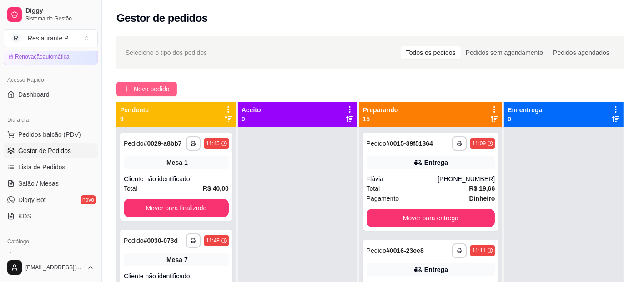
click at [155, 84] on span "Novo pedido" at bounding box center [152, 89] width 36 height 10
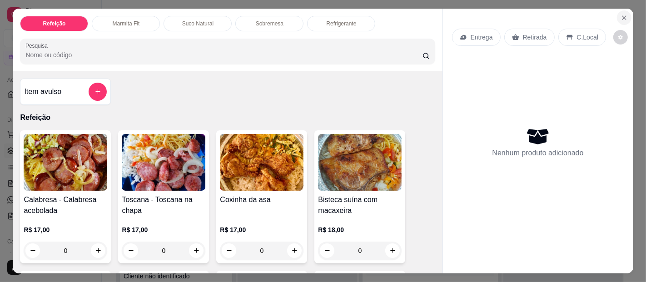
click at [621, 14] on icon "Close" at bounding box center [624, 17] width 7 height 7
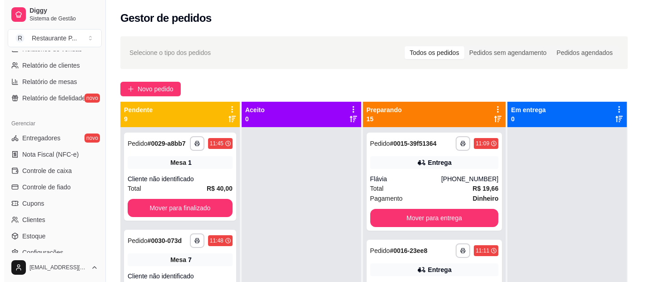
scroll to position [322, 0]
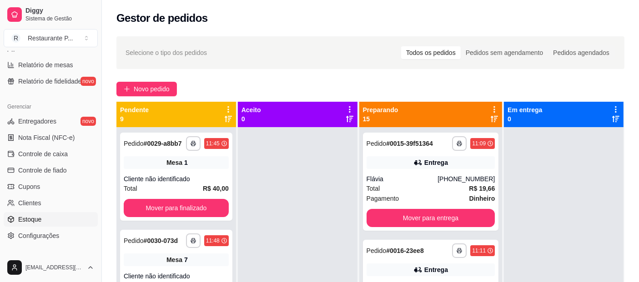
click at [27, 215] on span "Estoque" at bounding box center [29, 219] width 23 height 9
select select "QUANTITY_ORDER"
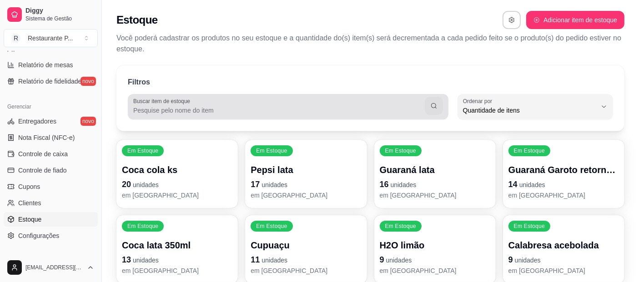
click at [356, 97] on div "Buscar item de estoque" at bounding box center [288, 106] width 321 height 25
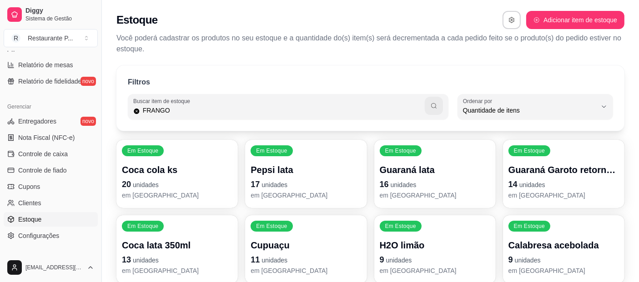
type input "FRANGO"
click at [436, 107] on icon "button" at bounding box center [433, 105] width 7 height 7
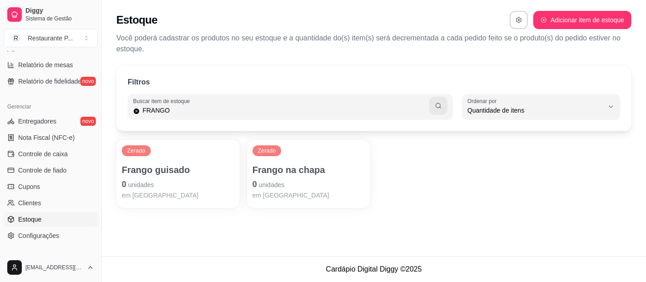
click at [279, 170] on p "Frango na chapa" at bounding box center [309, 170] width 113 height 13
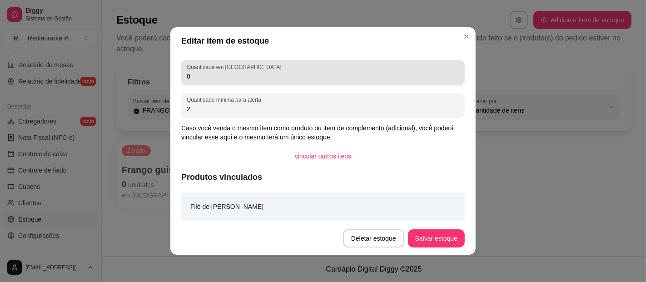
click at [211, 78] on input "0" at bounding box center [323, 76] width 273 height 9
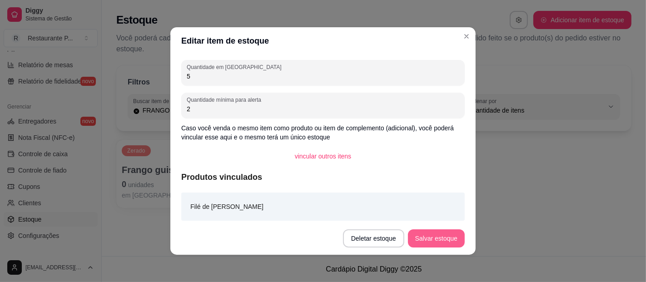
type input "5"
click at [436, 238] on button "Salvar estoque" at bounding box center [436, 239] width 57 height 18
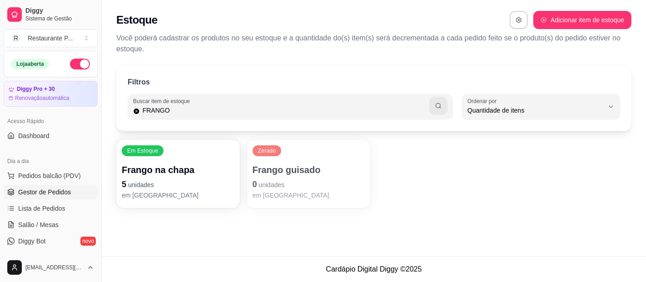
click at [50, 194] on span "Gestor de Pedidos" at bounding box center [44, 192] width 53 height 9
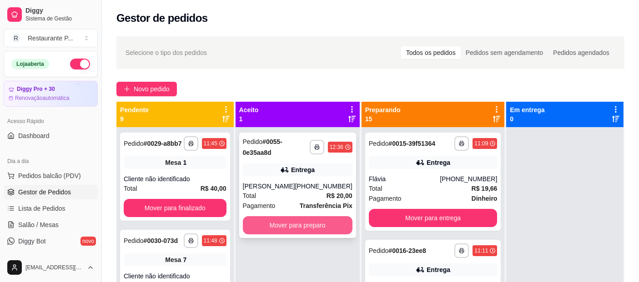
click at [294, 221] on button "Mover para preparo" at bounding box center [298, 225] width 110 height 18
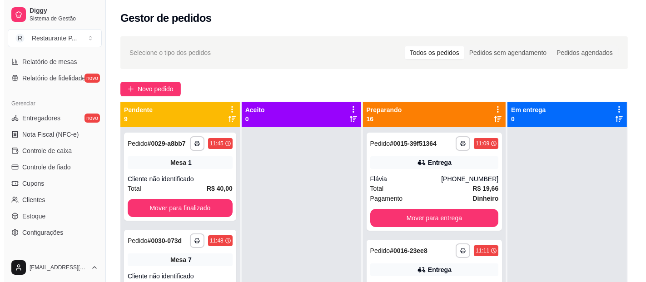
scroll to position [346, 0]
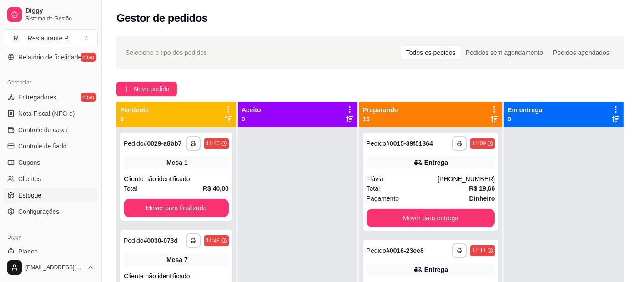
click at [40, 195] on span "Estoque" at bounding box center [29, 195] width 23 height 9
select select "QUANTITY_ORDER"
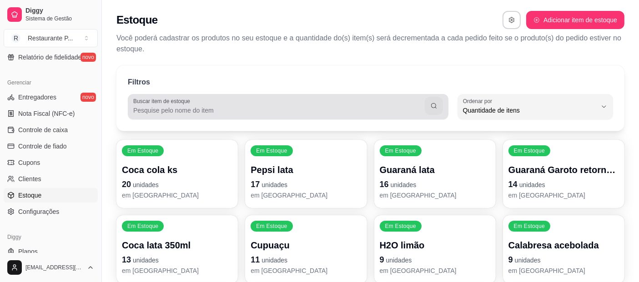
click at [189, 105] on label "Buscar item de estoque" at bounding box center [163, 101] width 60 height 8
click at [189, 106] on input "Buscar item de estoque" at bounding box center [278, 110] width 291 height 9
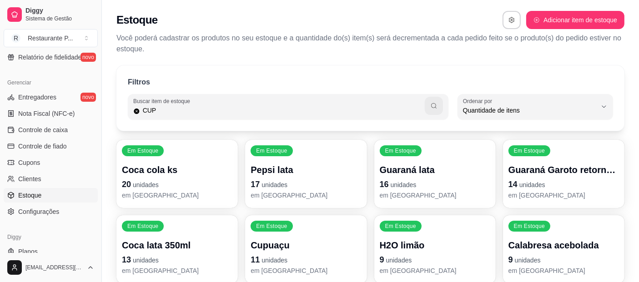
type input "CUP"
click at [431, 105] on icon "button" at bounding box center [433, 105] width 7 height 7
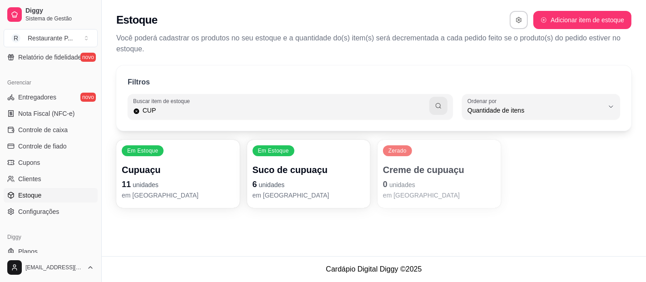
click at [431, 166] on p "Creme de cupuaçu" at bounding box center [439, 170] width 113 height 13
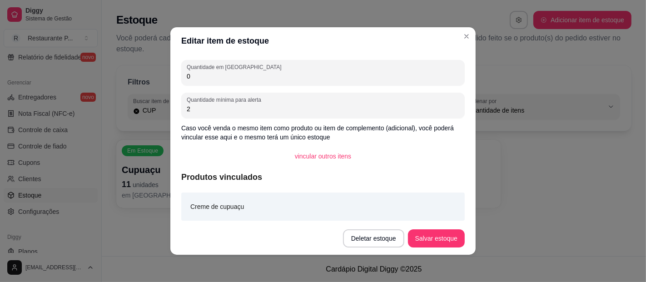
click at [199, 76] on input "0" at bounding box center [323, 76] width 273 height 9
type input "1"
click at [446, 230] on button "Salvar estoque" at bounding box center [436, 239] width 57 height 18
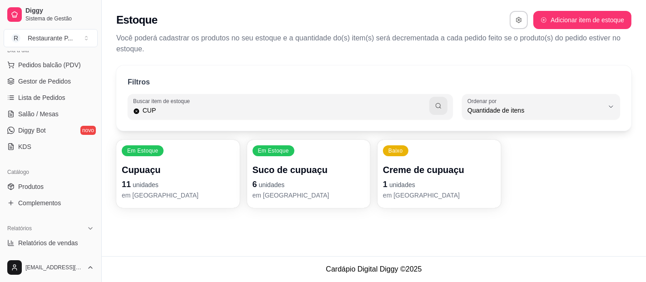
scroll to position [96, 0]
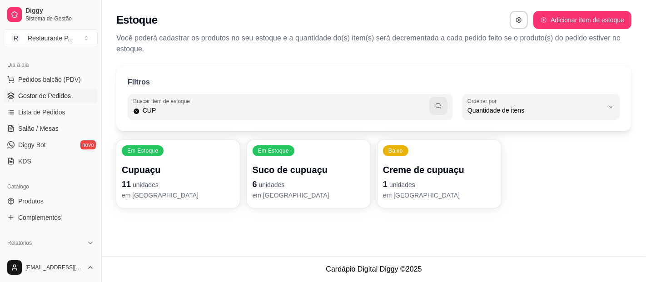
click at [60, 93] on span "Gestor de Pedidos" at bounding box center [44, 95] width 53 height 9
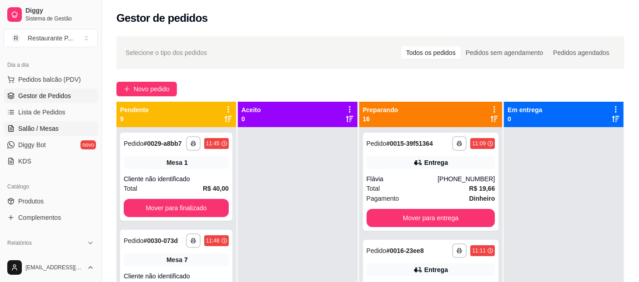
click at [39, 132] on span "Salão / Mesas" at bounding box center [38, 128] width 40 height 9
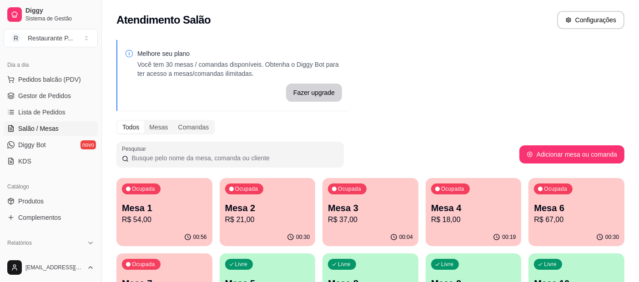
click at [155, 268] on span "Ocupada" at bounding box center [144, 264] width 26 height 7
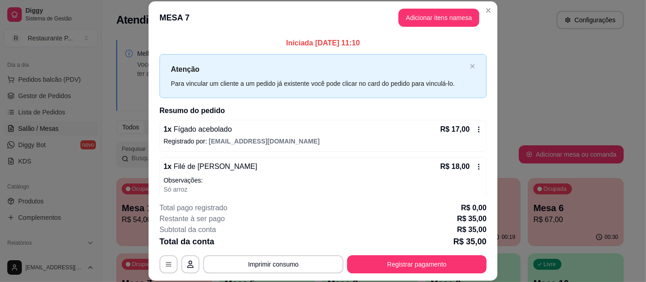
scroll to position [18, 0]
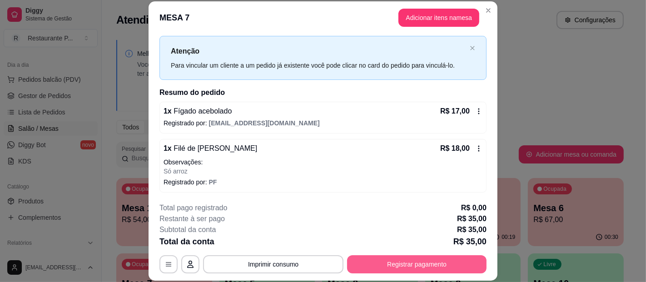
click at [422, 260] on button "Registrar pagamento" at bounding box center [417, 265] width 140 height 18
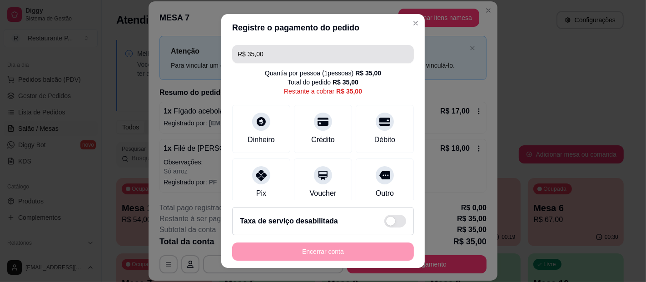
click at [289, 54] on input "R$ 35,00" at bounding box center [323, 54] width 171 height 18
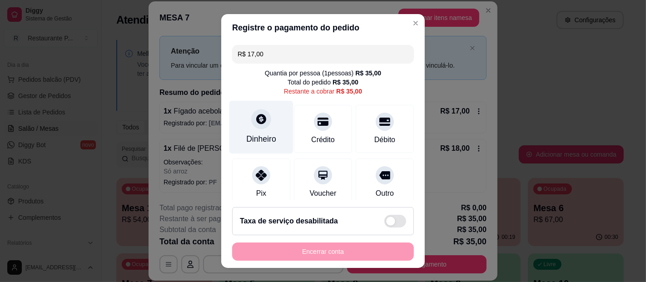
click at [256, 130] on div "Dinheiro" at bounding box center [262, 127] width 64 height 53
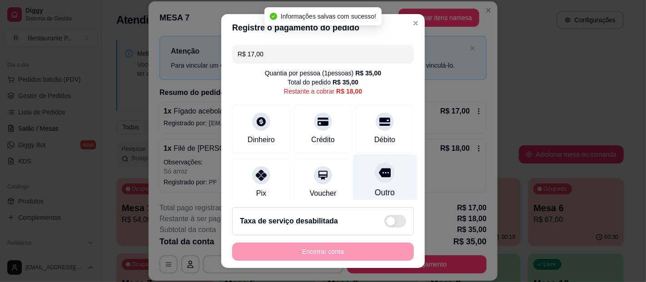
type input "R$ 18,00"
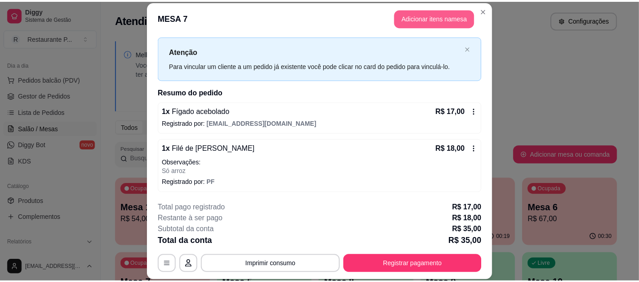
scroll to position [27, 0]
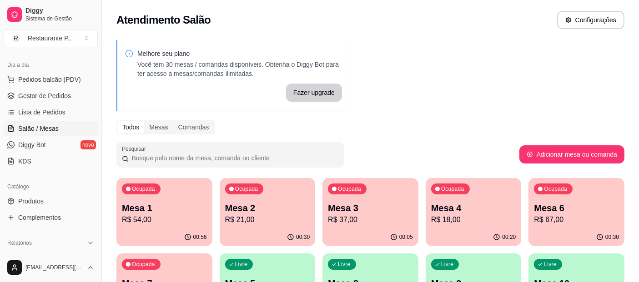
click at [165, 215] on p "R$ 54,00" at bounding box center [164, 220] width 85 height 11
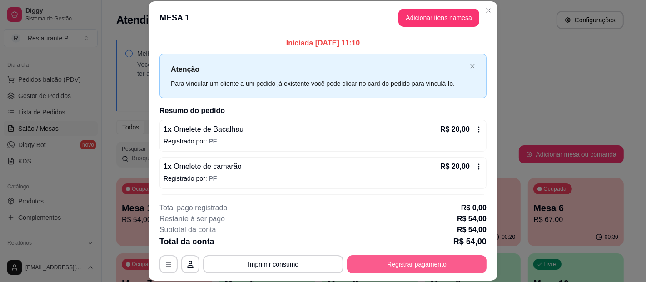
click at [414, 266] on button "Registrar pagamento" at bounding box center [417, 265] width 140 height 18
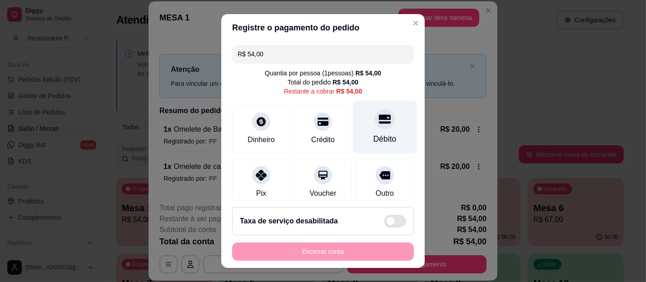
click at [365, 130] on div "Débito" at bounding box center [385, 127] width 64 height 53
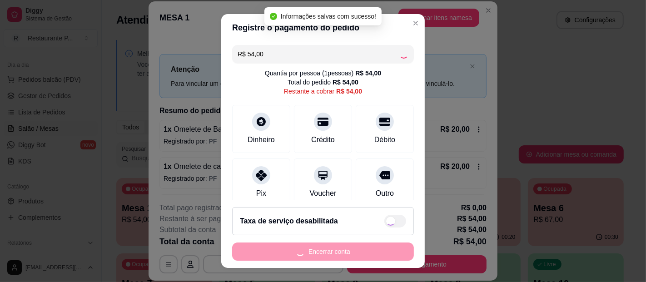
type input "R$ 0,00"
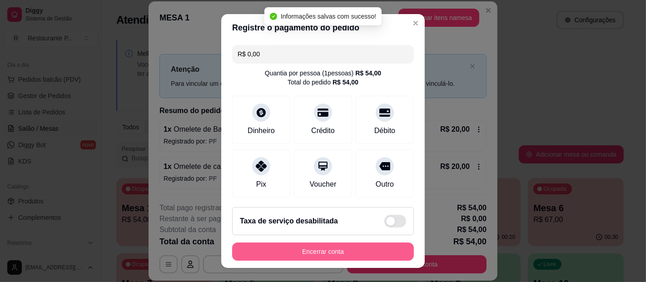
click at [331, 250] on button "Encerrar conta" at bounding box center [323, 252] width 182 height 18
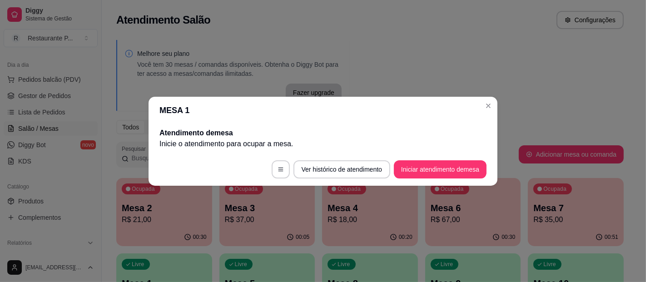
click at [496, 106] on header "MESA 1" at bounding box center [323, 110] width 349 height 27
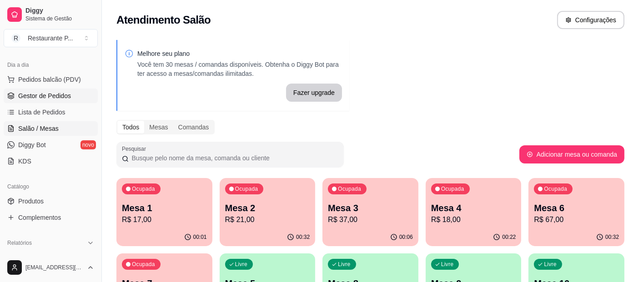
click at [46, 93] on span "Gestor de Pedidos" at bounding box center [44, 95] width 53 height 9
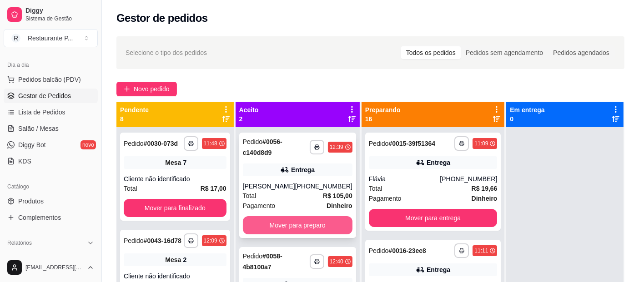
click at [285, 219] on button "Mover para preparo" at bounding box center [298, 225] width 110 height 18
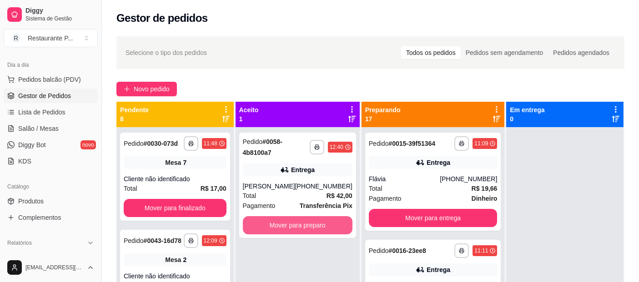
click at [285, 219] on button "Mover para preparo" at bounding box center [298, 225] width 110 height 18
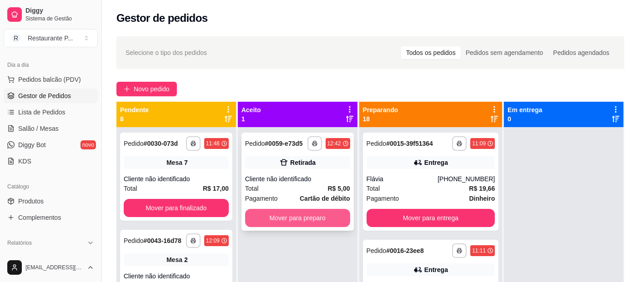
click at [325, 215] on button "Mover para preparo" at bounding box center [297, 218] width 105 height 18
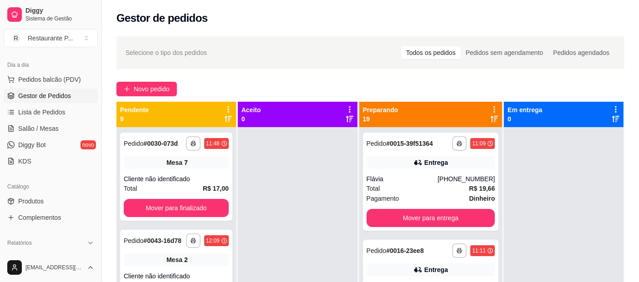
click at [490, 114] on div at bounding box center [494, 113] width 8 height 17
click at [491, 121] on icon at bounding box center [494, 118] width 7 height 7
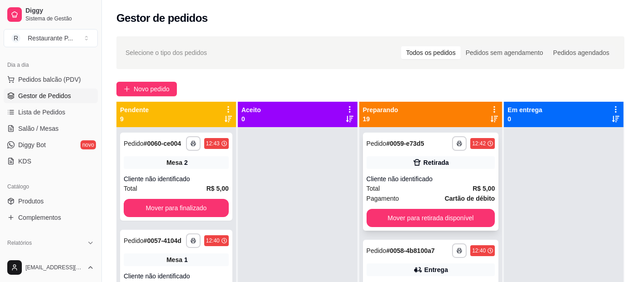
click at [440, 168] on div "Retirada" at bounding box center [430, 162] width 129 height 13
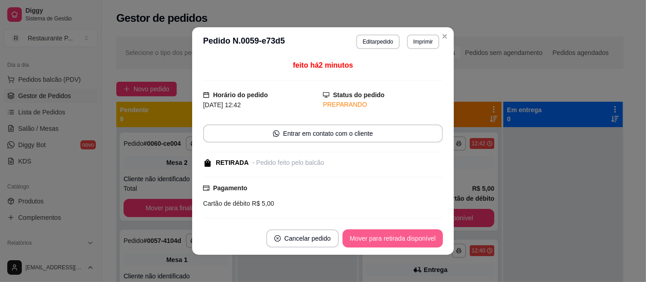
click at [379, 238] on button "Mover para retirada disponível" at bounding box center [393, 239] width 100 height 18
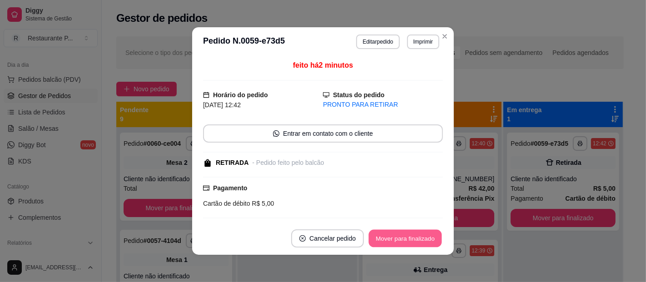
click at [379, 238] on button "Mover para finalizado" at bounding box center [405, 239] width 73 height 18
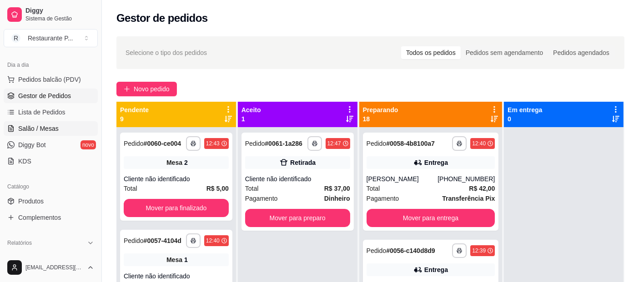
click at [40, 128] on span "Salão / Mesas" at bounding box center [38, 128] width 40 height 9
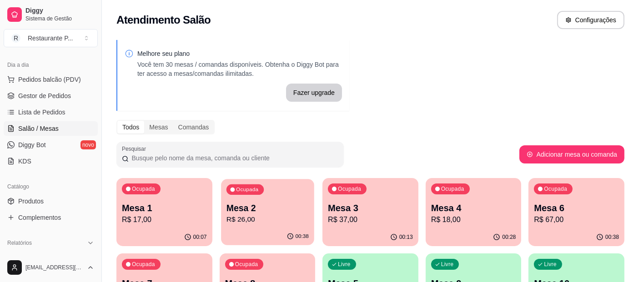
click at [271, 213] on p "Mesa 2" at bounding box center [267, 208] width 82 height 12
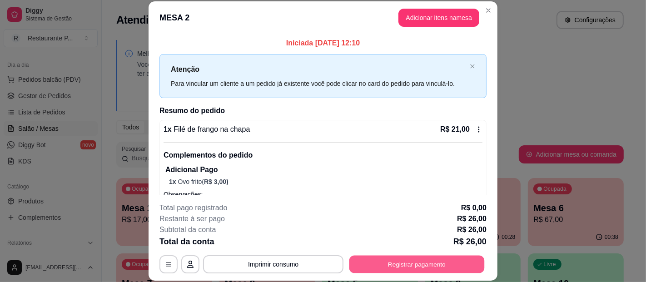
click at [408, 267] on button "Registrar pagamento" at bounding box center [417, 265] width 135 height 18
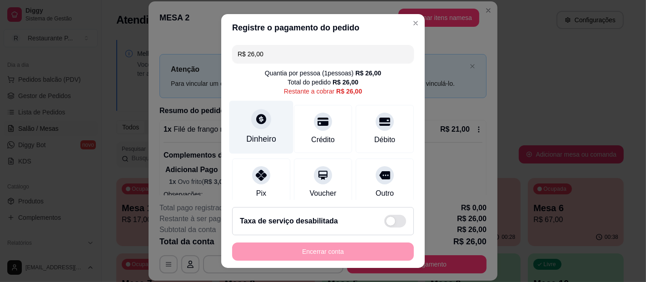
click at [248, 134] on div "Dinheiro" at bounding box center [261, 139] width 30 height 12
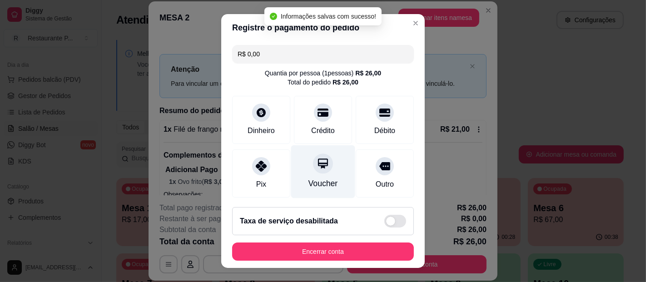
type input "R$ 0,00"
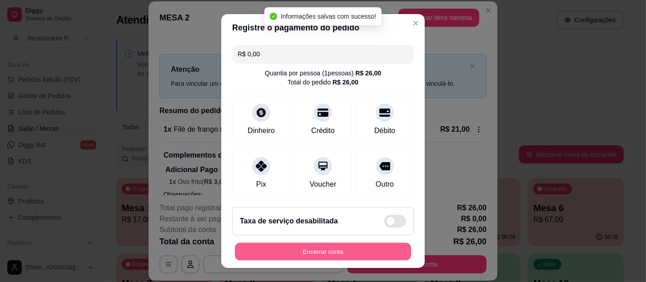
click at [321, 249] on button "Encerrar conta" at bounding box center [323, 252] width 176 height 18
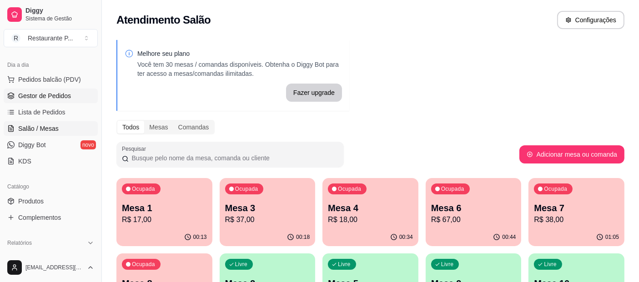
click at [25, 94] on span "Gestor de Pedidos" at bounding box center [44, 95] width 53 height 9
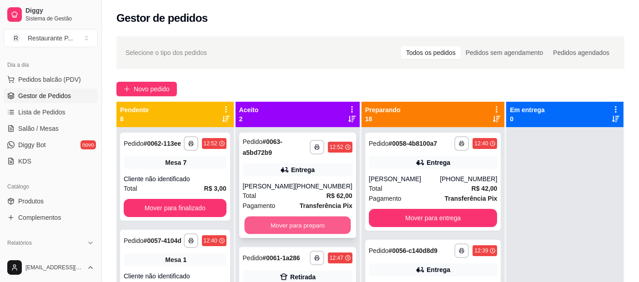
click at [301, 226] on button "Mover para preparo" at bounding box center [297, 226] width 106 height 18
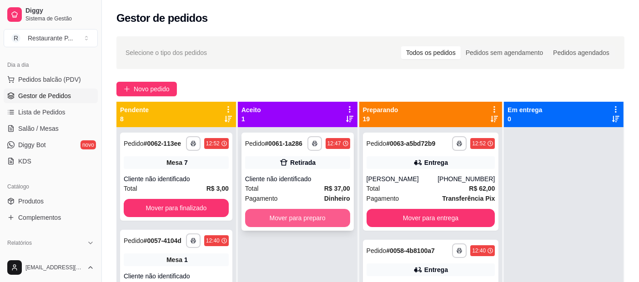
click at [310, 221] on button "Mover para preparo" at bounding box center [297, 218] width 105 height 18
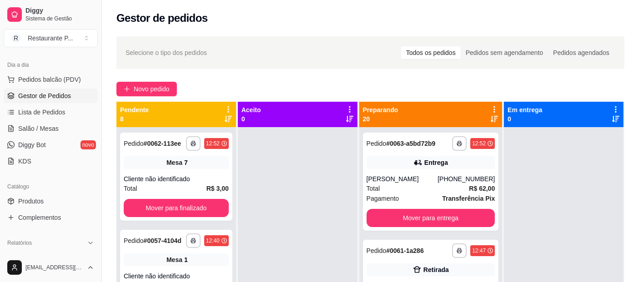
click at [491, 117] on icon at bounding box center [494, 118] width 7 height 7
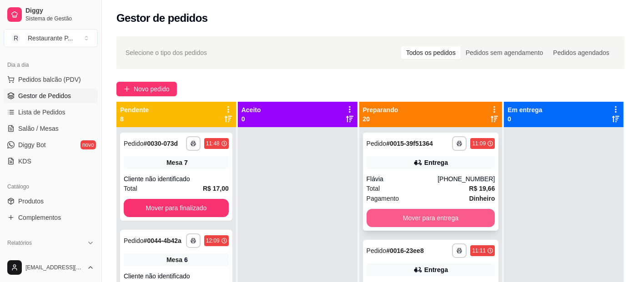
click at [416, 223] on button "Mover para entrega" at bounding box center [430, 218] width 129 height 18
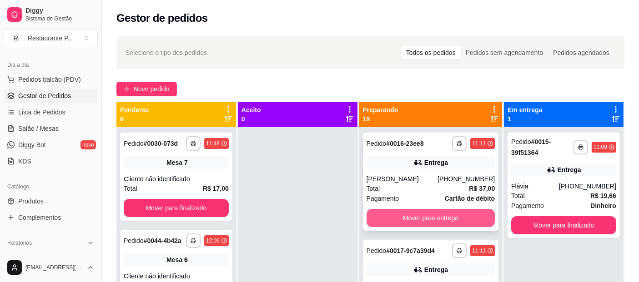
click at [436, 217] on button "Mover para entrega" at bounding box center [430, 218] width 129 height 18
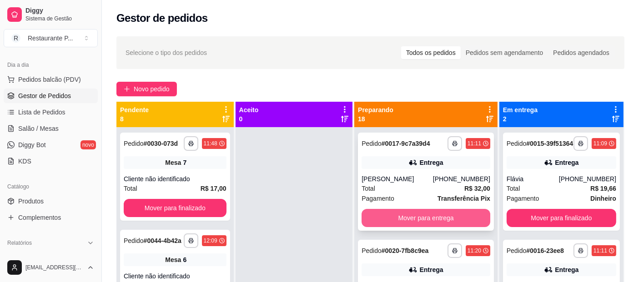
click at [428, 223] on button "Mover para entrega" at bounding box center [425, 218] width 129 height 18
click at [443, 226] on button "Mover para entrega" at bounding box center [425, 218] width 129 height 18
click at [428, 217] on button "Mover para entrega" at bounding box center [425, 218] width 129 height 18
click at [428, 218] on button "Mover para entrega" at bounding box center [425, 219] width 125 height 18
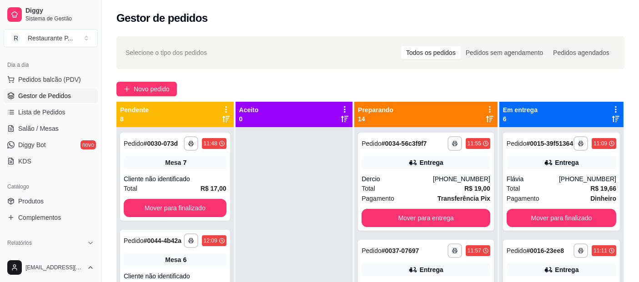
drag, startPoint x: 337, startPoint y: 170, endPoint x: 346, endPoint y: 11, distance: 158.9
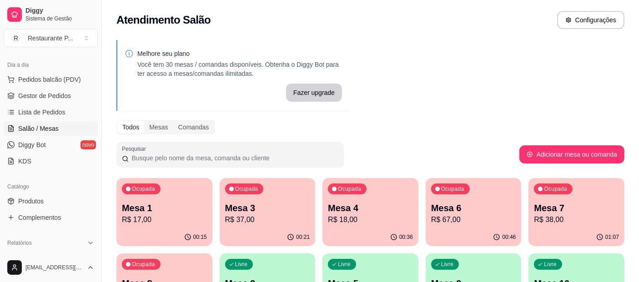
click at [471, 216] on p "R$ 67,00" at bounding box center [473, 220] width 85 height 11
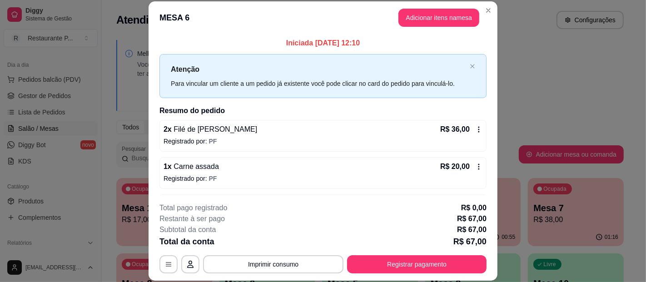
drag, startPoint x: 471, startPoint y: 216, endPoint x: 450, endPoint y: 251, distance: 40.9
drag, startPoint x: 450, startPoint y: 251, endPoint x: 417, endPoint y: 257, distance: 33.7
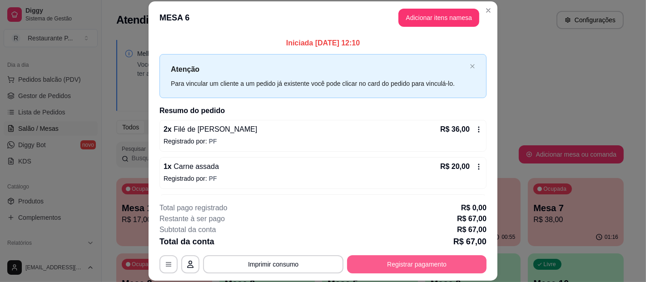
drag, startPoint x: 417, startPoint y: 257, endPoint x: 205, endPoint y: 230, distance: 213.2
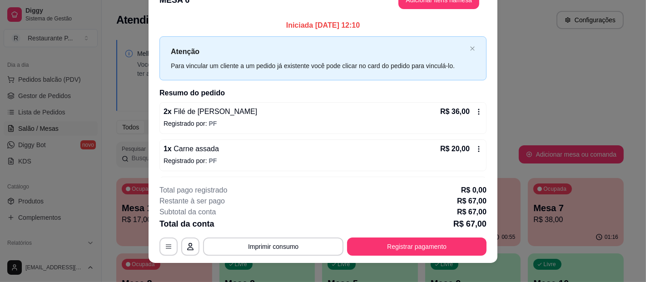
scroll to position [27, 0]
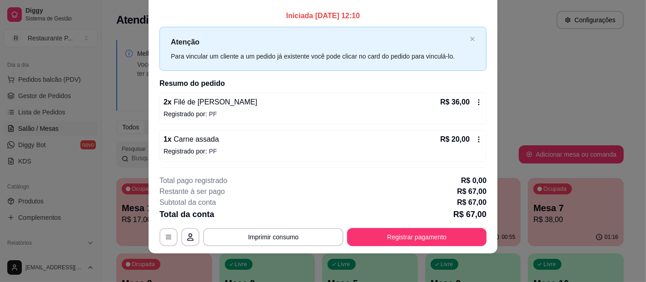
drag, startPoint x: 205, startPoint y: 230, endPoint x: 337, endPoint y: 252, distance: 133.3
drag, startPoint x: 337, startPoint y: 252, endPoint x: 280, endPoint y: 184, distance: 89.1
click at [280, 184] on div "Total pago registrado R$ 0,00" at bounding box center [323, 180] width 327 height 11
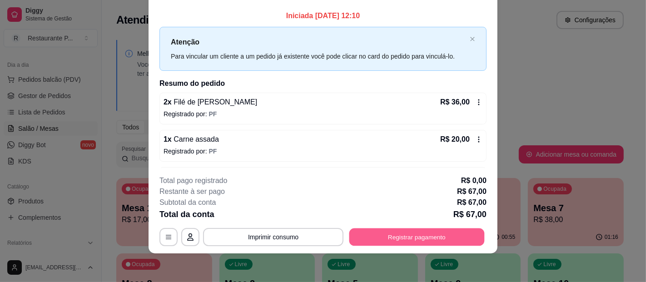
click at [370, 229] on button "Registrar pagamento" at bounding box center [417, 237] width 135 height 18
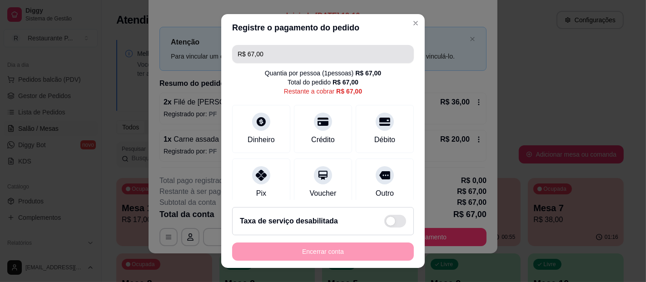
click at [285, 54] on input "R$ 67,00" at bounding box center [323, 54] width 171 height 18
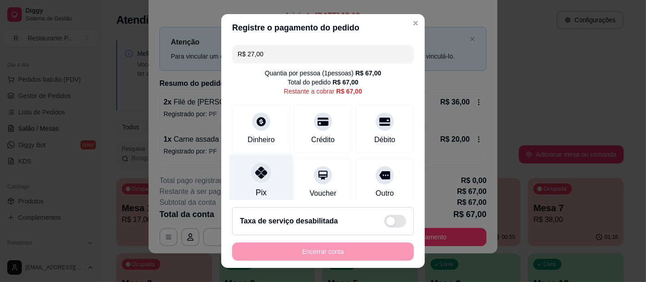
click at [258, 174] on icon at bounding box center [262, 173] width 12 height 12
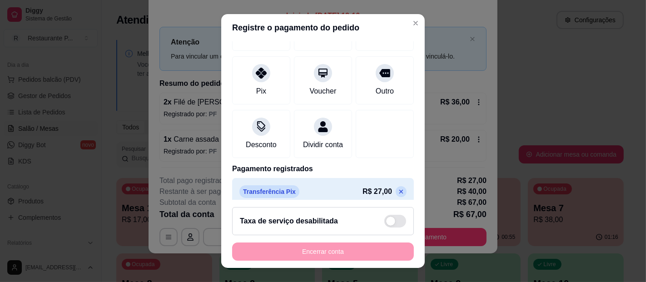
scroll to position [112, 0]
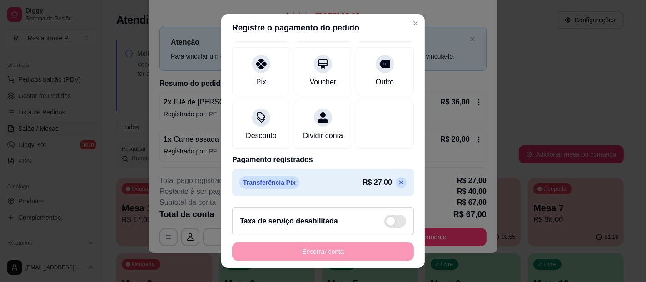
click at [398, 186] on icon at bounding box center [401, 182] width 7 height 7
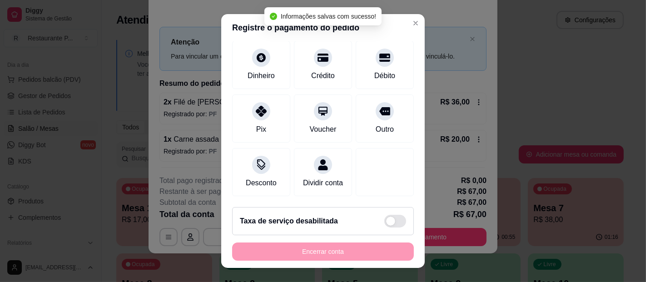
scroll to position [0, 0]
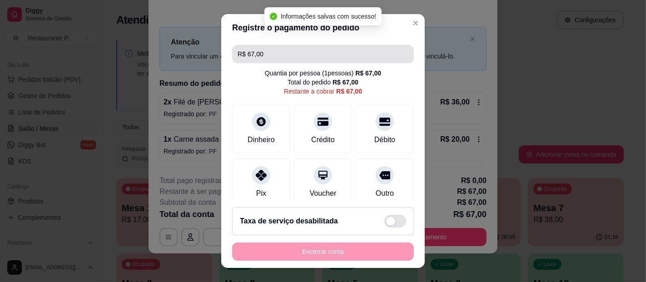
click at [288, 50] on input "R$ 67,00" at bounding box center [323, 54] width 171 height 18
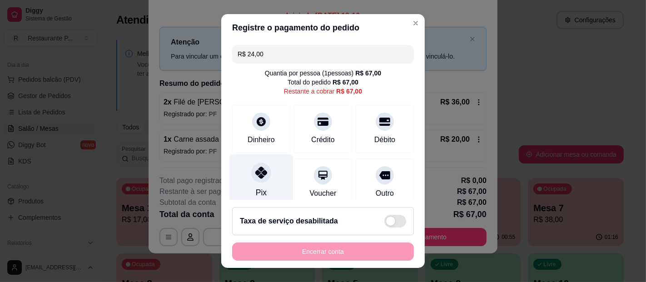
click at [260, 186] on div "Pix" at bounding box center [262, 181] width 64 height 53
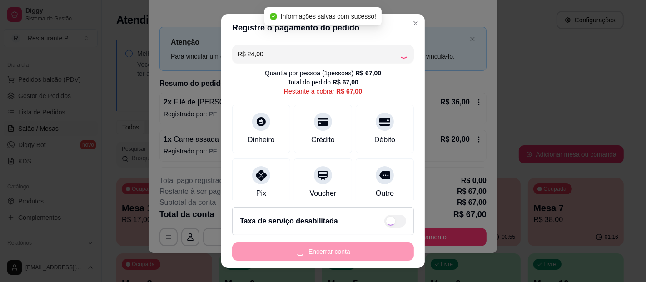
type input "R$ 43,00"
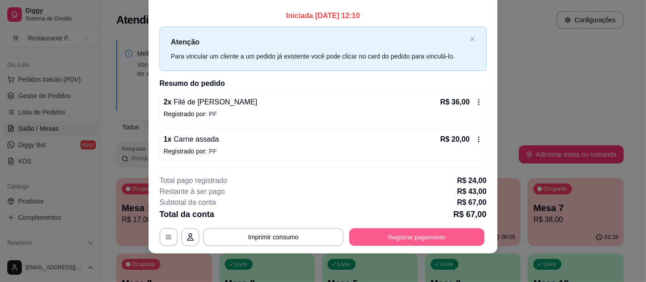
click at [408, 231] on button "Registrar pagamento" at bounding box center [417, 237] width 135 height 18
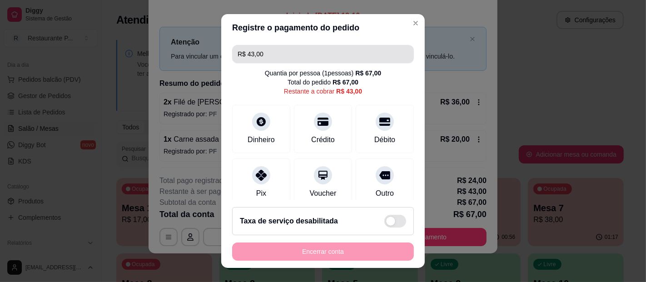
click at [296, 56] on input "R$ 43,00" at bounding box center [323, 54] width 171 height 18
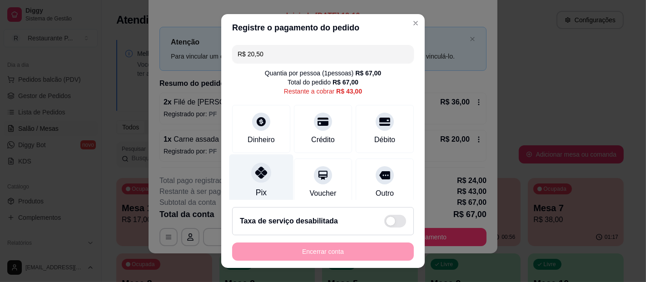
click at [260, 180] on div at bounding box center [261, 173] width 20 height 20
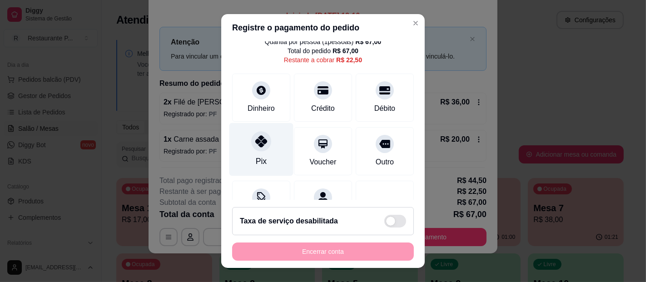
scroll to position [50, 0]
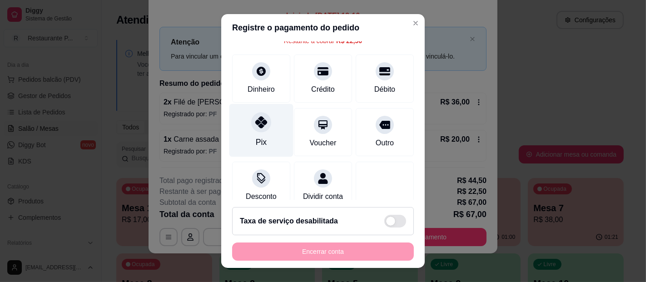
click at [261, 140] on div "Pix" at bounding box center [262, 130] width 64 height 53
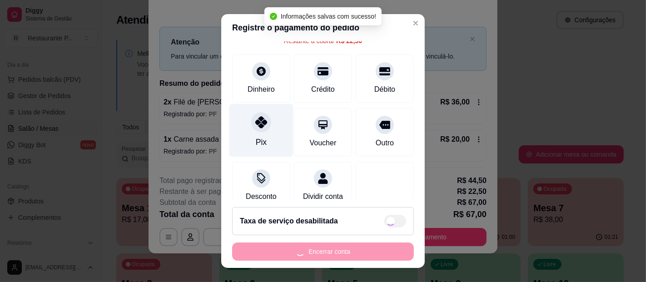
type input "R$ 0,00"
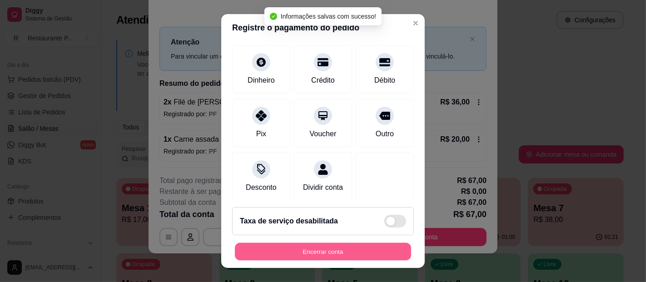
click at [291, 247] on button "Encerrar conta" at bounding box center [323, 252] width 176 height 18
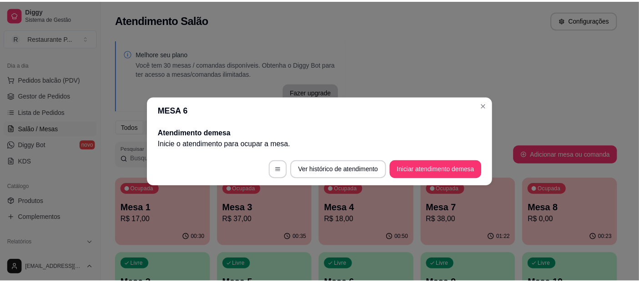
scroll to position [0, 0]
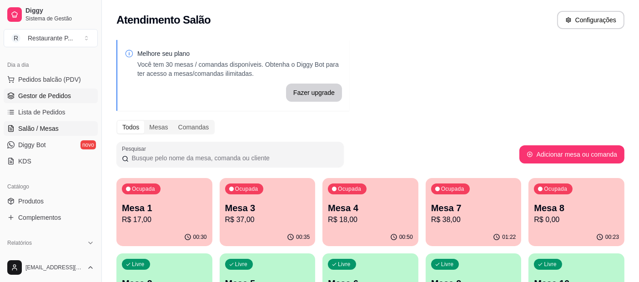
click at [50, 96] on span "Gestor de Pedidos" at bounding box center [44, 95] width 53 height 9
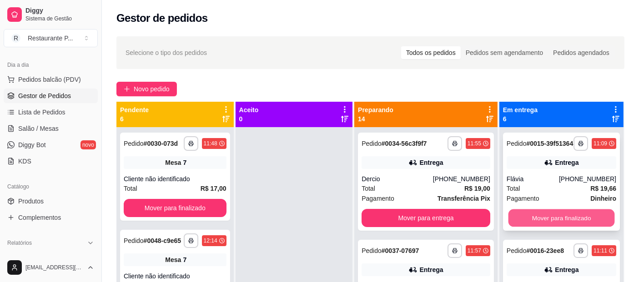
click at [534, 222] on button "Mover para finalizado" at bounding box center [561, 219] width 106 height 18
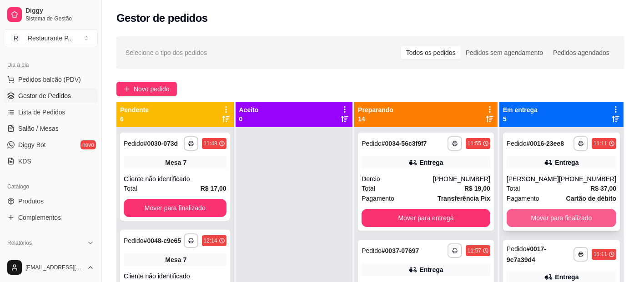
click at [543, 216] on button "Mover para finalizado" at bounding box center [561, 218] width 110 height 18
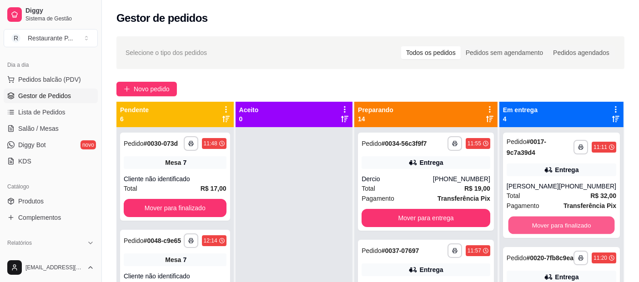
click at [543, 217] on button "Mover para finalizado" at bounding box center [561, 226] width 106 height 18
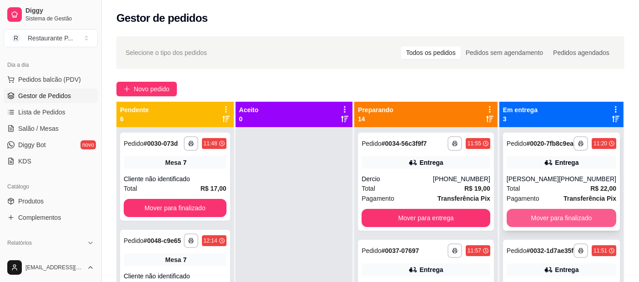
click at [545, 222] on button "Mover para finalizado" at bounding box center [561, 218] width 110 height 18
click at [553, 224] on button "Mover para finalizado" at bounding box center [561, 218] width 110 height 18
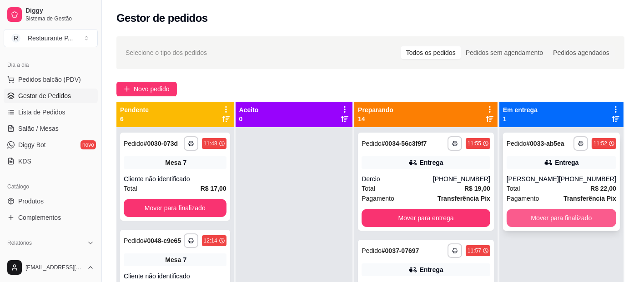
click at [563, 221] on button "Mover para finalizado" at bounding box center [561, 218] width 110 height 18
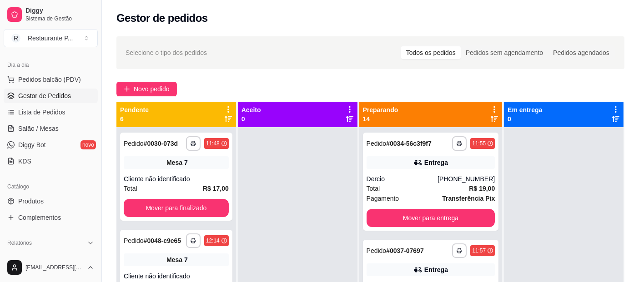
click at [491, 117] on icon at bounding box center [494, 119] width 7 height 6
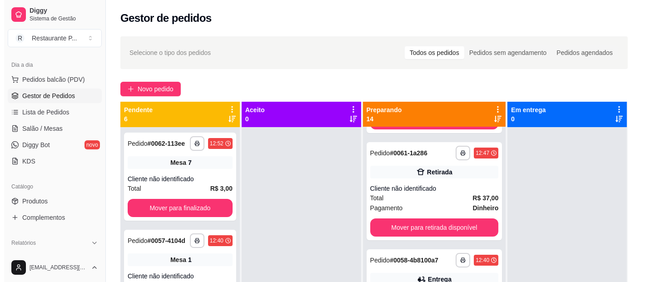
scroll to position [114, 0]
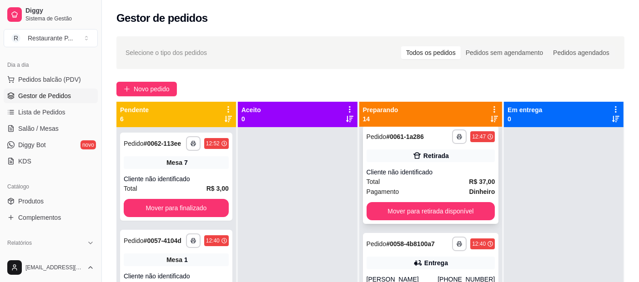
click at [469, 185] on strong "R$ 37,00" at bounding box center [482, 181] width 26 height 7
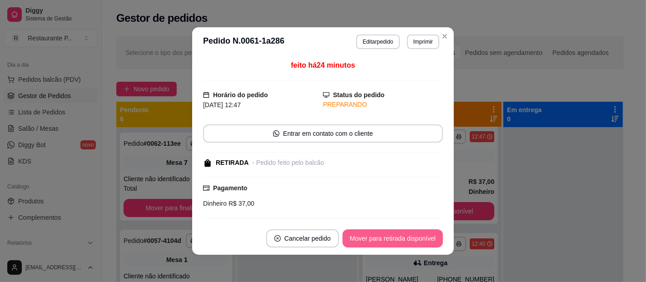
click at [425, 235] on button "Mover para retirada disponível" at bounding box center [393, 239] width 100 height 18
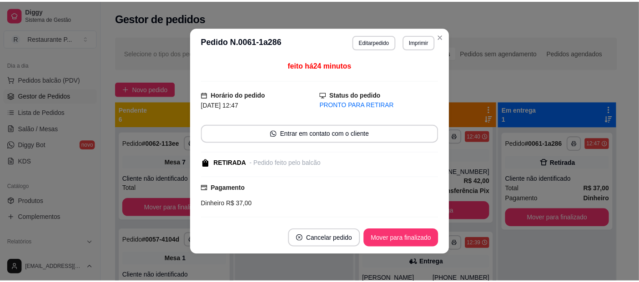
scroll to position [7, 0]
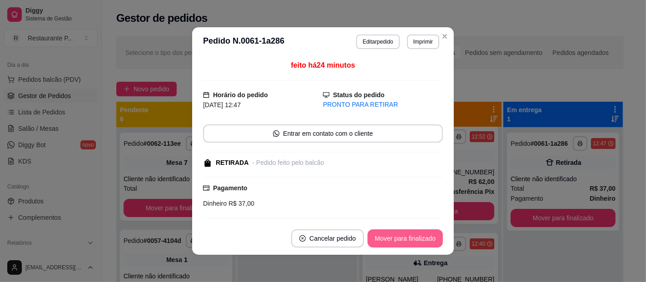
click at [396, 243] on button "Mover para finalizado" at bounding box center [405, 239] width 75 height 18
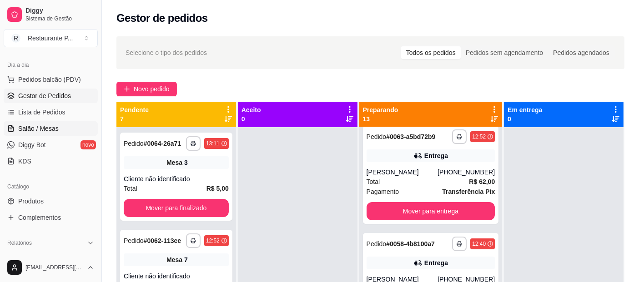
click at [44, 130] on span "Salão / Mesas" at bounding box center [38, 128] width 40 height 9
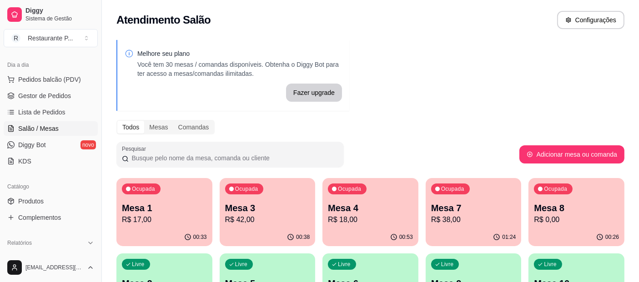
click at [137, 215] on p "R$ 17,00" at bounding box center [164, 220] width 85 height 11
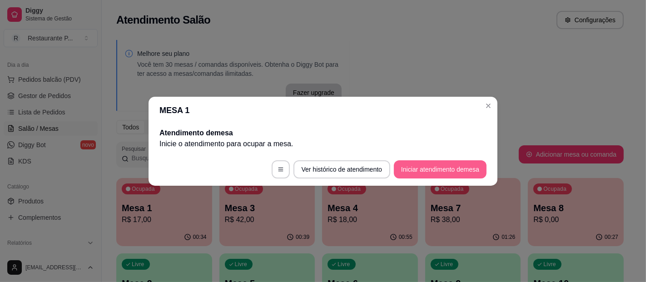
click at [431, 166] on button "Iniciar atendimento de mesa" at bounding box center [440, 169] width 93 height 18
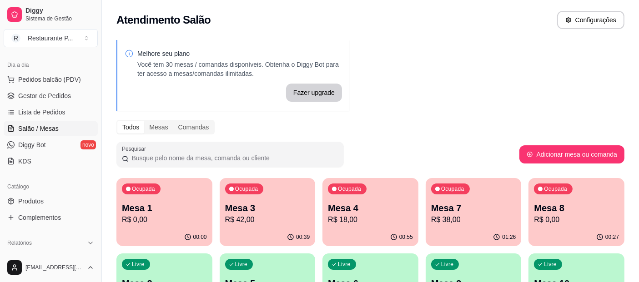
click at [160, 213] on p "Mesa 1" at bounding box center [164, 208] width 85 height 13
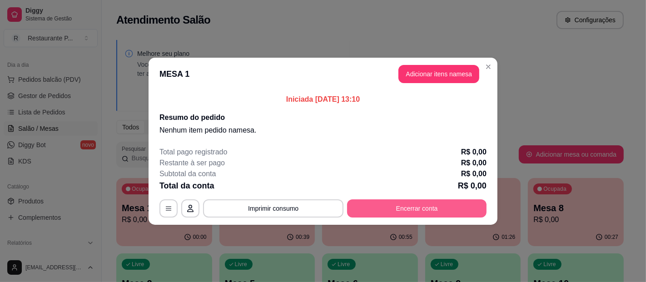
click at [416, 208] on button "Encerrar conta" at bounding box center [417, 209] width 140 height 18
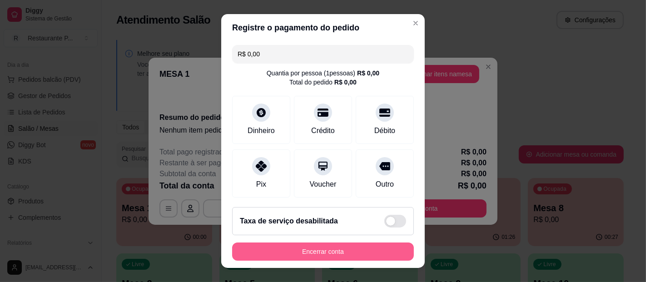
click at [342, 252] on button "Encerrar conta" at bounding box center [323, 252] width 182 height 18
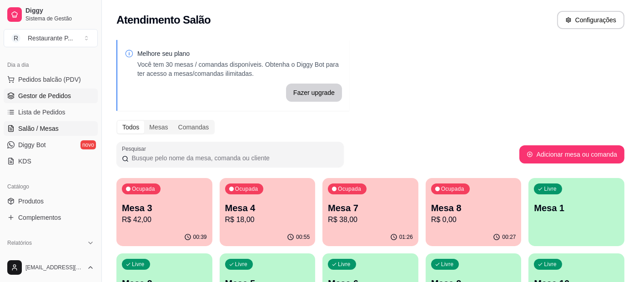
click at [55, 93] on span "Gestor de Pedidos" at bounding box center [44, 95] width 53 height 9
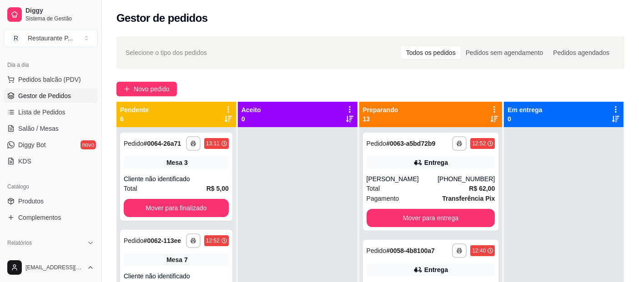
click at [491, 117] on icon at bounding box center [494, 118] width 7 height 7
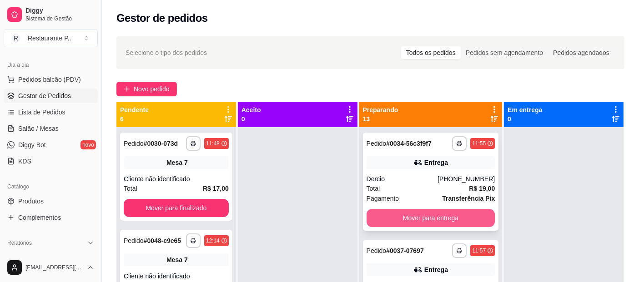
click at [416, 222] on button "Mover para entrega" at bounding box center [430, 218] width 129 height 18
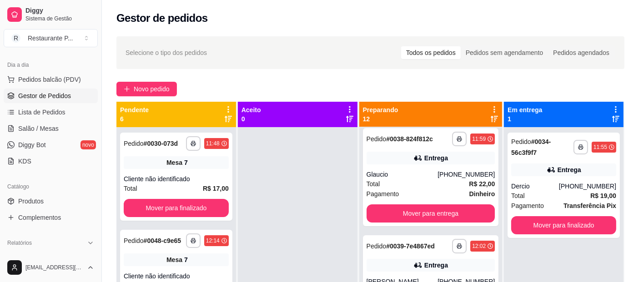
scroll to position [148, 0]
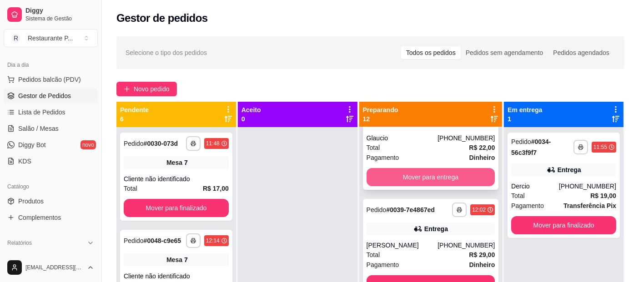
click at [434, 178] on button "Mover para entrega" at bounding box center [430, 177] width 129 height 18
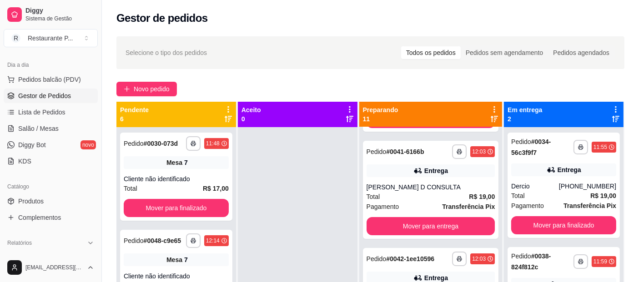
scroll to position [216, 0]
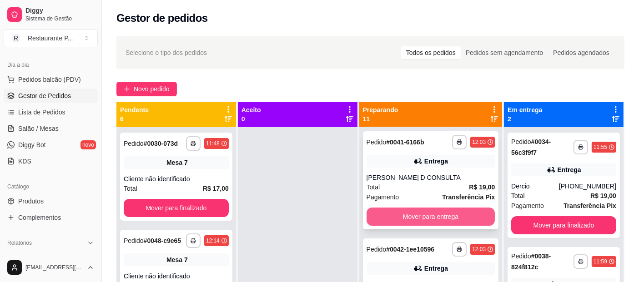
click at [441, 226] on button "Mover para entrega" at bounding box center [430, 217] width 129 height 18
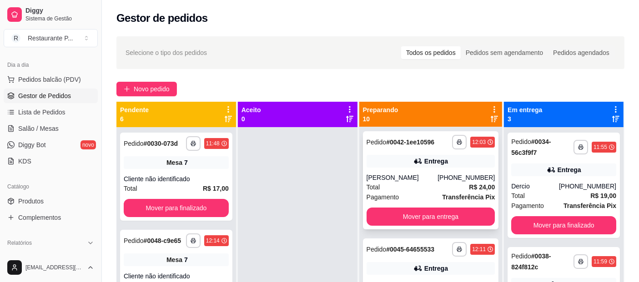
click at [444, 226] on button "Mover para entrega" at bounding box center [430, 217] width 129 height 18
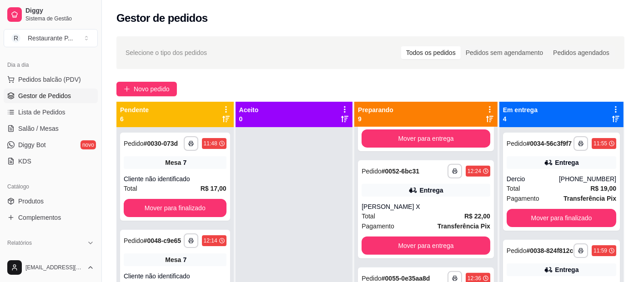
scroll to position [411, 0]
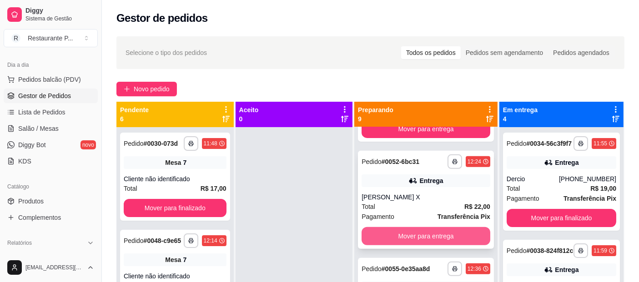
click at [436, 245] on button "Mover para entrega" at bounding box center [425, 236] width 129 height 18
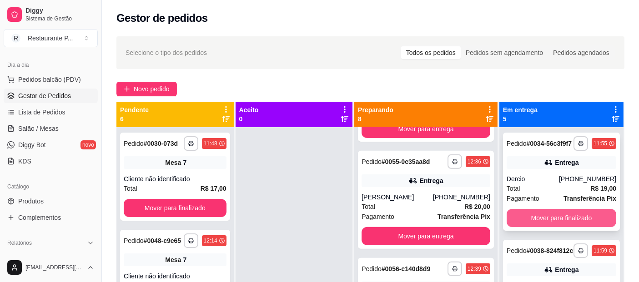
click at [576, 223] on button "Mover para finalizado" at bounding box center [561, 218] width 110 height 18
click at [583, 227] on button "Mover para finalizado" at bounding box center [561, 218] width 110 height 18
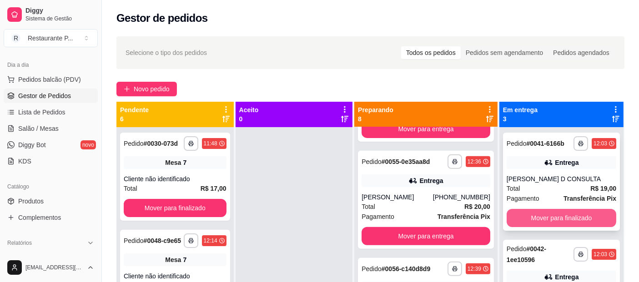
click at [580, 221] on button "Mover para finalizado" at bounding box center [561, 218] width 110 height 18
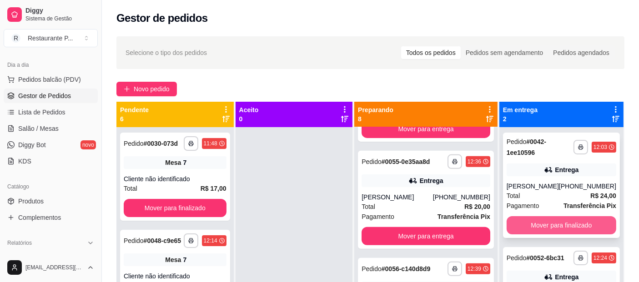
click at [570, 222] on button "Mover para finalizado" at bounding box center [561, 225] width 110 height 18
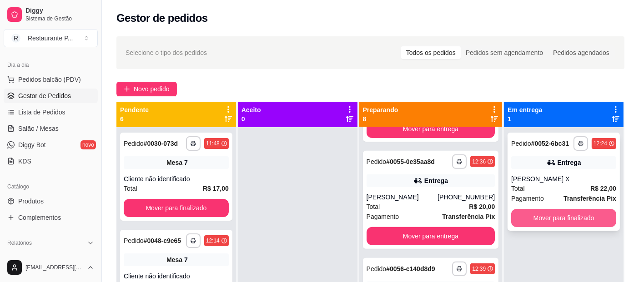
click at [568, 216] on button "Mover para finalizado" at bounding box center [563, 218] width 105 height 18
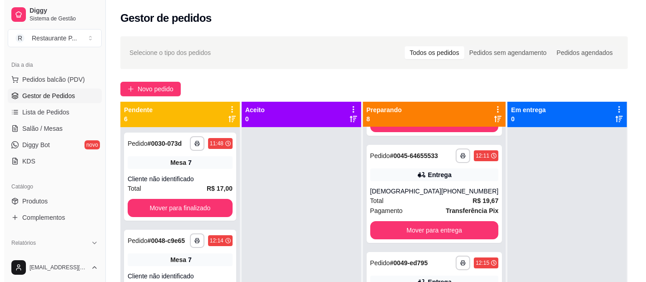
scroll to position [0, 0]
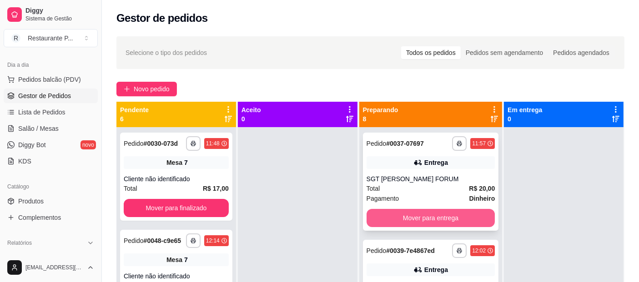
click at [436, 211] on button "Mover para entrega" at bounding box center [430, 218] width 129 height 18
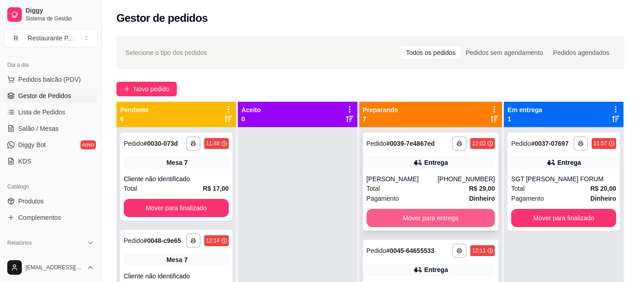
click at [423, 222] on button "Mover para entrega" at bounding box center [430, 218] width 129 height 18
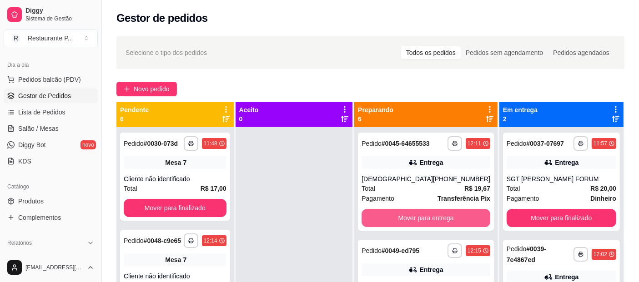
click at [423, 222] on button "Mover para entrega" at bounding box center [425, 218] width 129 height 18
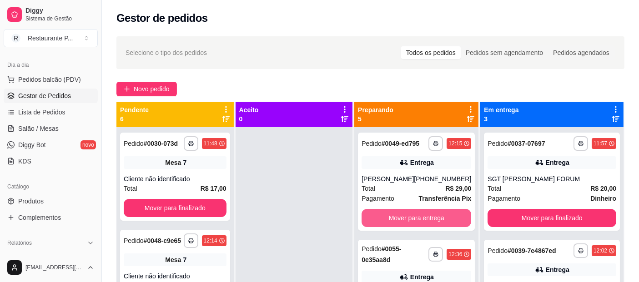
click at [423, 222] on button "Mover para entrega" at bounding box center [416, 218] width 110 height 18
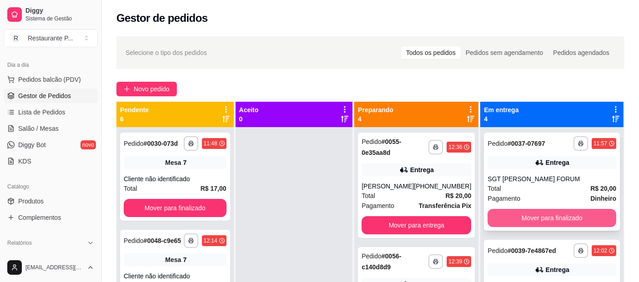
click at [549, 216] on button "Mover para finalizado" at bounding box center [551, 218] width 129 height 18
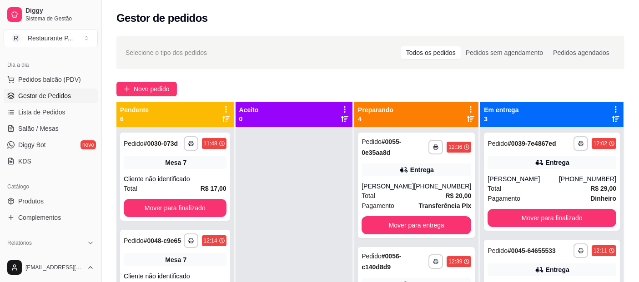
click at [549, 216] on div "**********" at bounding box center [552, 182] width 136 height 98
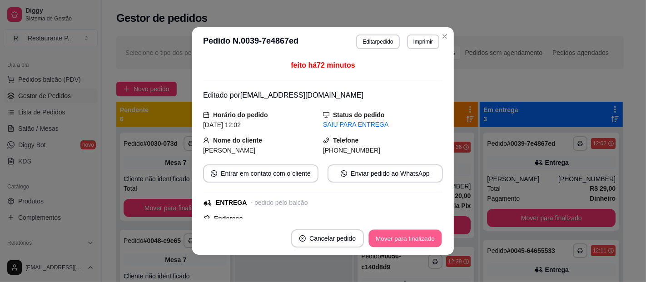
click at [413, 237] on button "Mover para finalizado" at bounding box center [405, 239] width 73 height 18
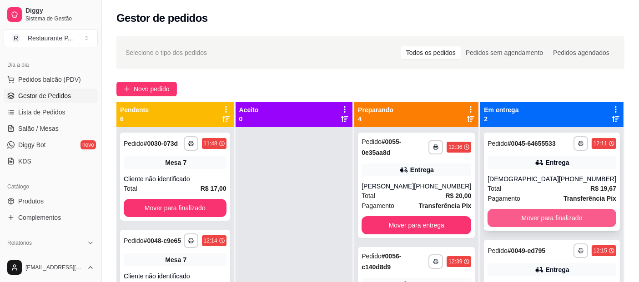
click at [545, 218] on button "Mover para finalizado" at bounding box center [551, 218] width 129 height 18
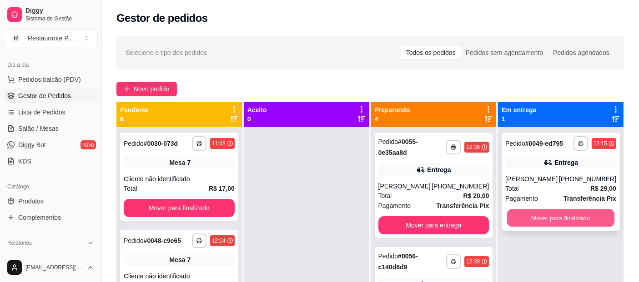
click at [540, 221] on button "Mover para finalizado" at bounding box center [560, 219] width 107 height 18
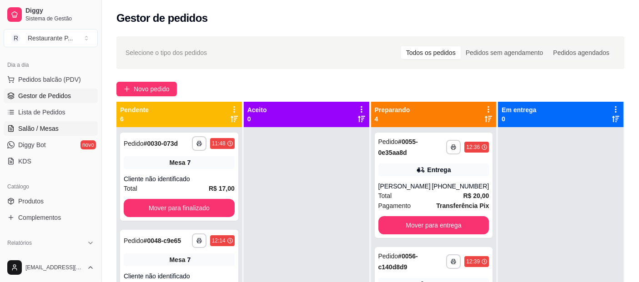
click at [48, 133] on link "Salão / Mesas" at bounding box center [51, 128] width 94 height 15
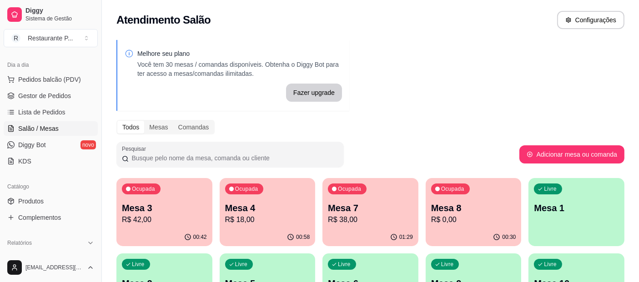
click at [174, 205] on p "Mesa 3" at bounding box center [164, 208] width 85 height 13
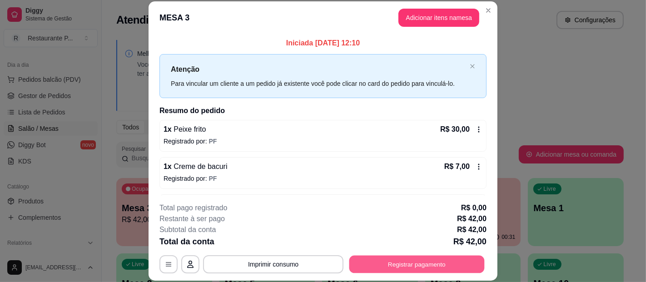
click at [407, 264] on button "Registrar pagamento" at bounding box center [417, 265] width 135 height 18
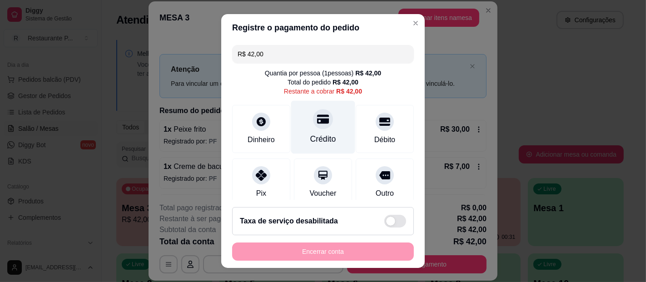
click at [313, 134] on div "Crédito" at bounding box center [324, 139] width 26 height 12
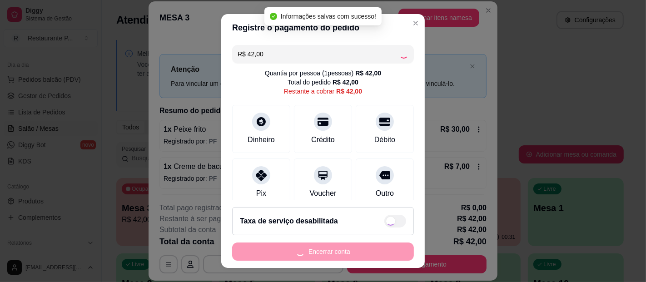
type input "R$ 0,00"
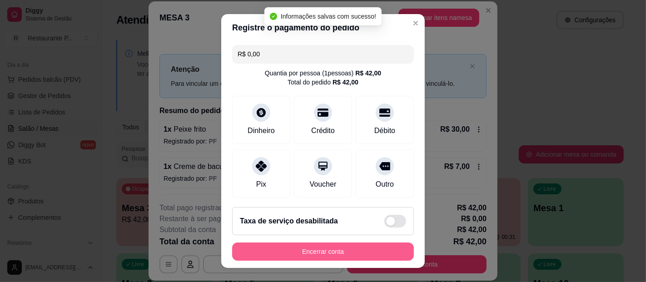
click at [336, 250] on button "Encerrar conta" at bounding box center [323, 252] width 182 height 18
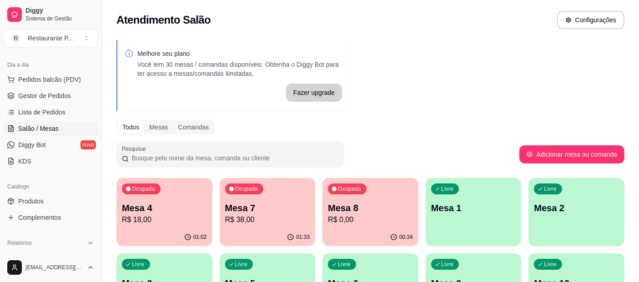
click at [252, 223] on p "R$ 38,00" at bounding box center [267, 220] width 85 height 11
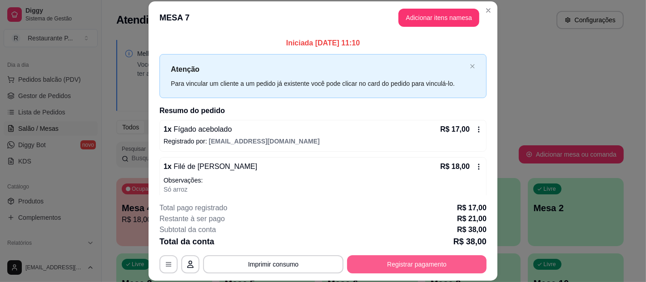
click at [435, 260] on button "Registrar pagamento" at bounding box center [417, 265] width 140 height 18
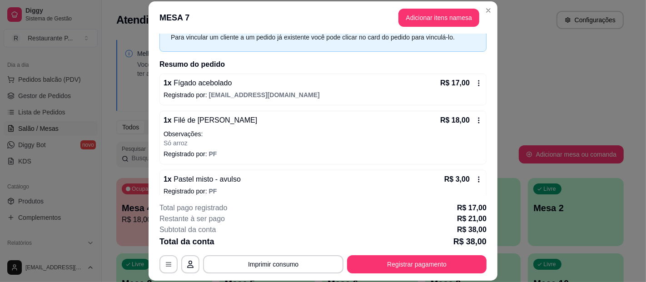
scroll to position [55, 0]
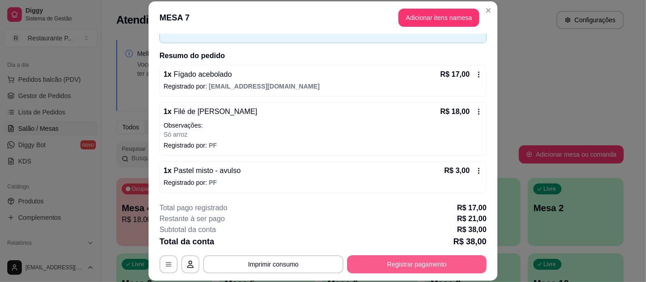
click at [436, 260] on button "Registrar pagamento" at bounding box center [417, 265] width 140 height 18
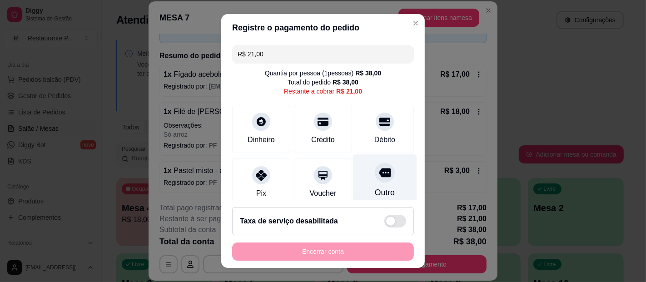
click at [379, 177] on icon at bounding box center [385, 173] width 12 height 12
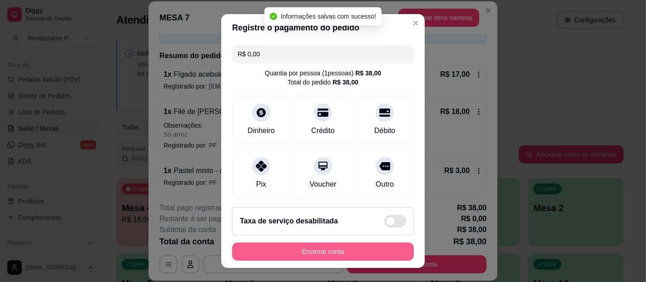
type input "R$ 0,00"
click at [328, 251] on button "Encerrar conta" at bounding box center [323, 252] width 182 height 18
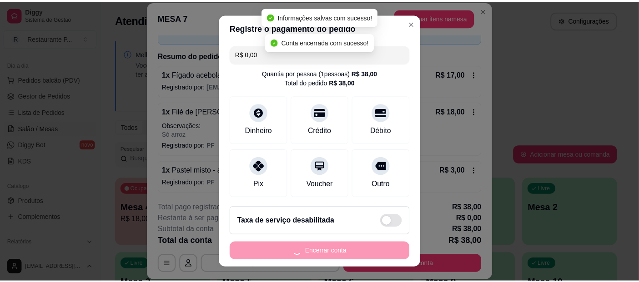
scroll to position [0, 0]
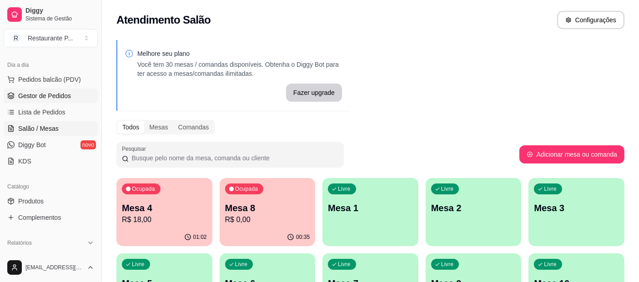
click at [35, 100] on link "Gestor de Pedidos" at bounding box center [51, 96] width 94 height 15
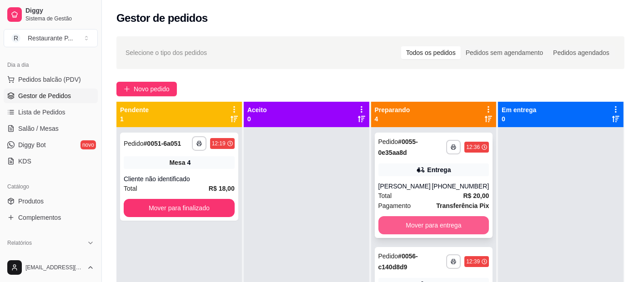
click at [421, 225] on button "Mover para entrega" at bounding box center [433, 225] width 111 height 18
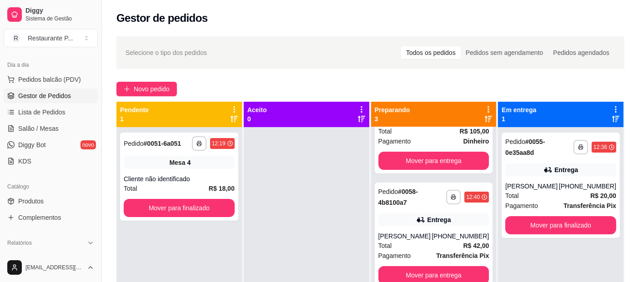
scroll to position [70, 0]
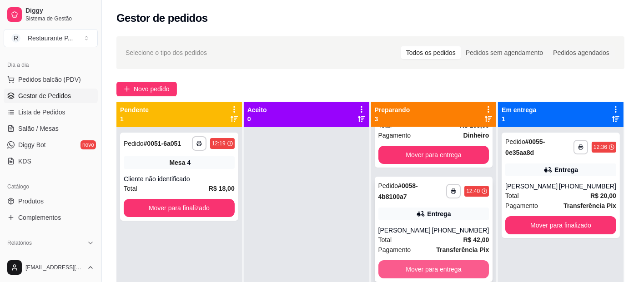
click at [424, 266] on button "Mover para entrega" at bounding box center [433, 270] width 111 height 18
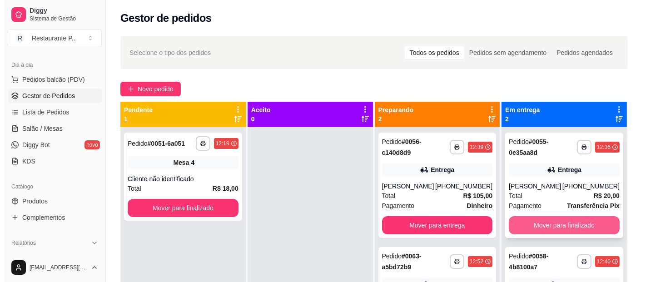
scroll to position [0, 0]
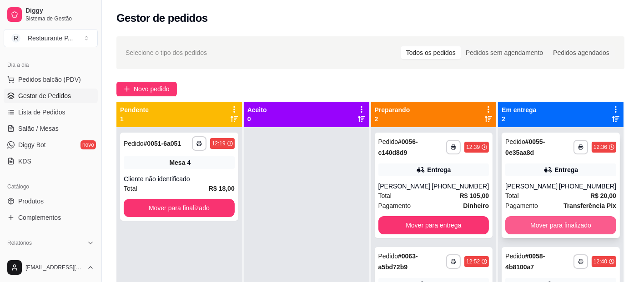
click at [534, 221] on button "Mover para finalizado" at bounding box center [560, 225] width 111 height 18
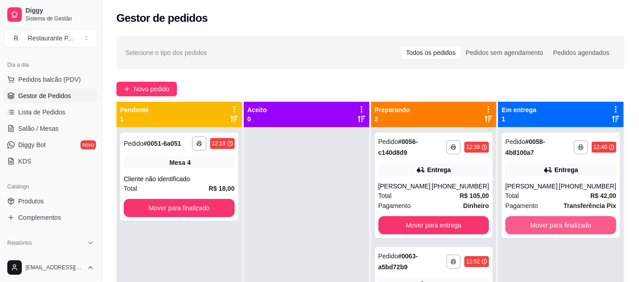
click at [534, 221] on button "Mover para finalizado" at bounding box center [560, 225] width 111 height 18
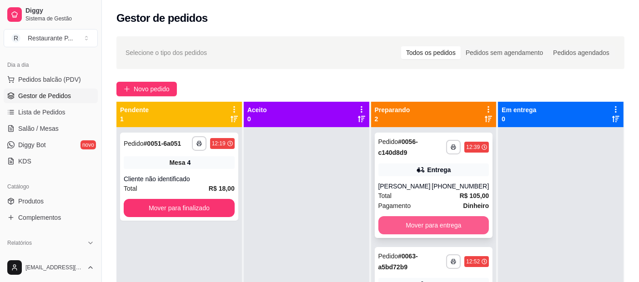
click at [423, 221] on button "Mover para entrega" at bounding box center [433, 225] width 111 height 18
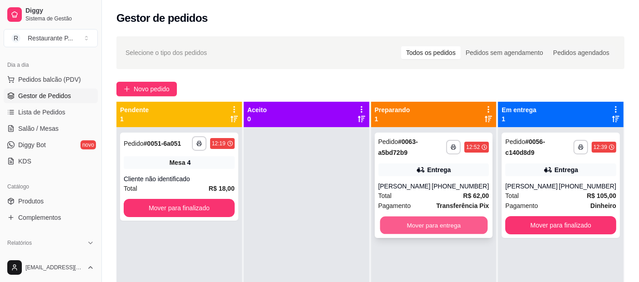
click at [422, 221] on button "Mover para entrega" at bounding box center [433, 226] width 107 height 18
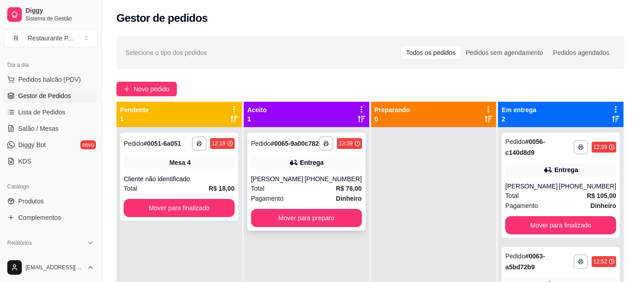
click at [275, 180] on div "**********" at bounding box center [306, 182] width 118 height 98
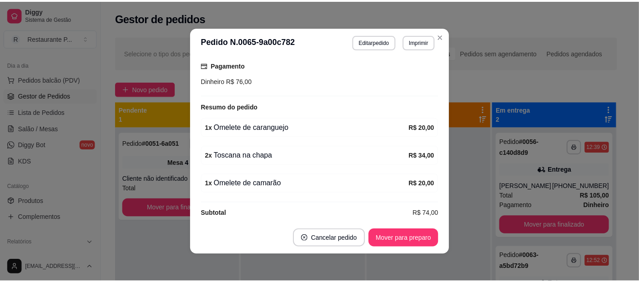
scroll to position [270, 0]
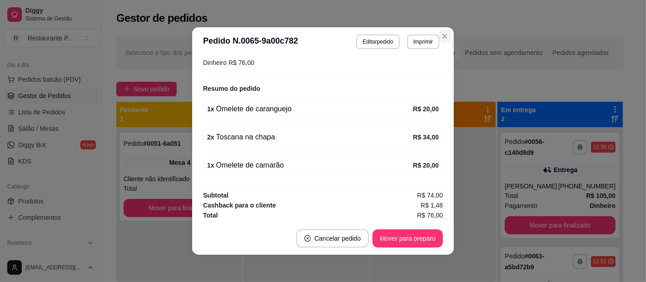
click at [444, 35] on icon "Close" at bounding box center [444, 36] width 7 height 7
drag, startPoint x: 444, startPoint y: 35, endPoint x: 53, endPoint y: 48, distance: 391.2
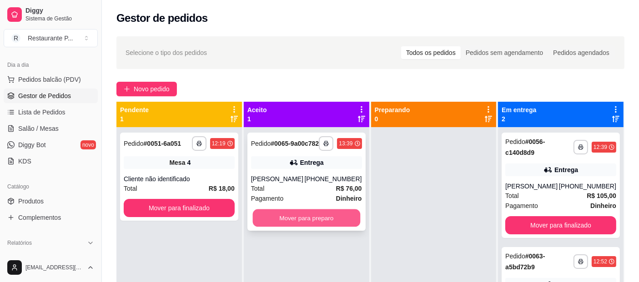
click at [275, 227] on button "Mover para preparo" at bounding box center [305, 219] width 107 height 18
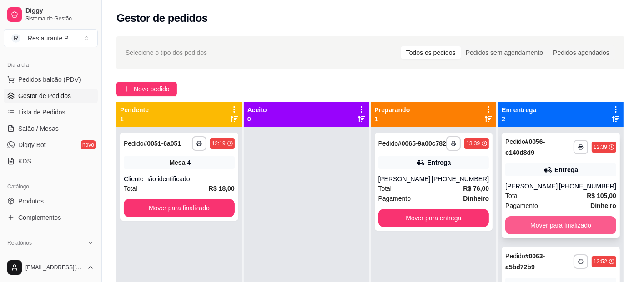
click at [555, 218] on button "Mover para finalizado" at bounding box center [560, 225] width 111 height 18
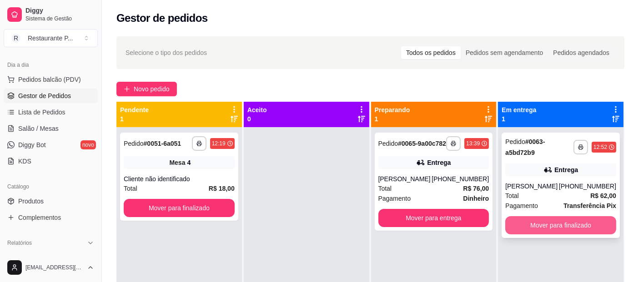
click at [556, 221] on button "Mover para finalizado" at bounding box center [560, 225] width 111 height 18
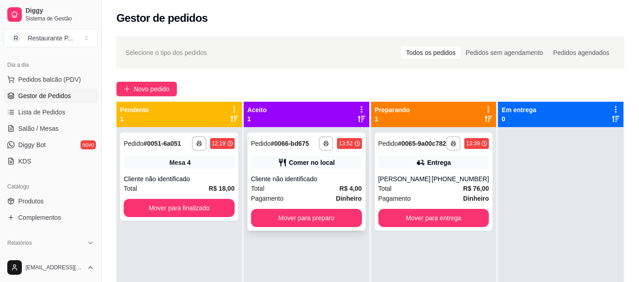
click at [316, 185] on div "Total R$ 4,00" at bounding box center [306, 189] width 111 height 10
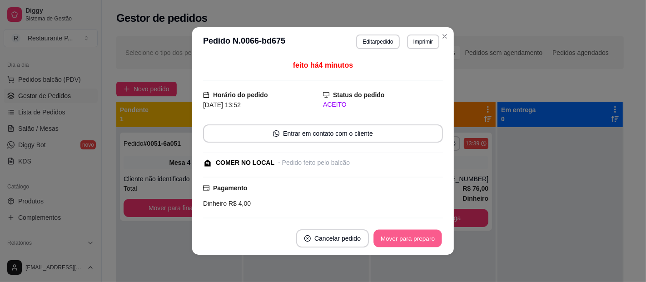
click at [385, 237] on button "Mover para preparo" at bounding box center [408, 239] width 68 height 18
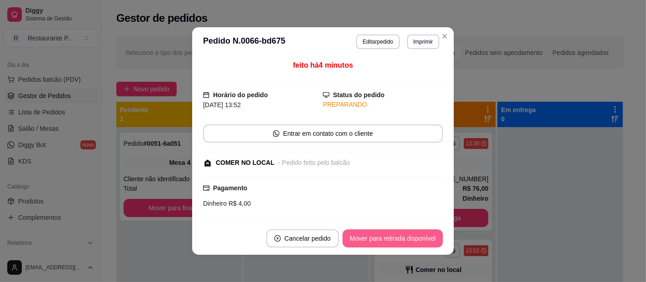
click at [406, 240] on button "Mover para retirada disponível" at bounding box center [393, 239] width 100 height 18
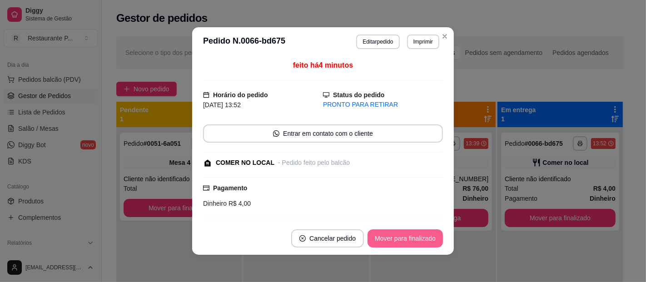
click at [409, 239] on button "Mover para finalizado" at bounding box center [405, 239] width 75 height 18
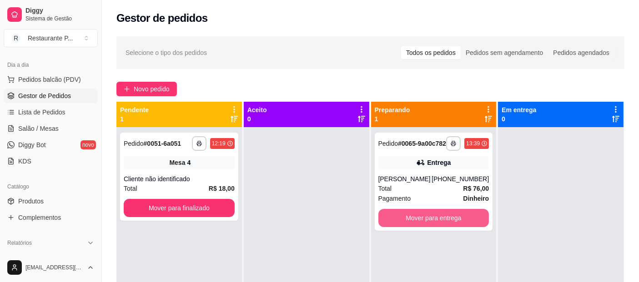
click at [461, 221] on button "Mover para entrega" at bounding box center [433, 218] width 111 height 18
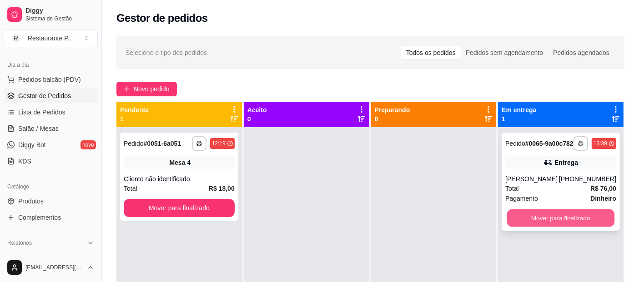
click at [571, 220] on button "Mover para finalizado" at bounding box center [560, 219] width 107 height 18
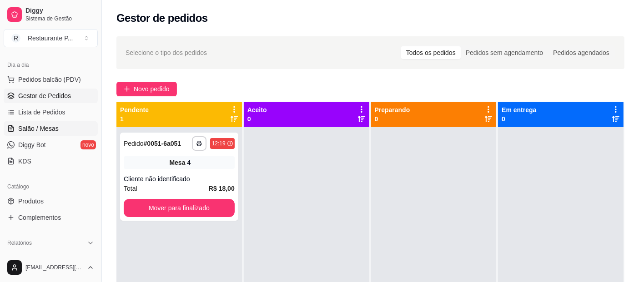
click at [54, 125] on span "Salão / Mesas" at bounding box center [38, 128] width 40 height 9
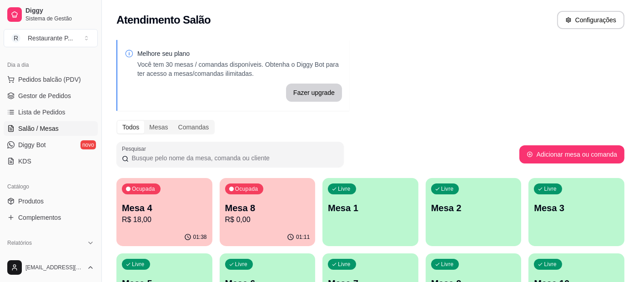
click at [281, 213] on p "Mesa 8" at bounding box center [267, 208] width 85 height 13
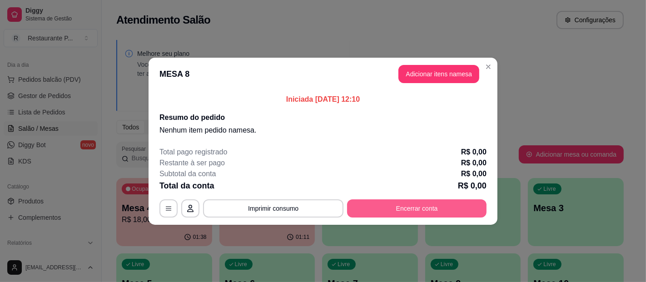
click at [362, 200] on button "Encerrar conta" at bounding box center [417, 209] width 140 height 18
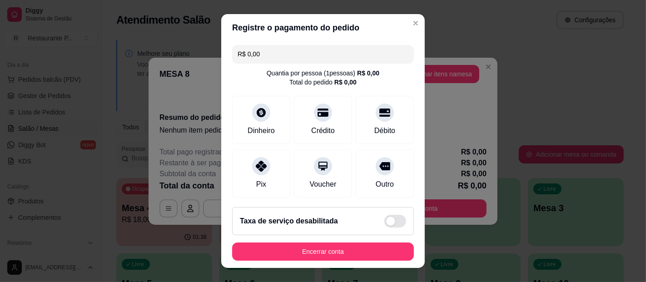
click at [348, 239] on footer "Taxa de serviço desabilitada Encerrar conta" at bounding box center [323, 234] width 204 height 68
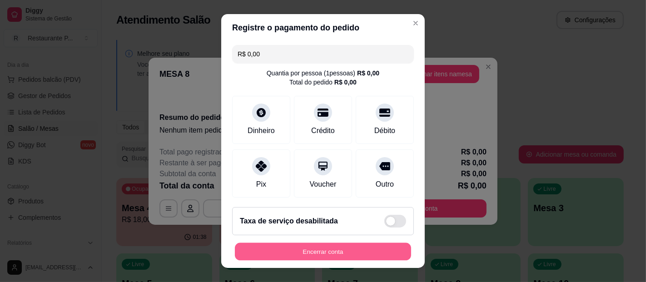
click at [347, 250] on button "Encerrar conta" at bounding box center [323, 252] width 176 height 18
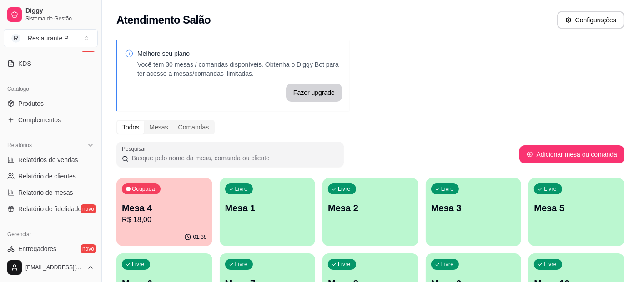
scroll to position [197, 0]
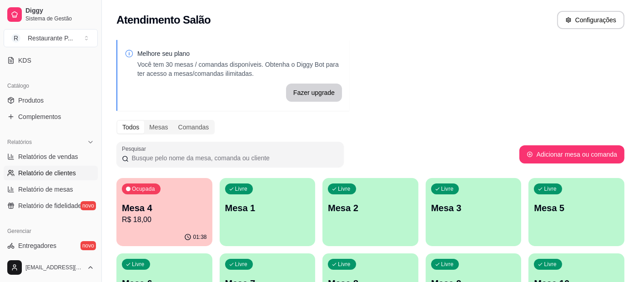
click at [54, 172] on span "Relatório de clientes" at bounding box center [47, 173] width 58 height 9
select select "30"
select select "HIGHEST_TOTAL_SPENT_WITH_ORDERS"
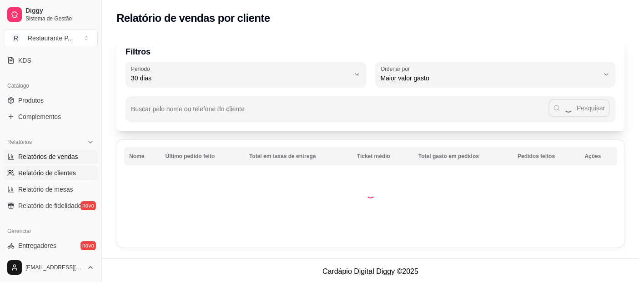
click at [53, 153] on span "Relatórios de vendas" at bounding box center [48, 156] width 60 height 9
select select "ALL"
select select "0"
